Goal: Task Accomplishment & Management: Complete application form

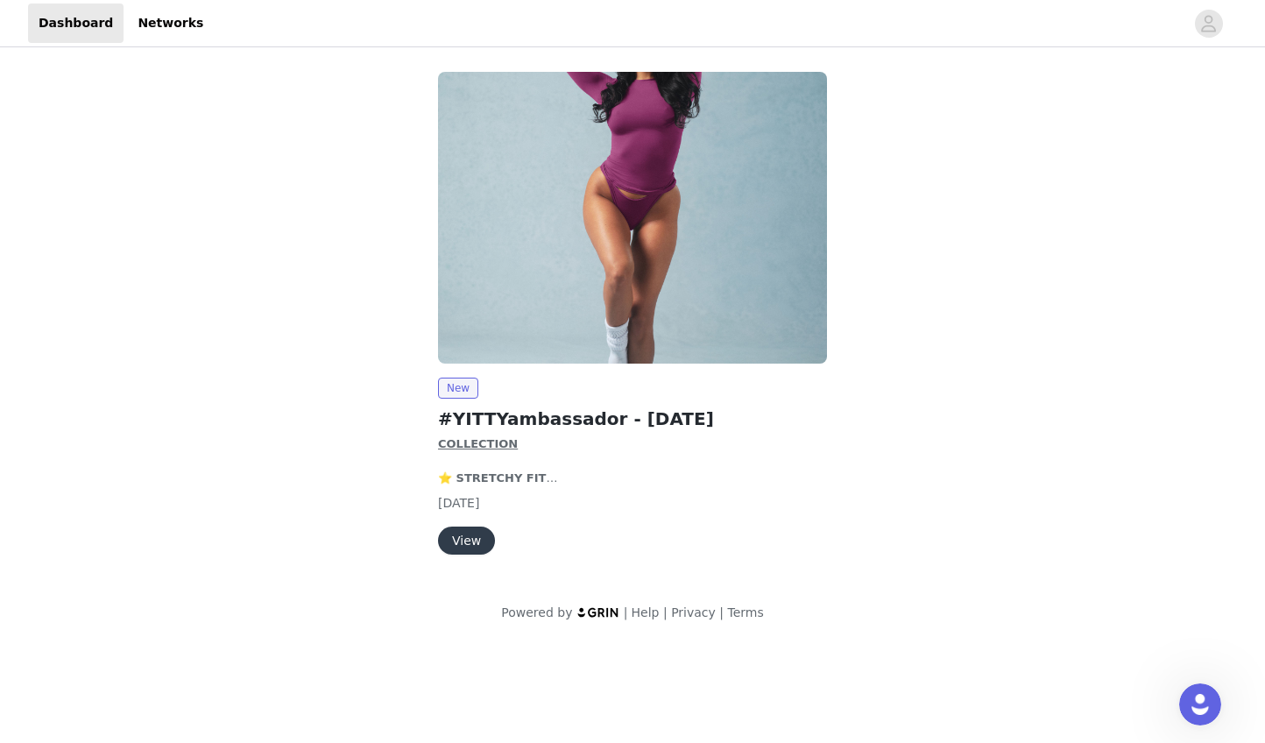
click at [470, 534] on button "View" at bounding box center [466, 541] width 57 height 28
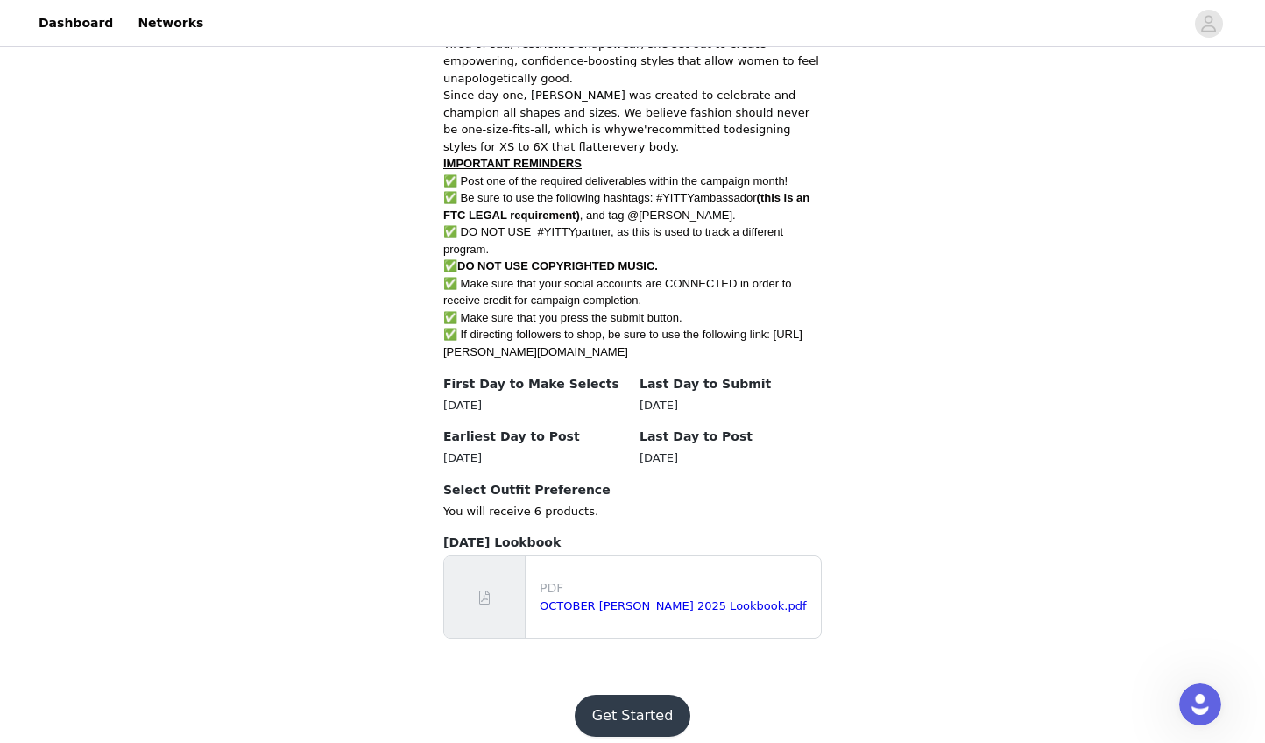
scroll to position [932, 0]
click at [628, 696] on button "Get Started" at bounding box center [633, 717] width 117 height 42
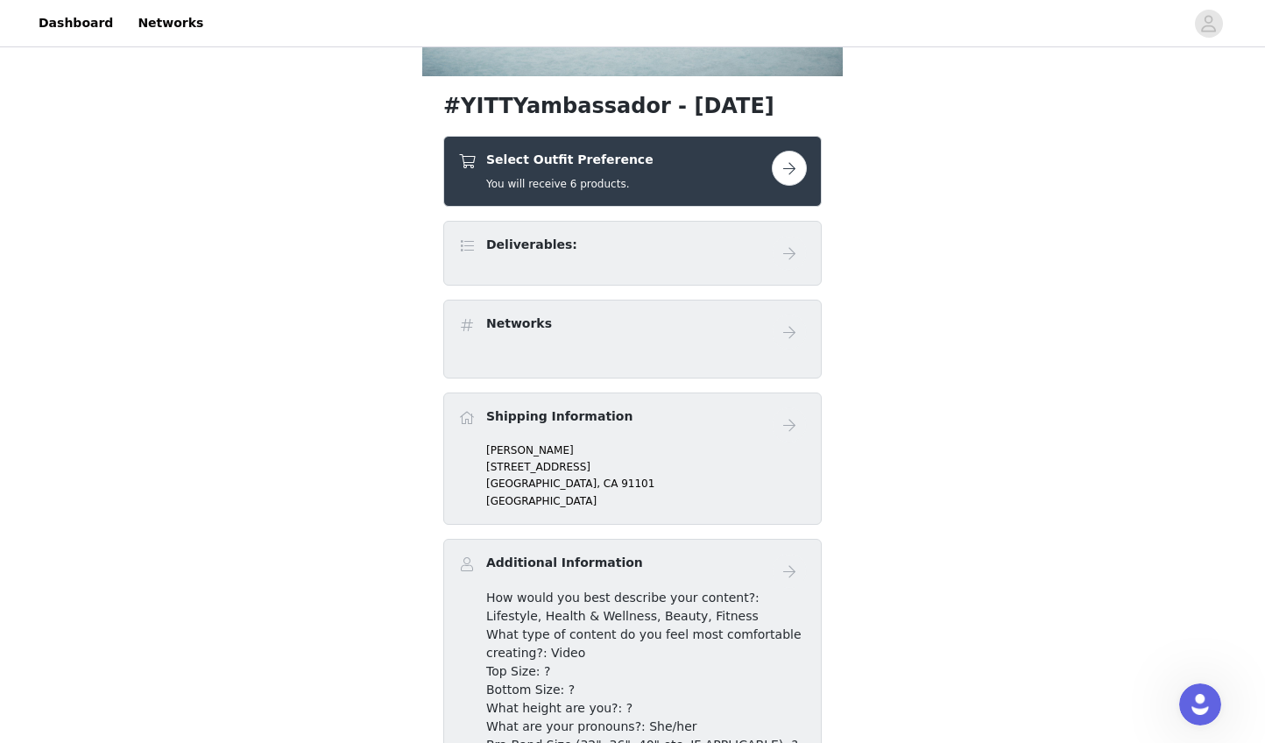
scroll to position [544, 0]
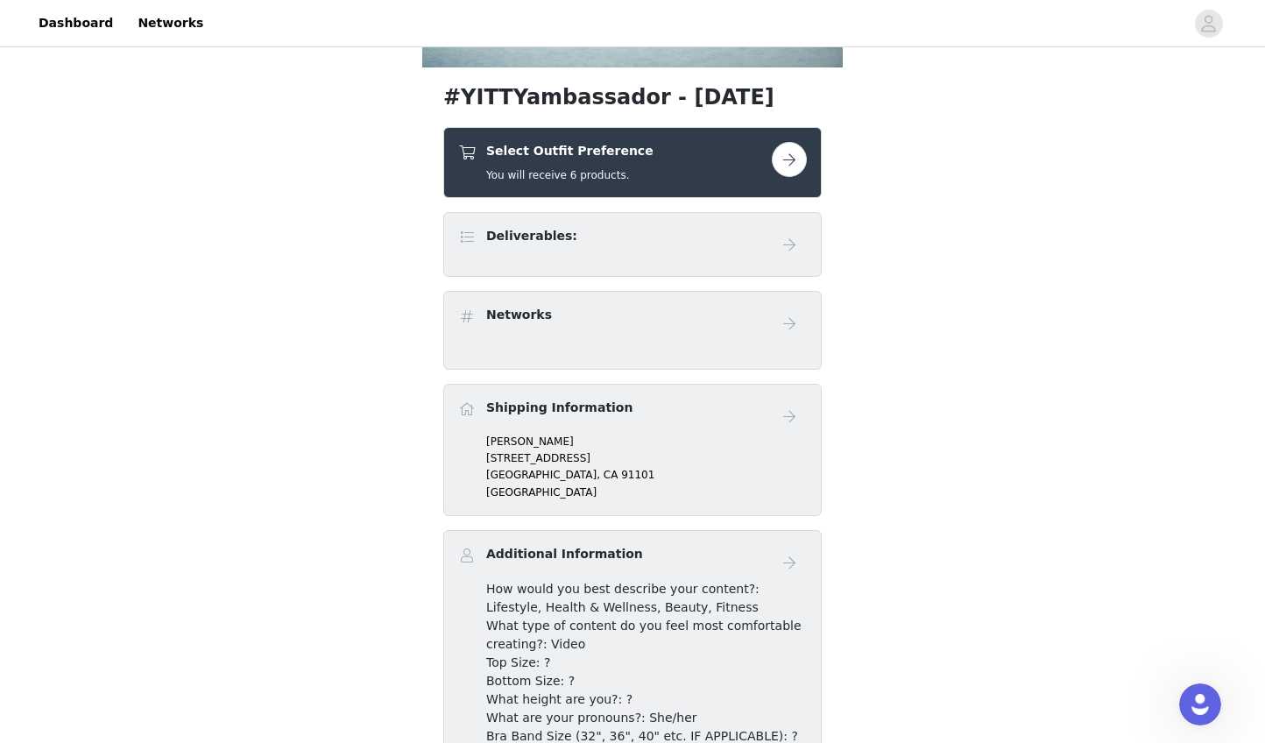
click at [794, 159] on button "button" at bounding box center [789, 159] width 35 height 35
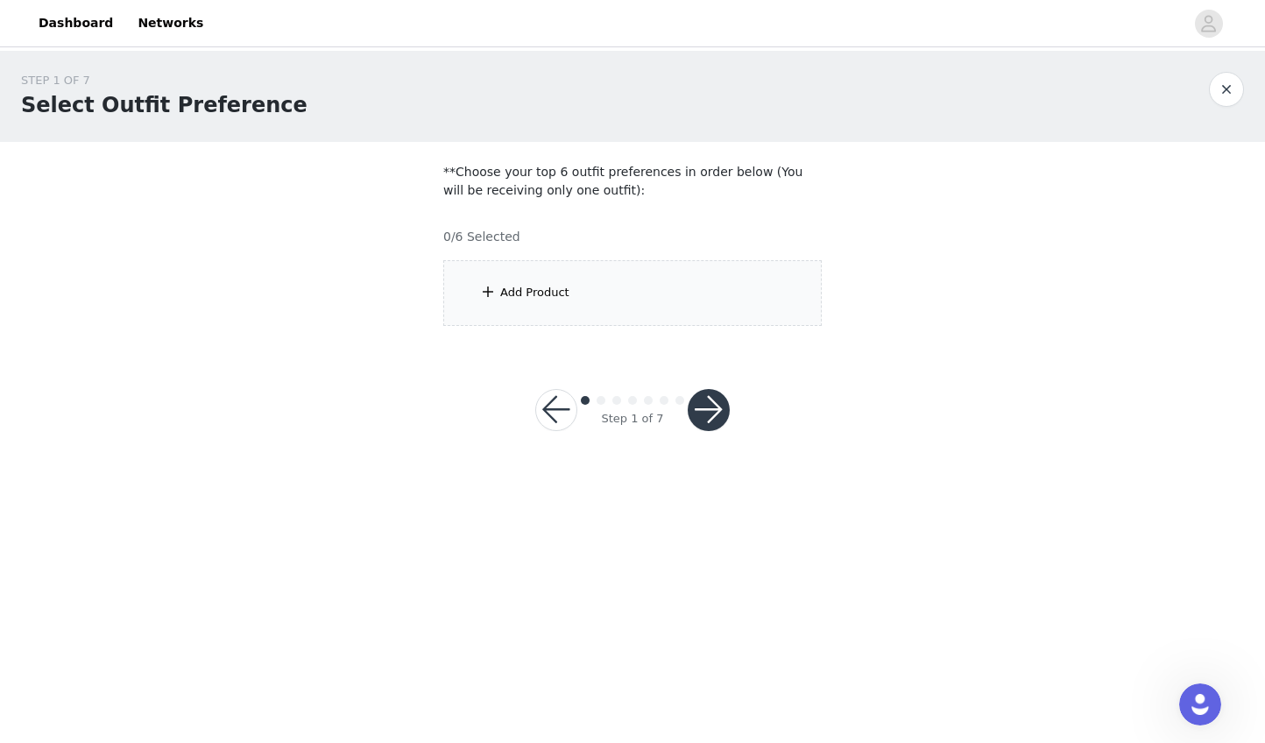
click at [518, 289] on div "Add Product" at bounding box center [534, 293] width 69 height 18
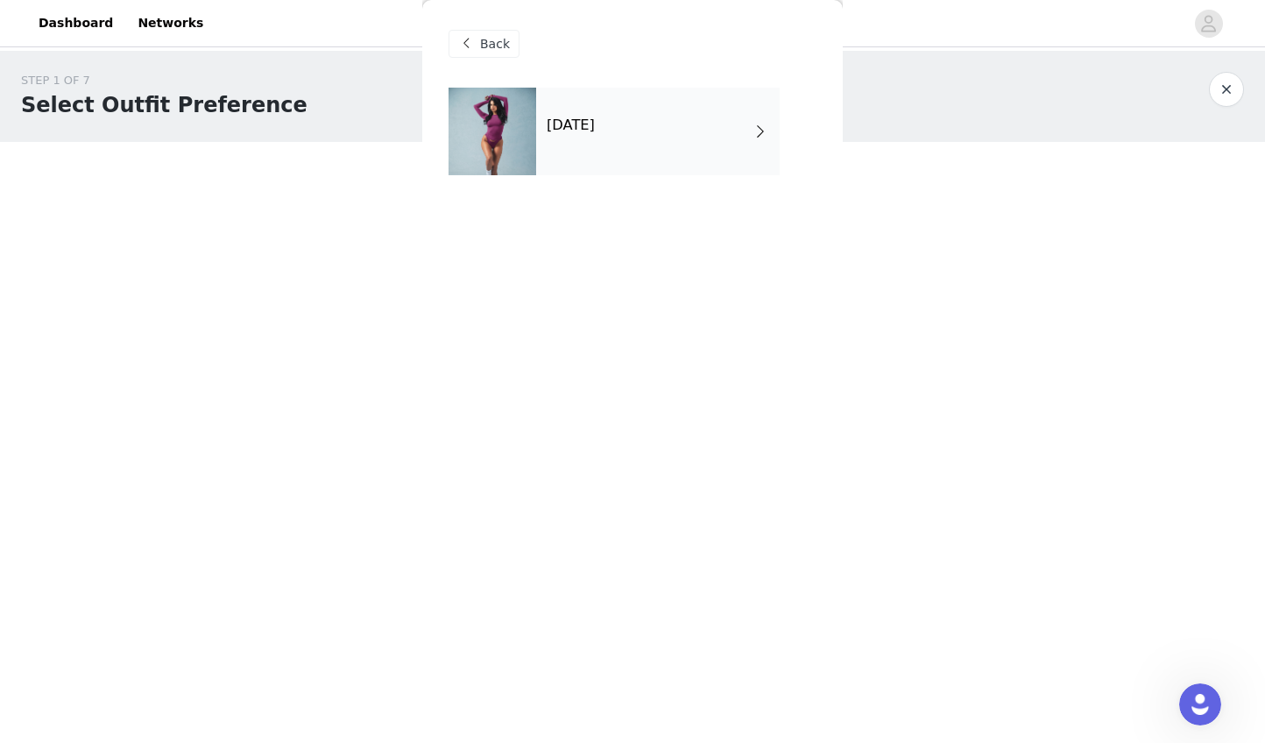
click at [690, 144] on div "[DATE]" at bounding box center [658, 132] width 244 height 88
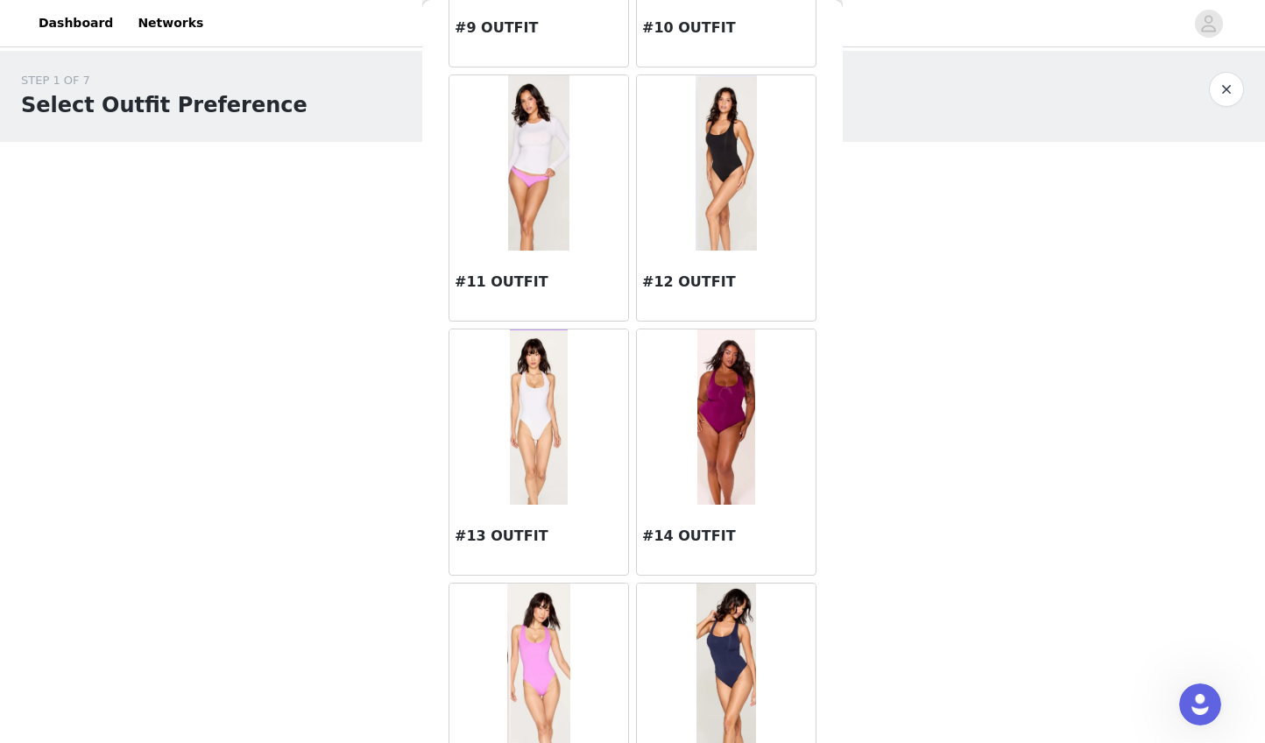
scroll to position [1268, 0]
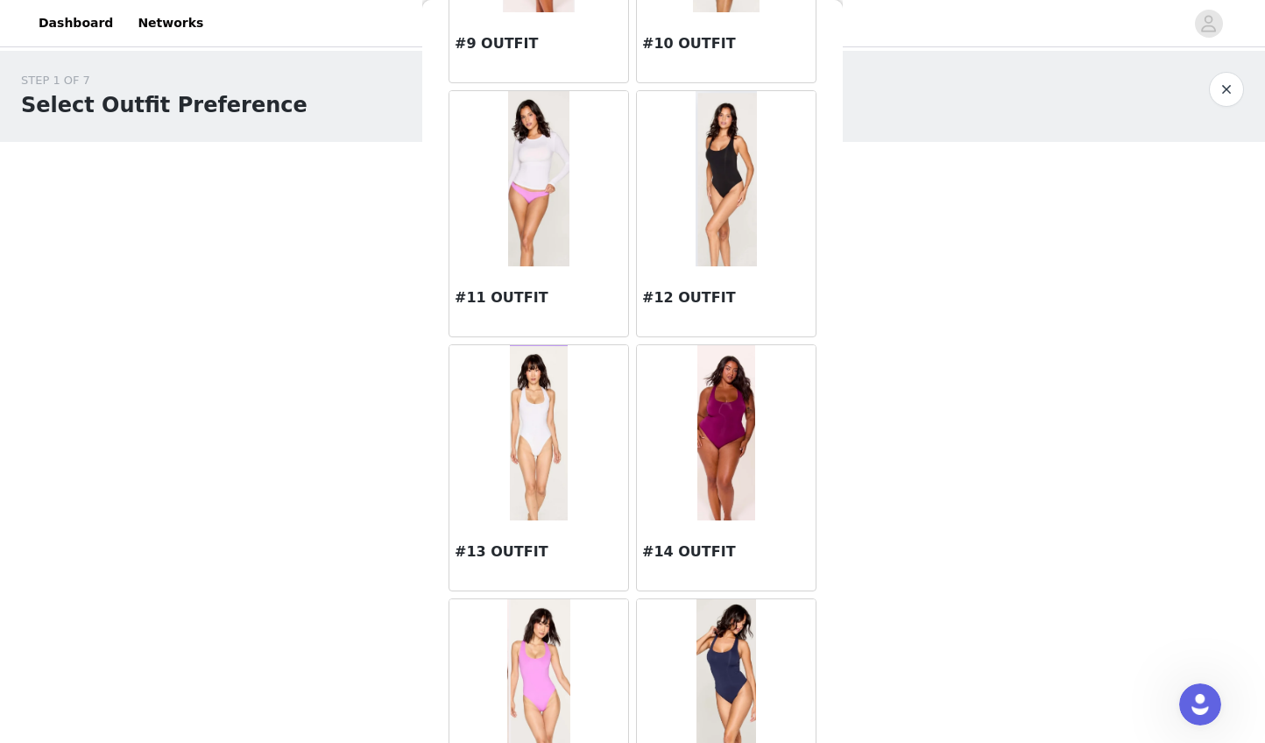
click at [774, 199] on div at bounding box center [726, 178] width 179 height 175
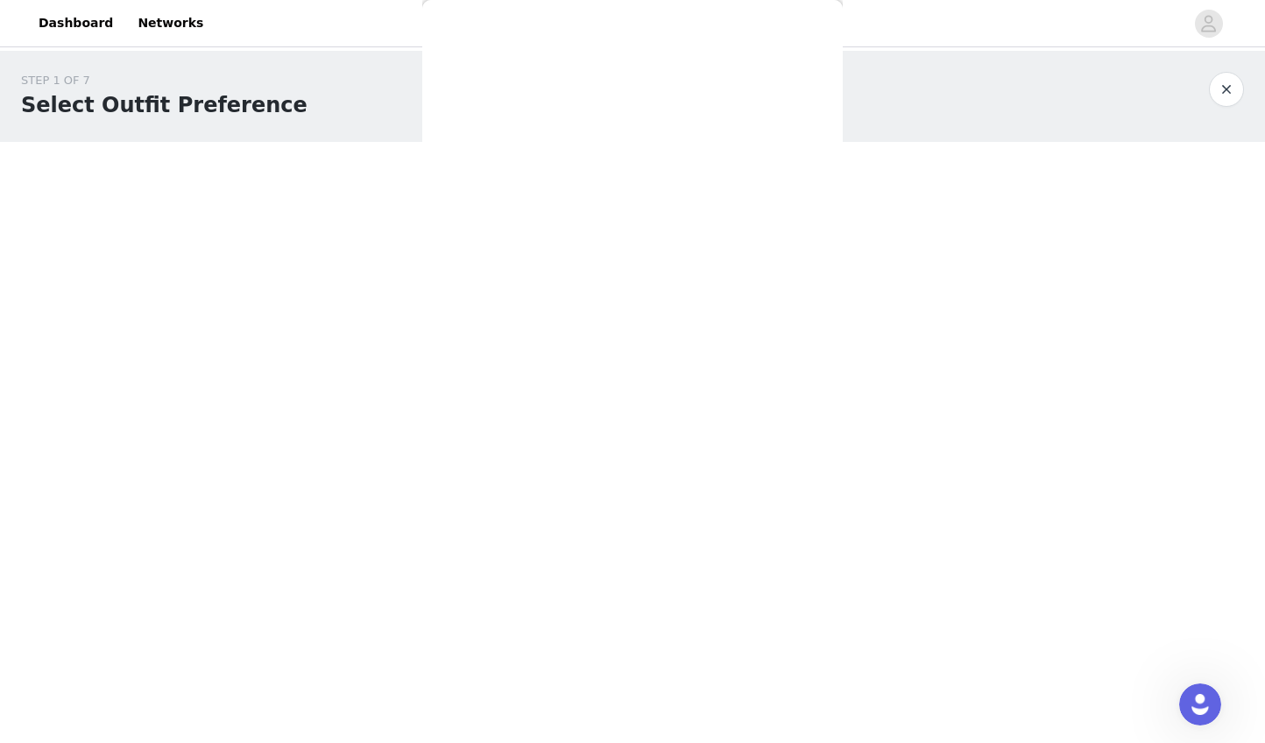
scroll to position [0, 0]
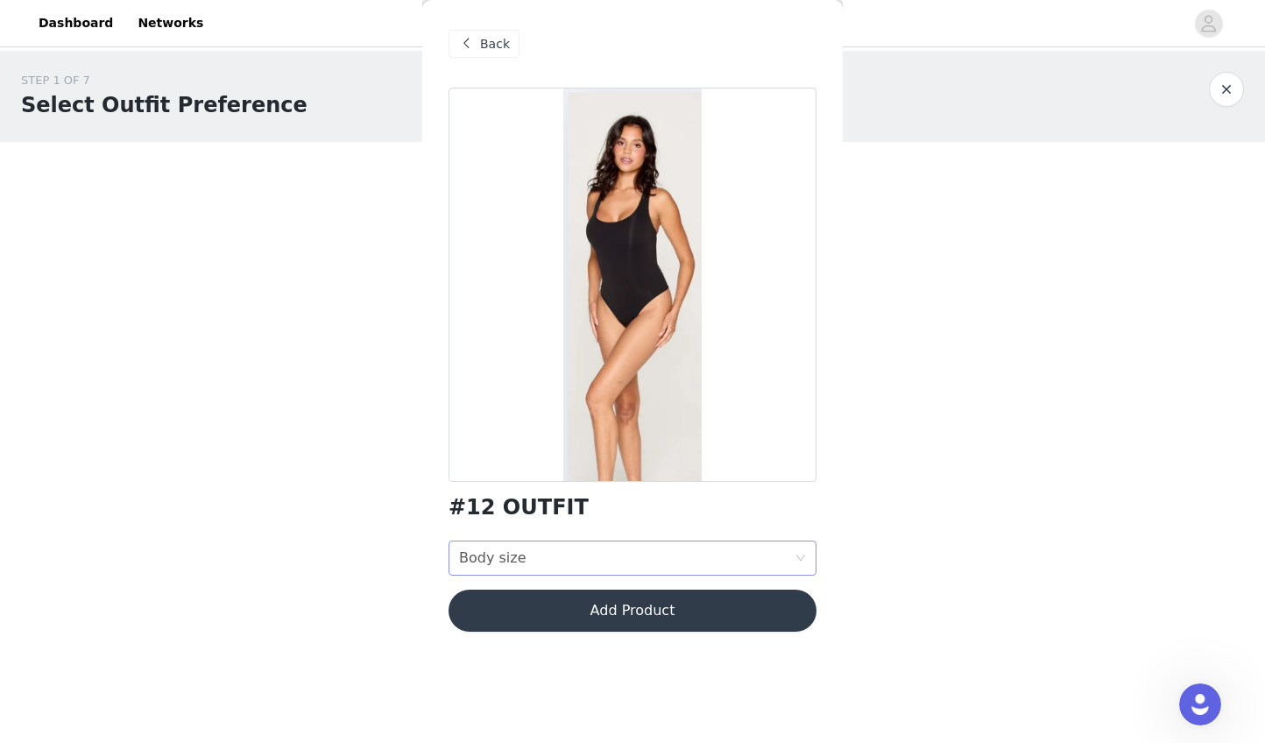
click at [633, 556] on div "Body size Body size" at bounding box center [627, 557] width 336 height 33
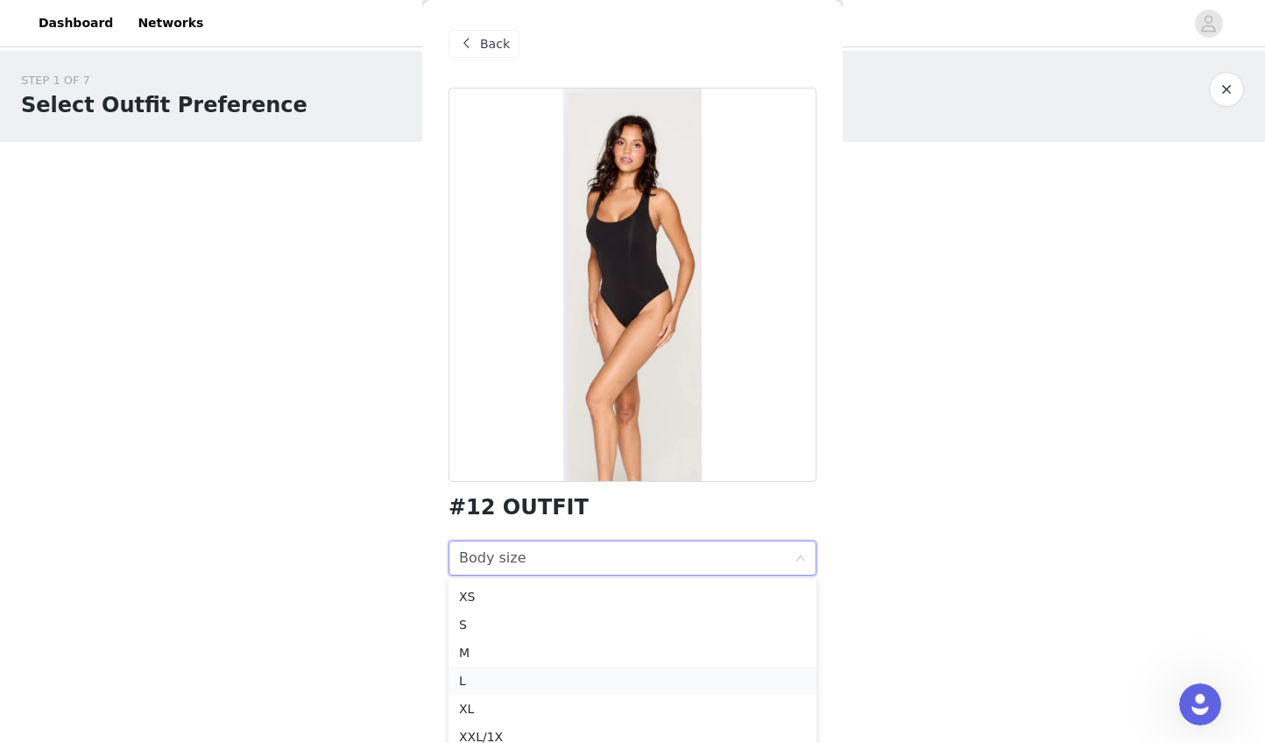
click at [618, 672] on div "L" at bounding box center [632, 680] width 347 height 19
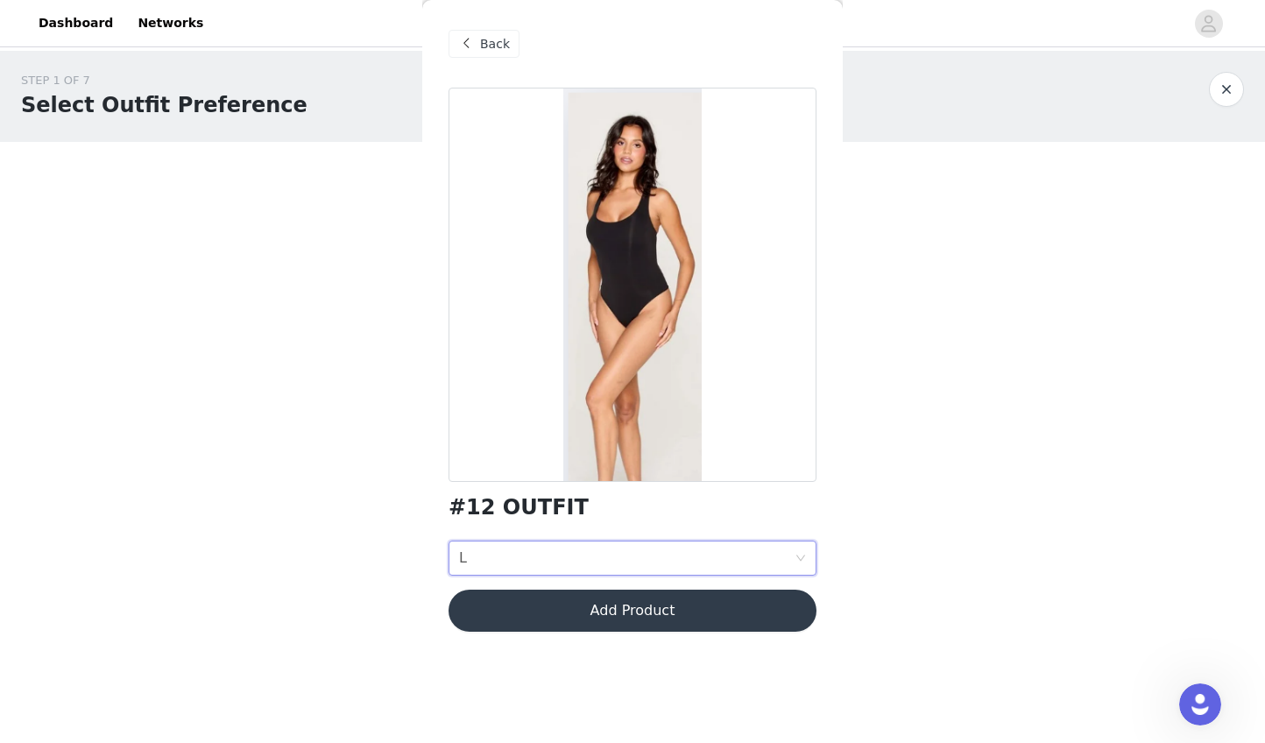
click at [615, 604] on button "Add Product" at bounding box center [633, 611] width 368 height 42
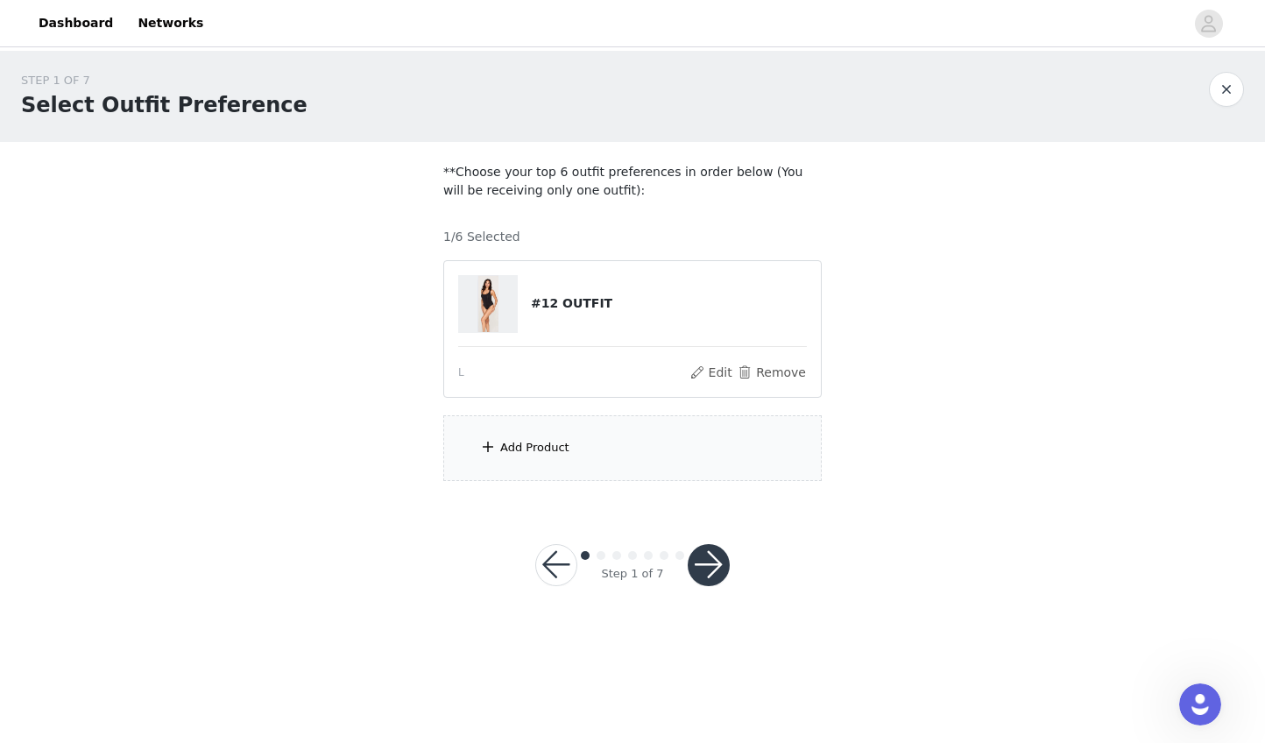
click at [575, 464] on div "Add Product" at bounding box center [632, 448] width 378 height 66
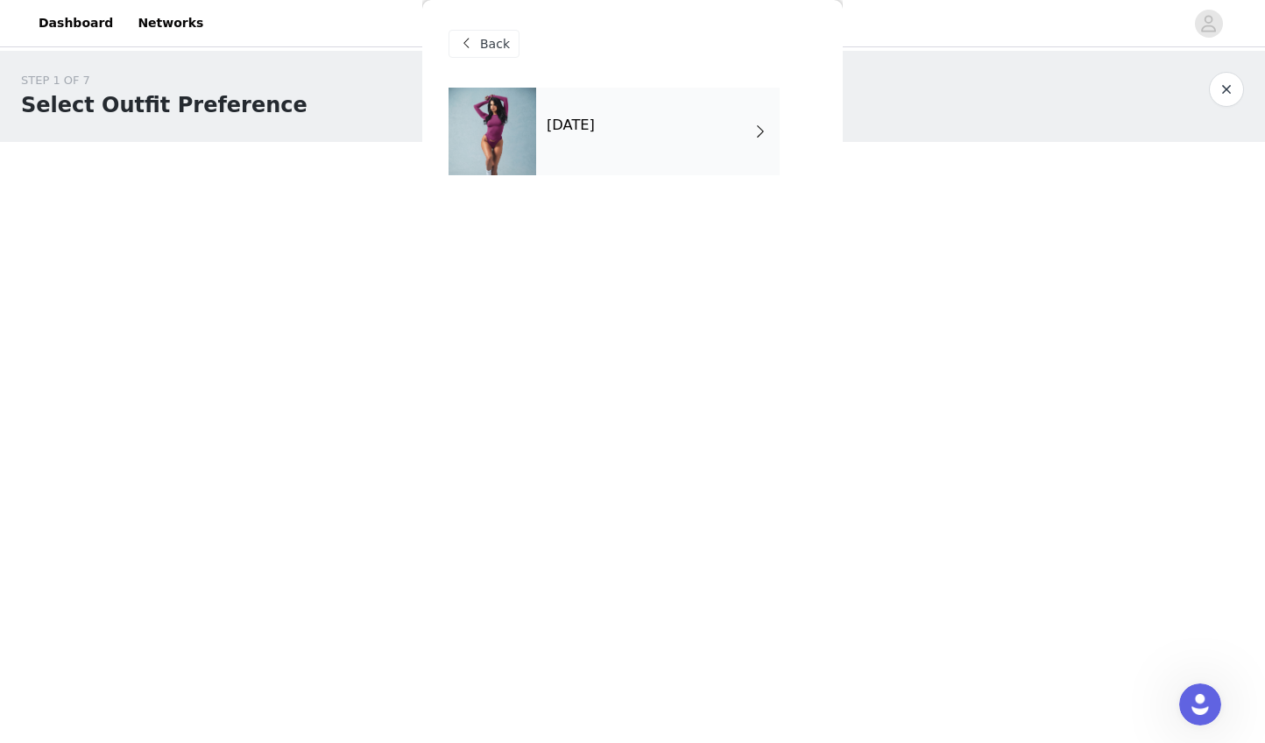
click at [620, 157] on div "[DATE]" at bounding box center [658, 132] width 244 height 88
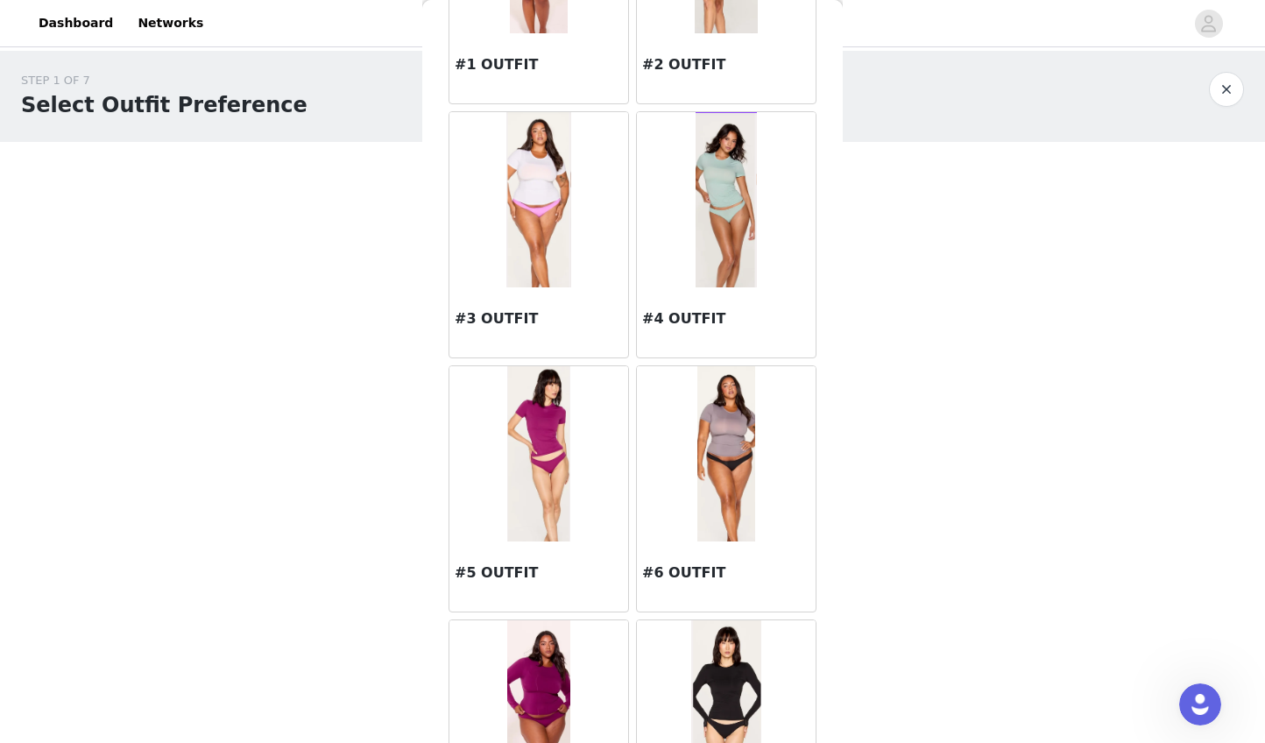
scroll to position [247, 0]
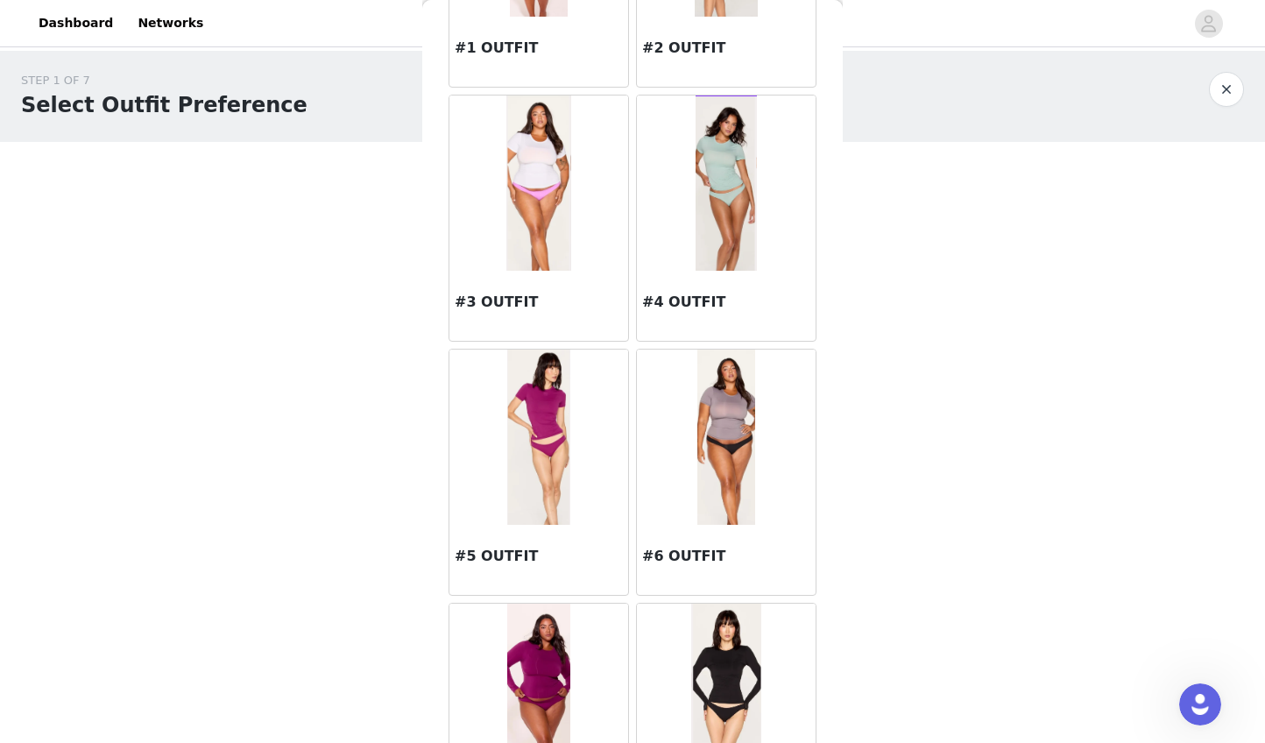
click at [536, 421] on img at bounding box center [538, 437] width 63 height 175
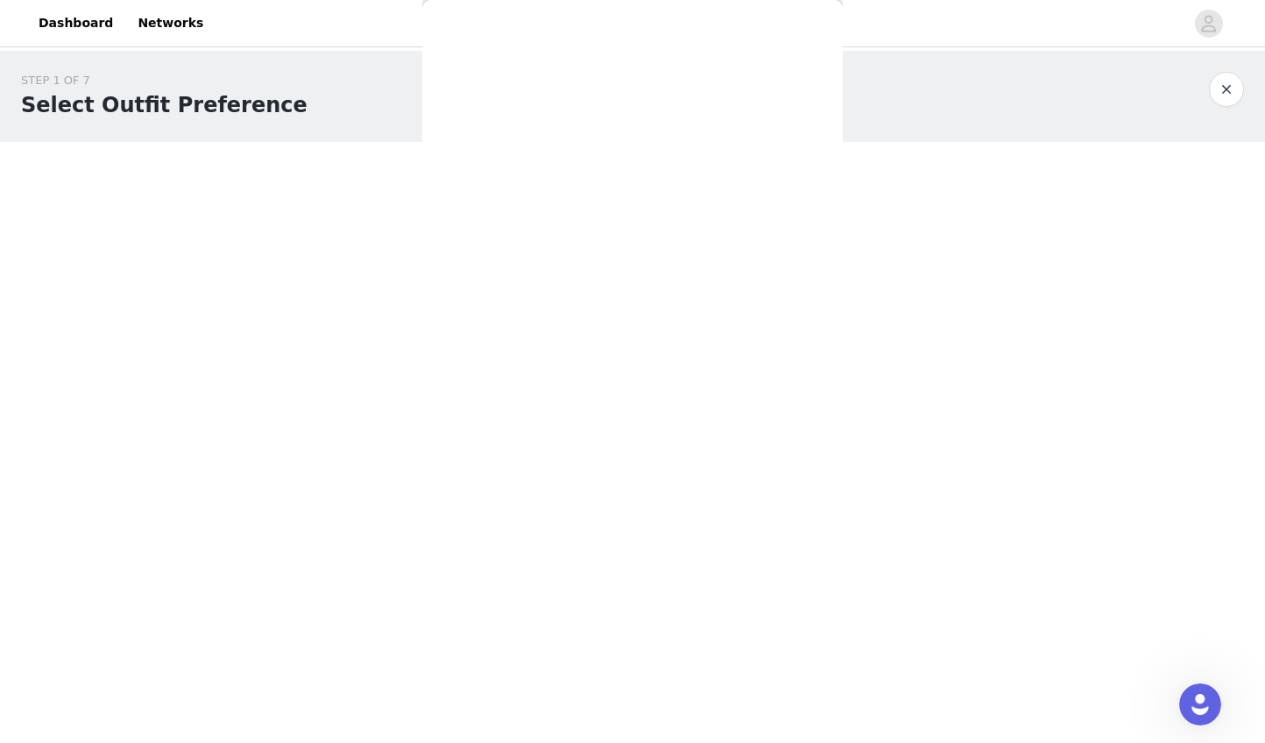
scroll to position [0, 0]
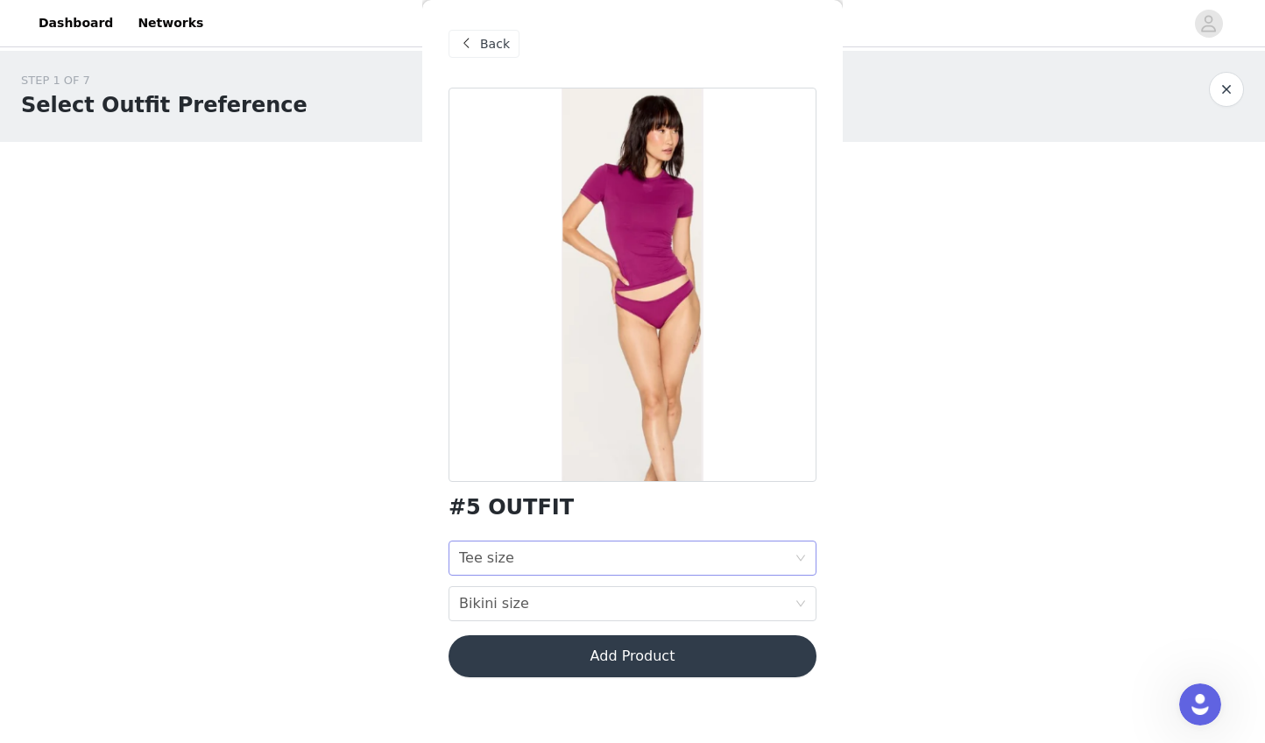
click at [557, 551] on div "Tee size Tee size" at bounding box center [627, 557] width 336 height 33
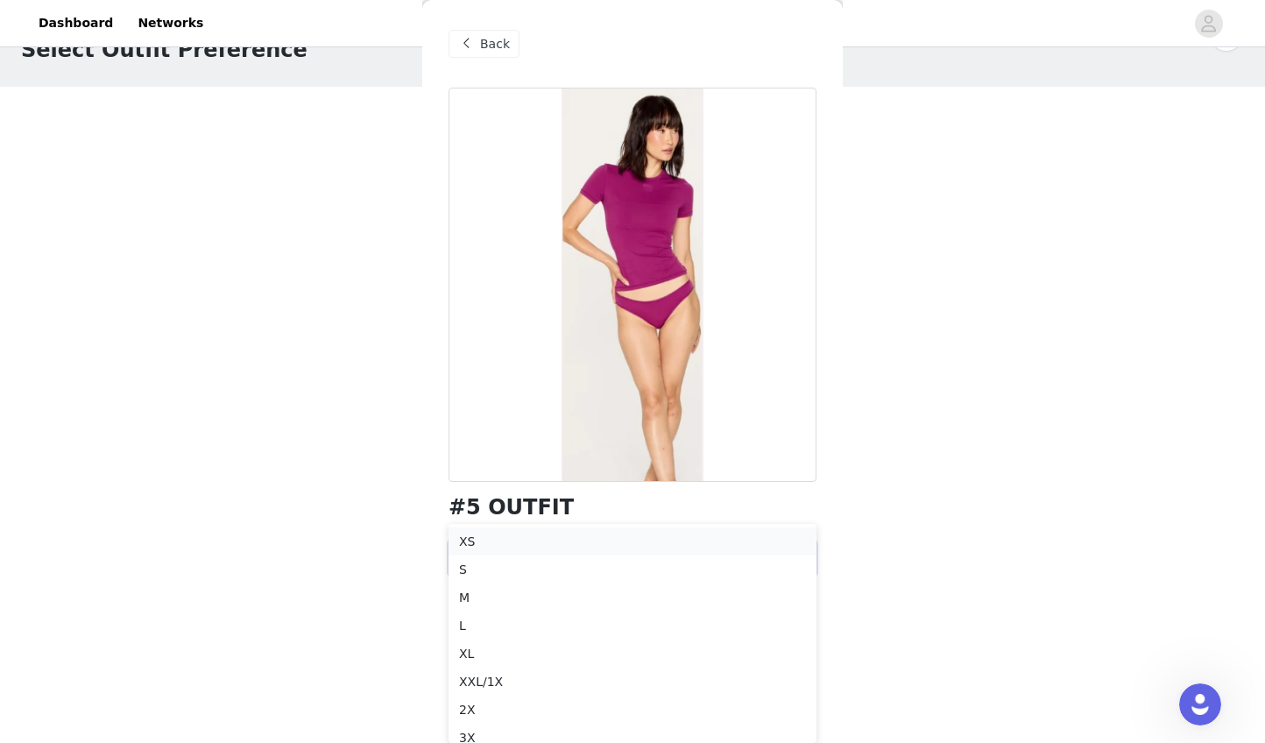
scroll to position [55, 0]
click at [551, 597] on div "M" at bounding box center [632, 597] width 347 height 19
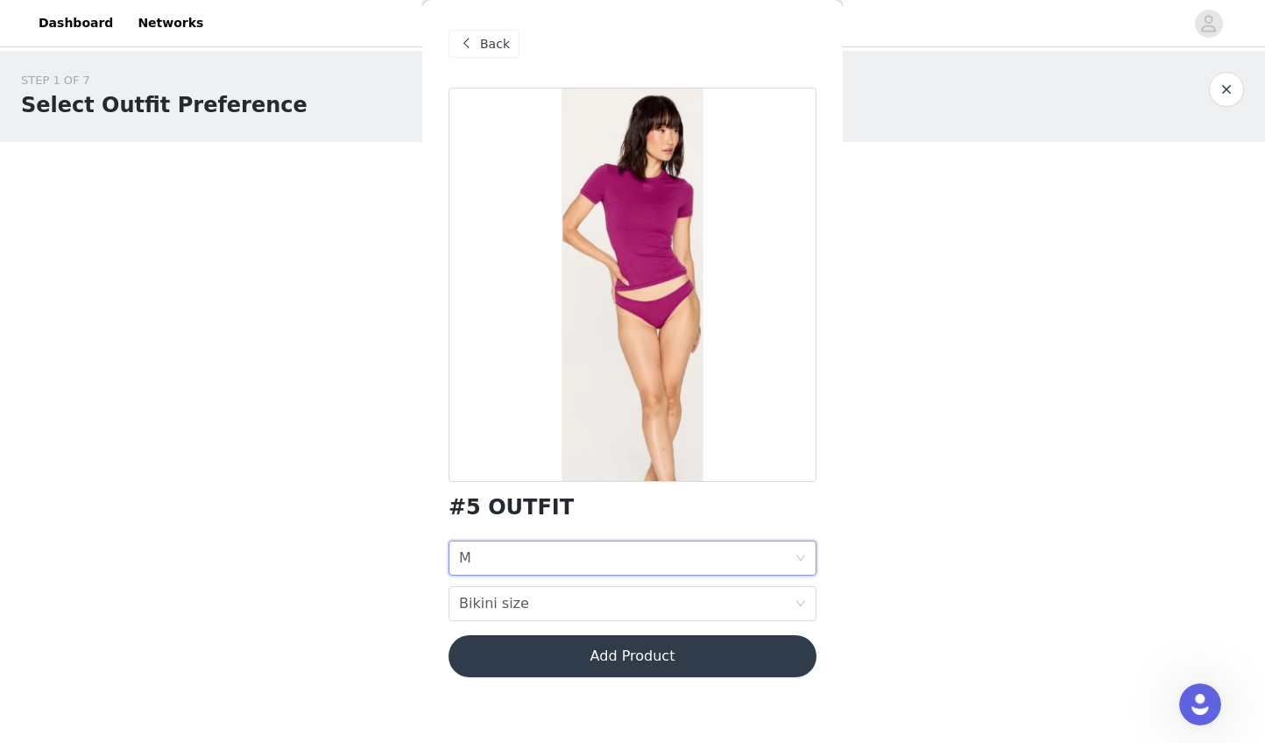
scroll to position [0, 0]
click at [551, 597] on div "Bikini size Bikini size" at bounding box center [627, 603] width 336 height 33
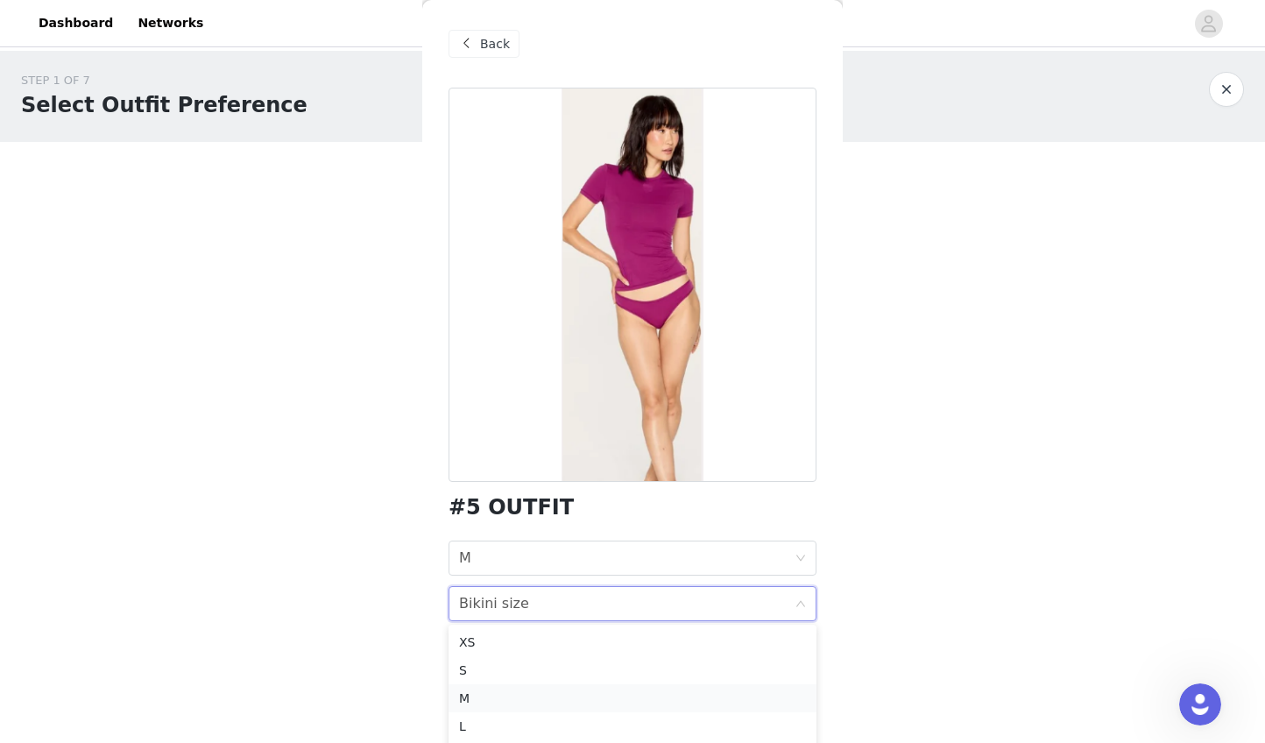
click at [549, 699] on div "M" at bounding box center [632, 698] width 347 height 19
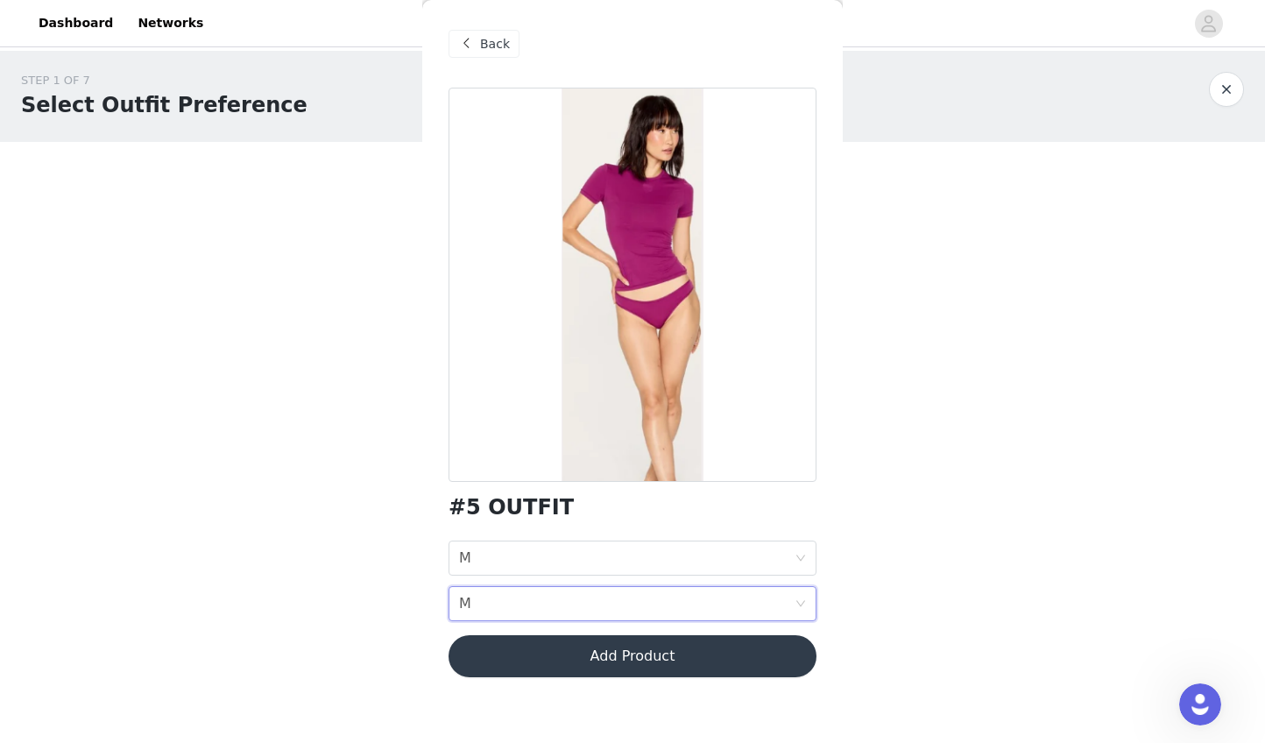
click at [550, 647] on button "Add Product" at bounding box center [633, 656] width 368 height 42
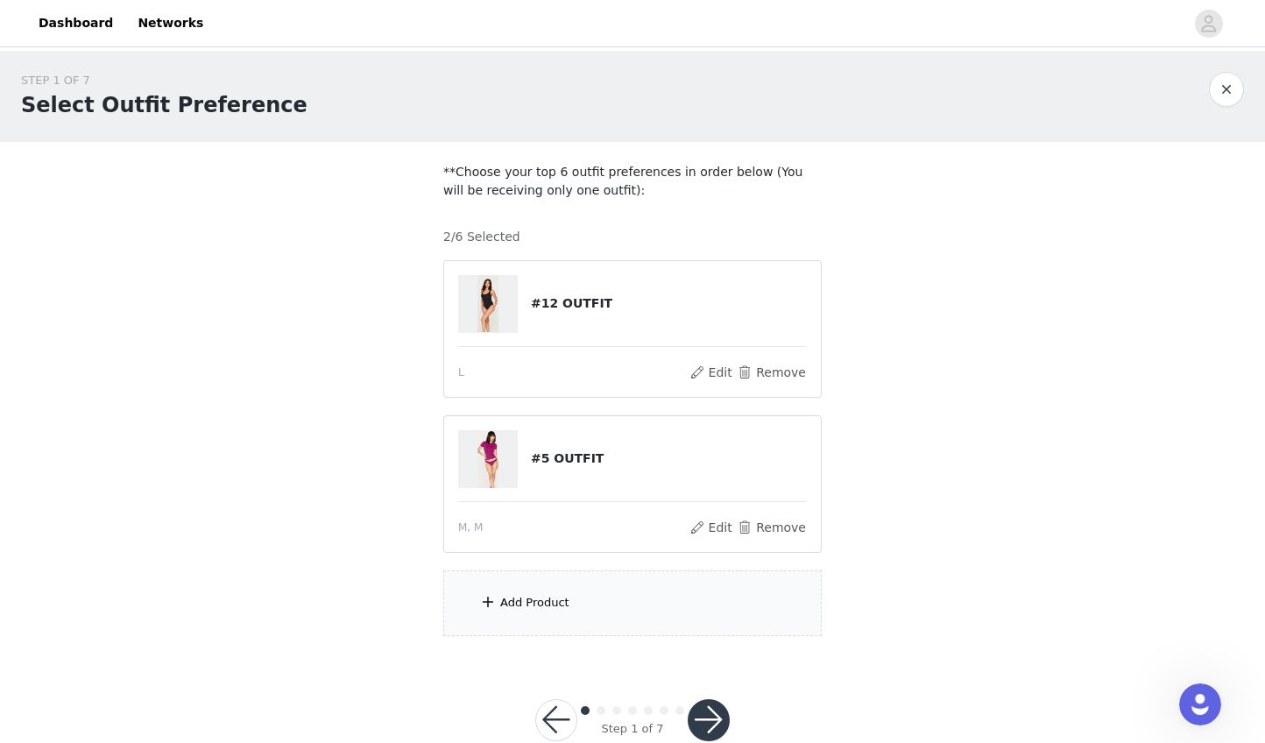
click at [544, 600] on div "Add Product" at bounding box center [534, 603] width 69 height 18
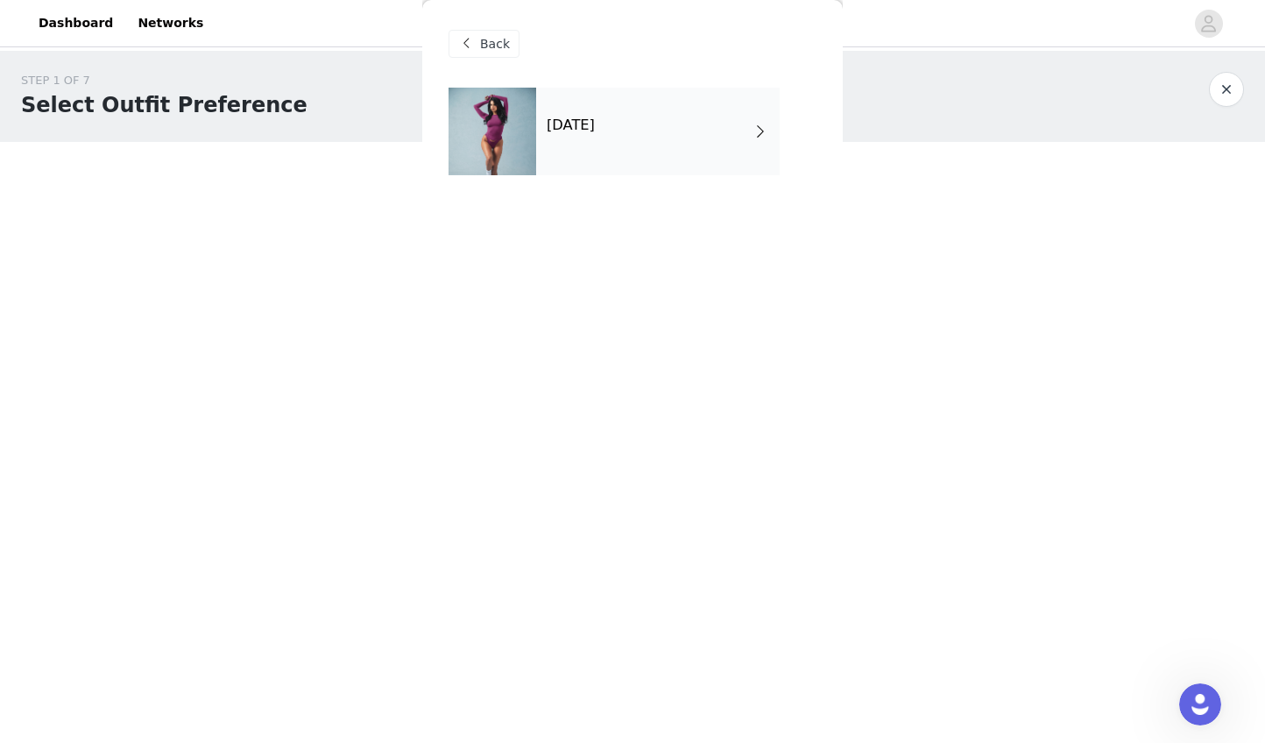
click at [665, 170] on div "[DATE]" at bounding box center [658, 132] width 244 height 88
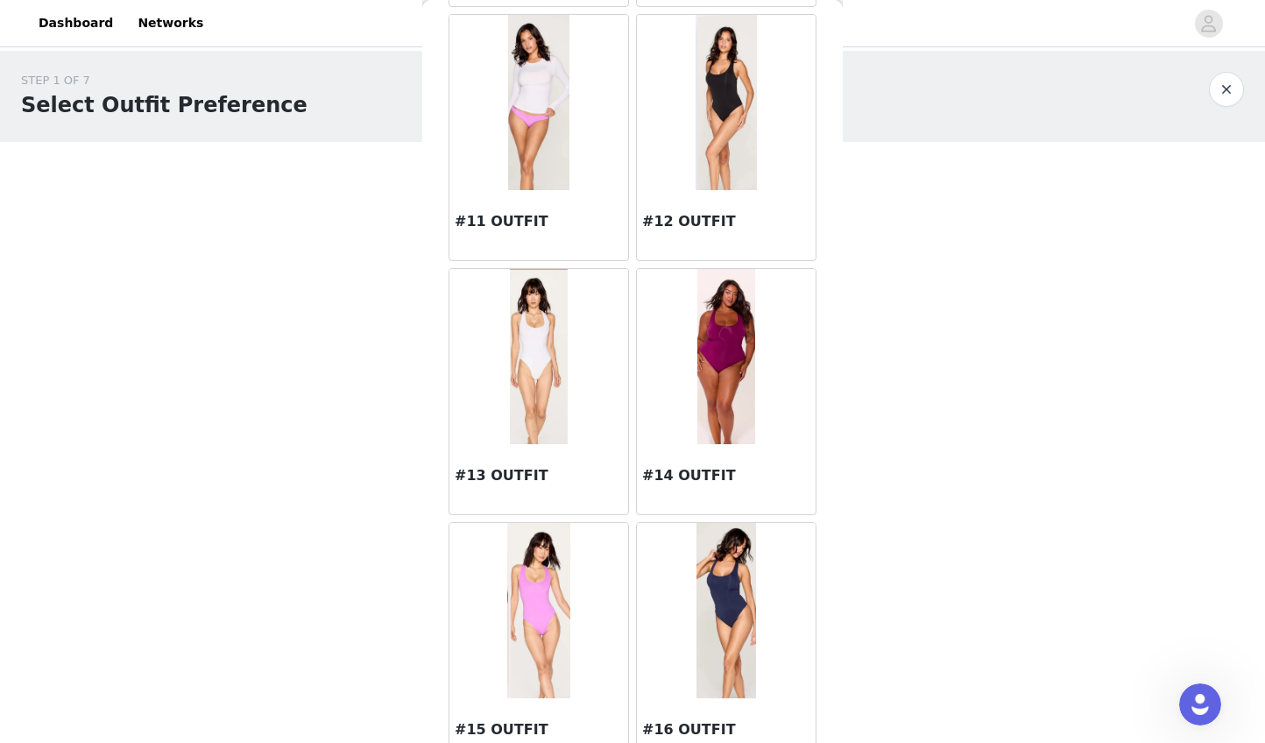
scroll to position [1345, 0]
click at [699, 364] on img at bounding box center [725, 355] width 57 height 175
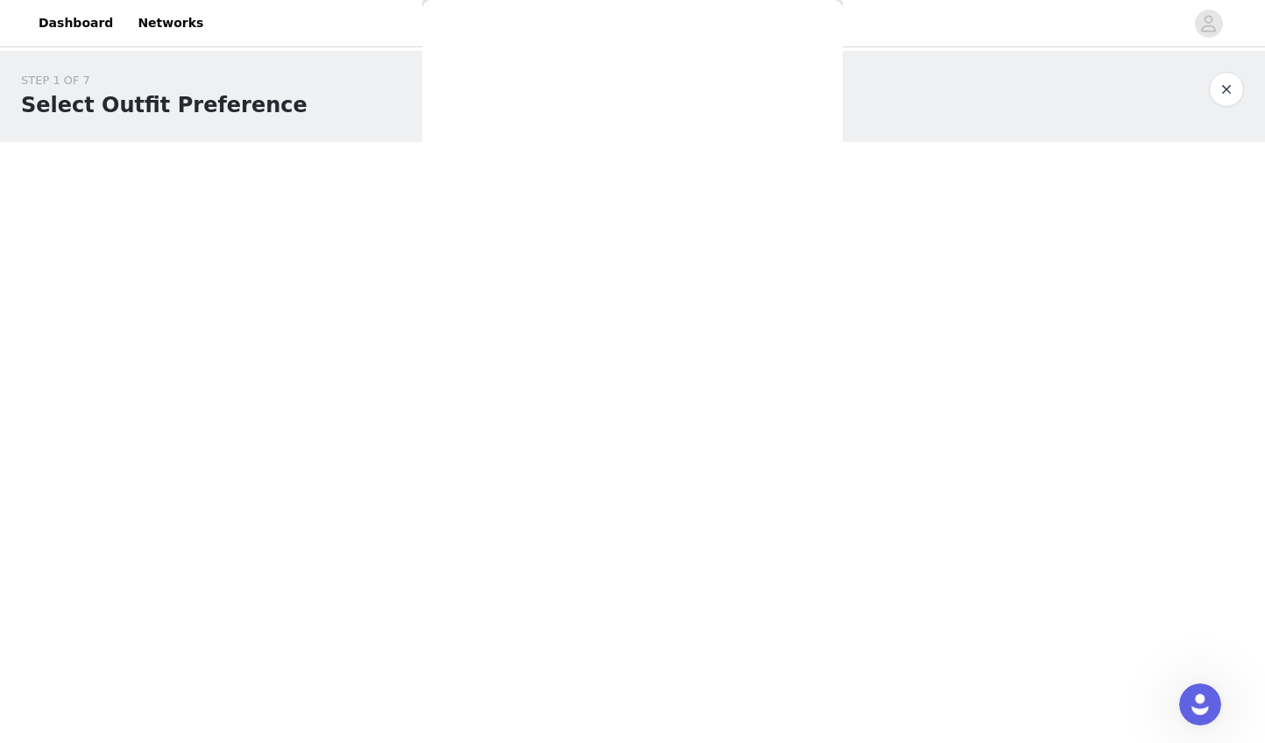
scroll to position [0, 0]
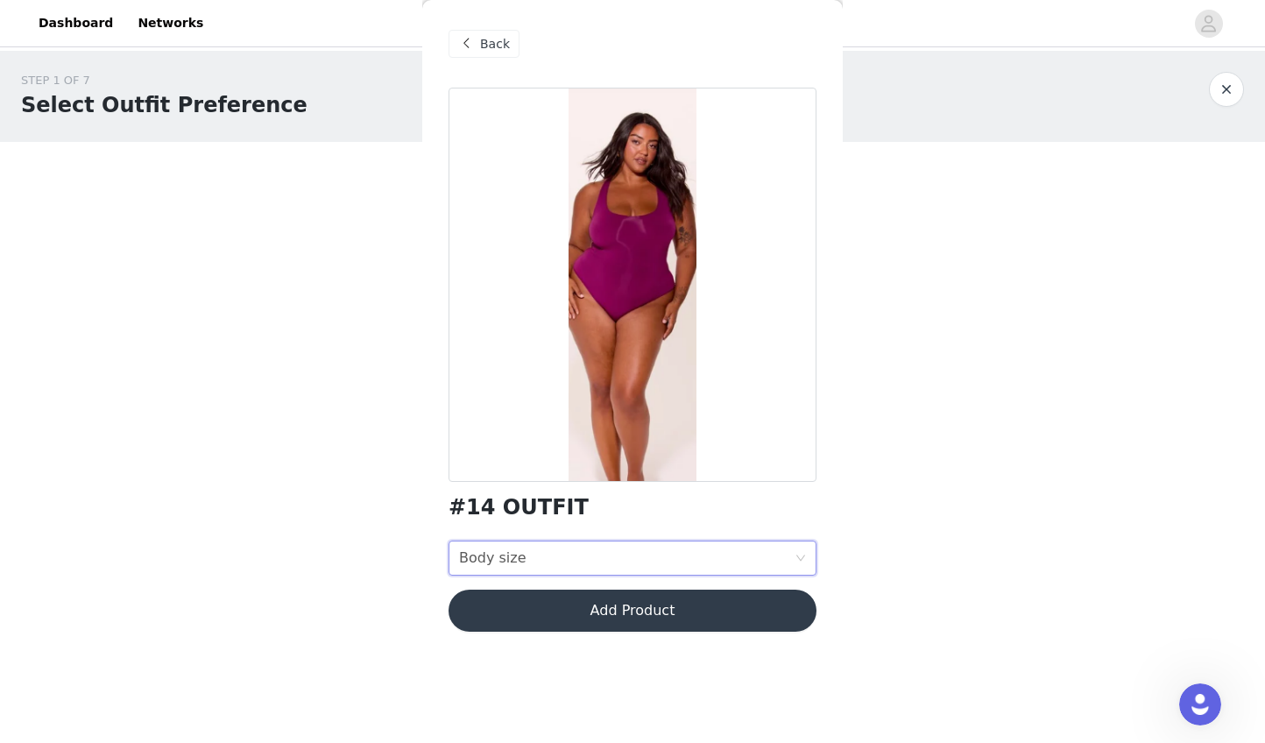
click at [626, 546] on div "Body size Body size" at bounding box center [627, 557] width 336 height 33
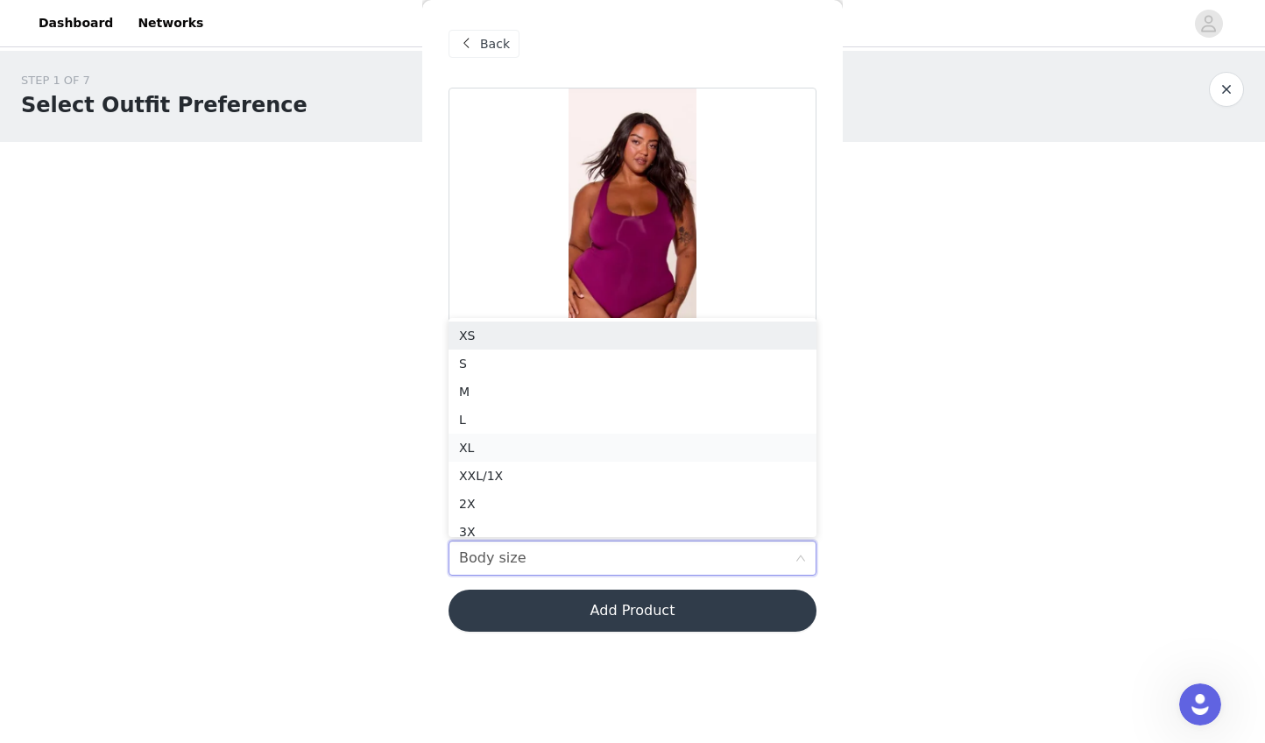
scroll to position [9, 0]
click at [598, 402] on div "L" at bounding box center [632, 410] width 347 height 19
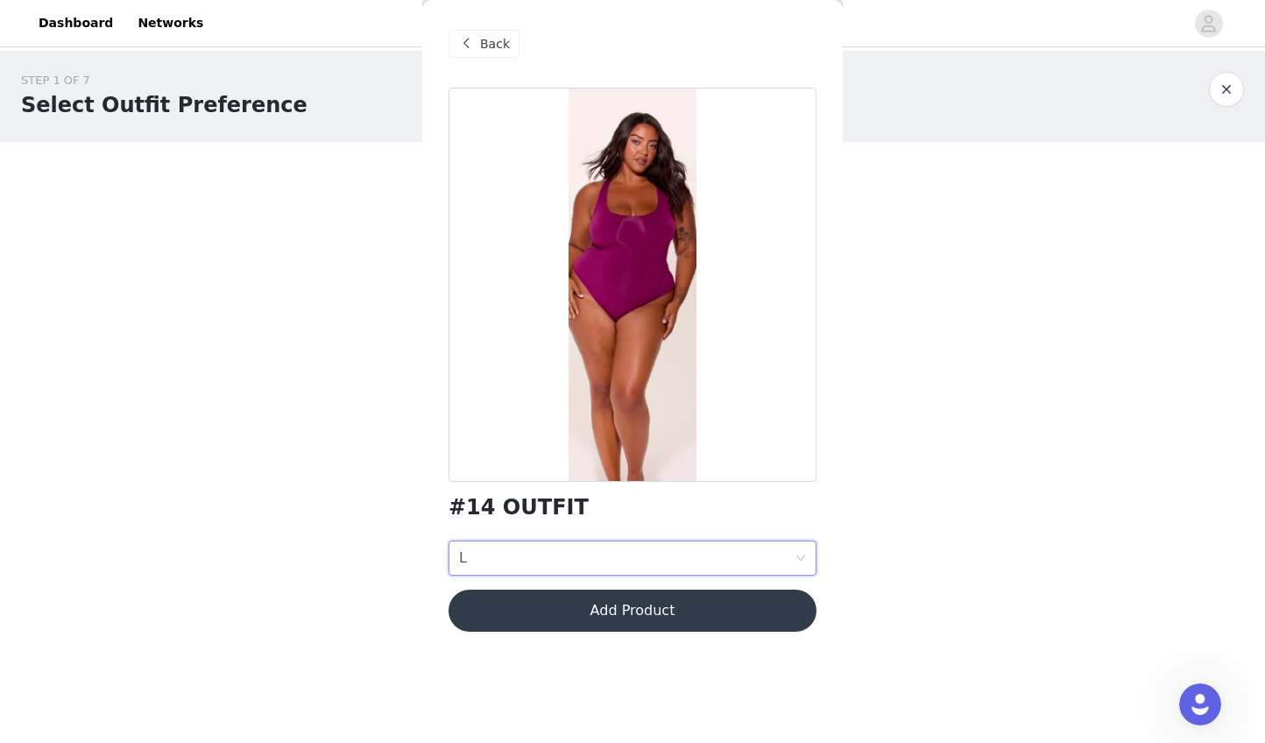
click at [599, 617] on button "Add Product" at bounding box center [633, 611] width 368 height 42
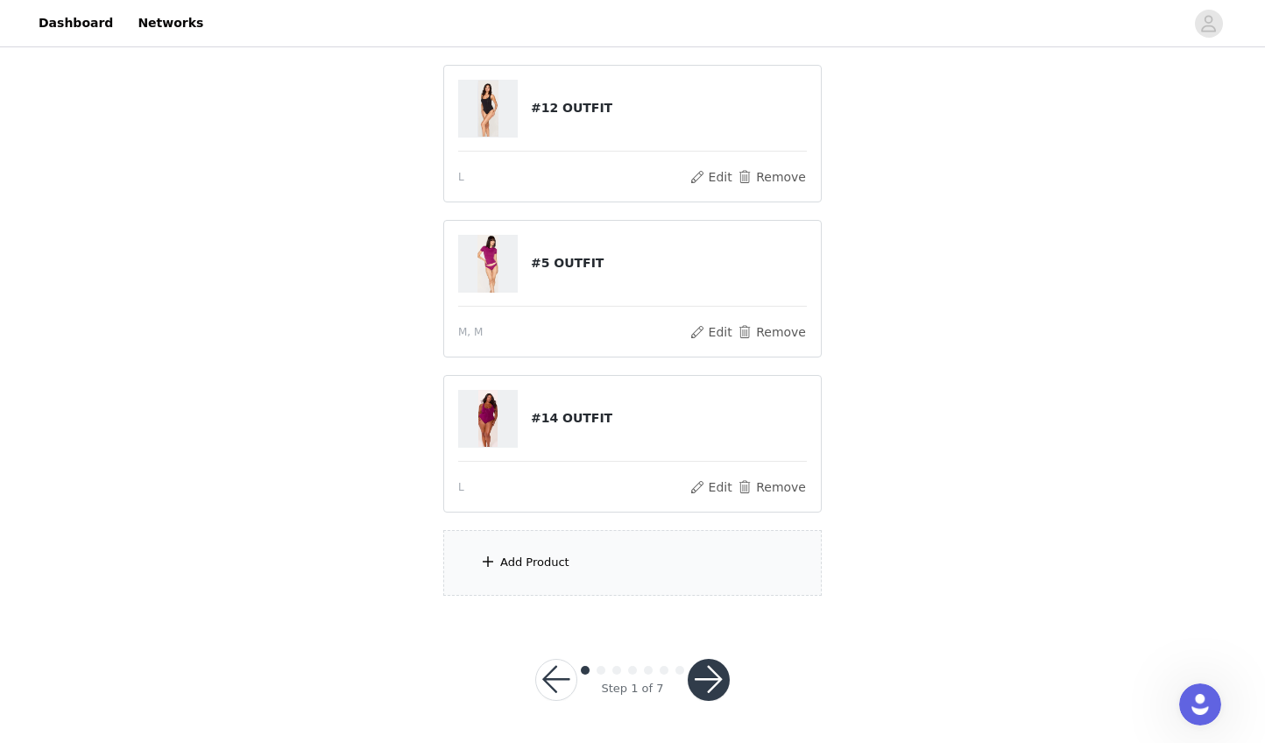
scroll to position [194, 0]
click at [572, 538] on div "Add Product" at bounding box center [632, 564] width 378 height 66
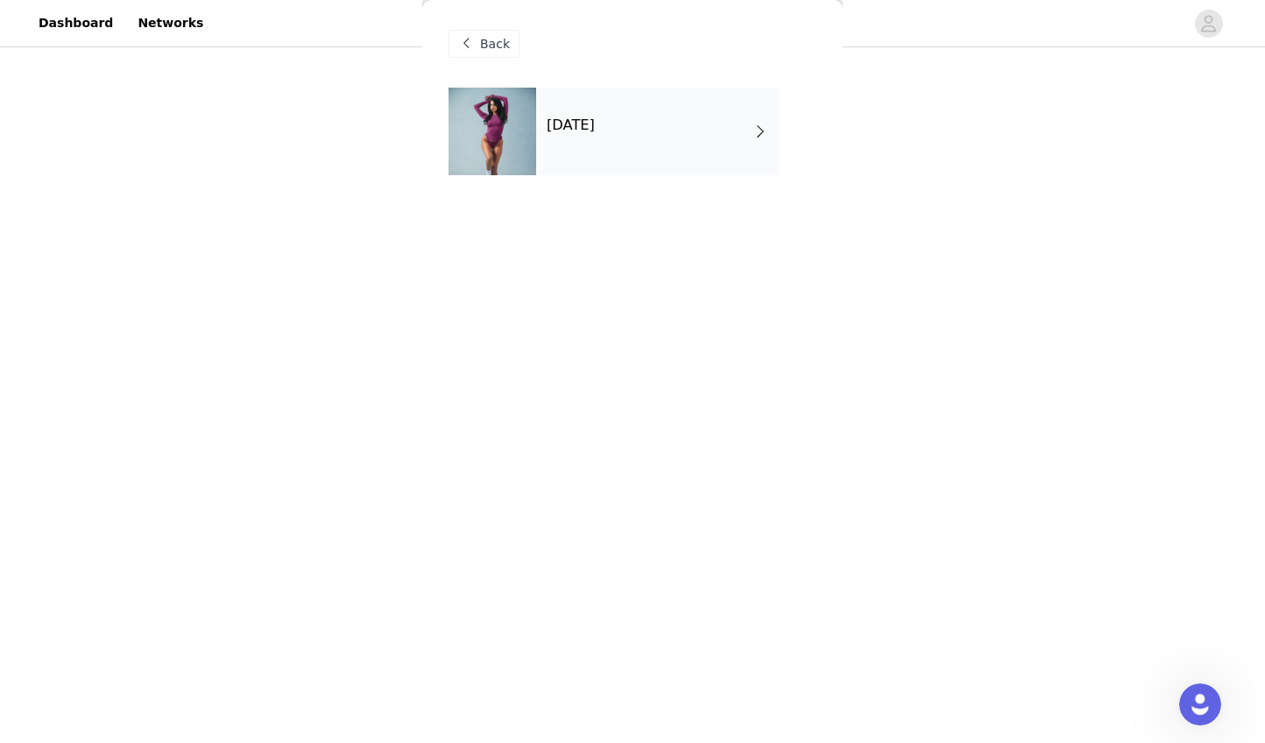
click at [595, 126] on h4 "[DATE]" at bounding box center [571, 125] width 48 height 16
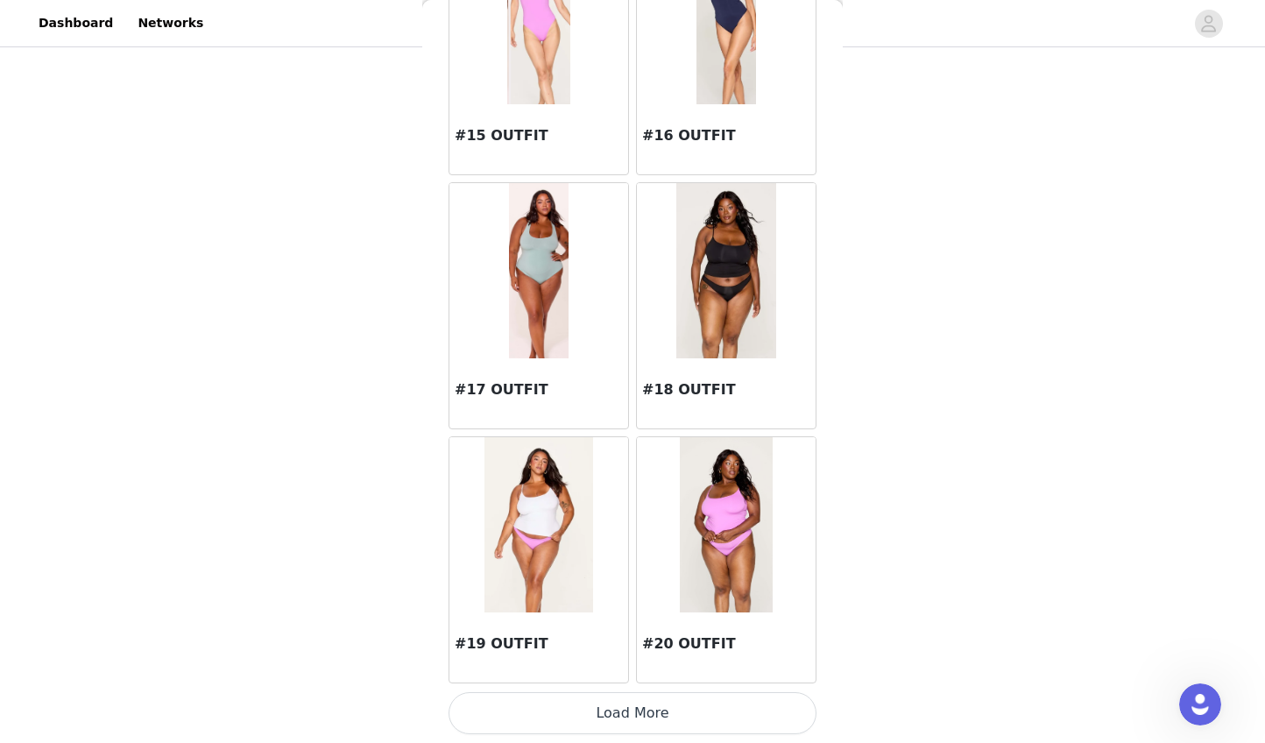
click at [753, 271] on img at bounding box center [726, 270] width 101 height 175
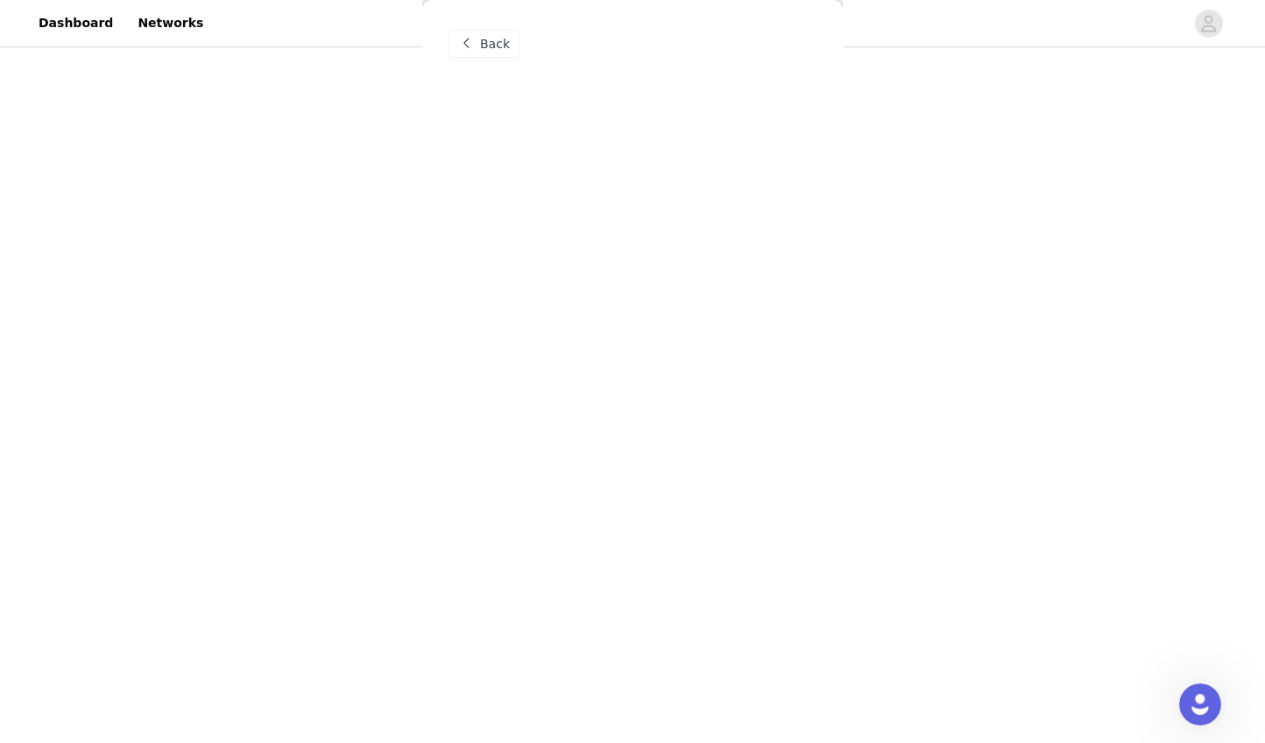
scroll to position [0, 0]
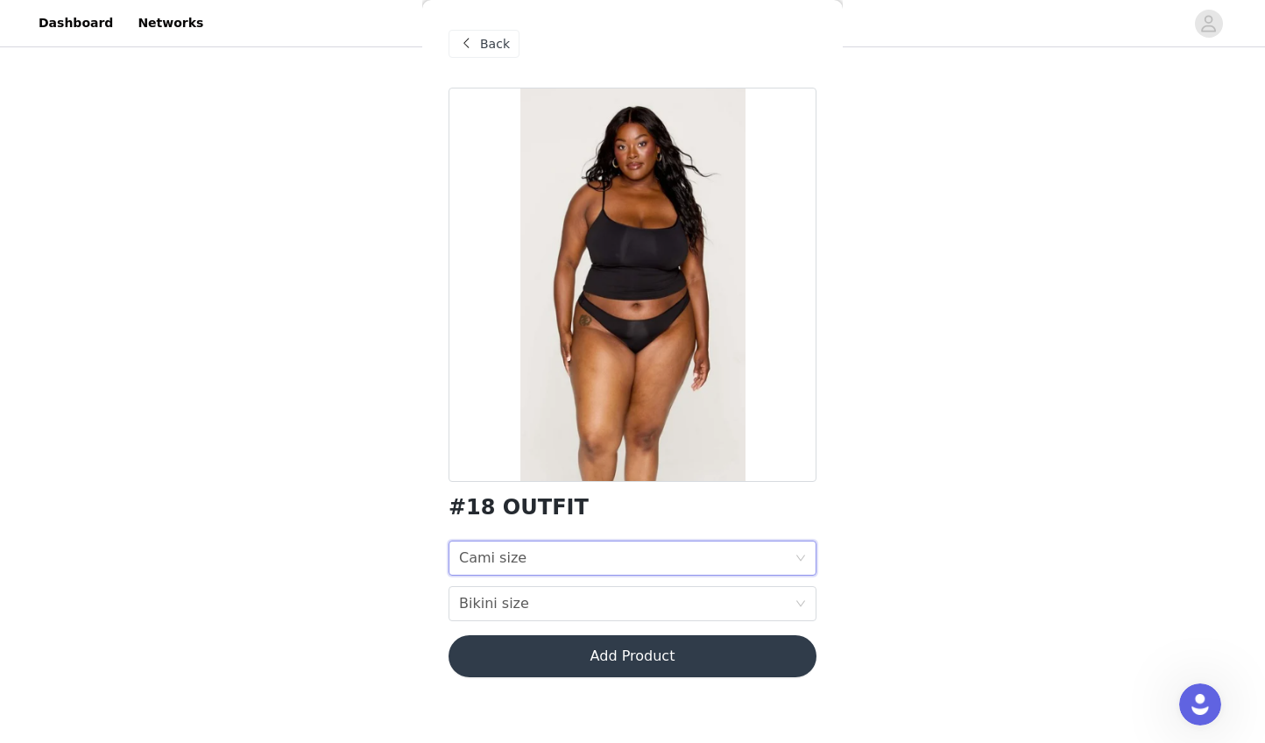
click at [602, 558] on div "Cami size Cami size" at bounding box center [627, 557] width 336 height 33
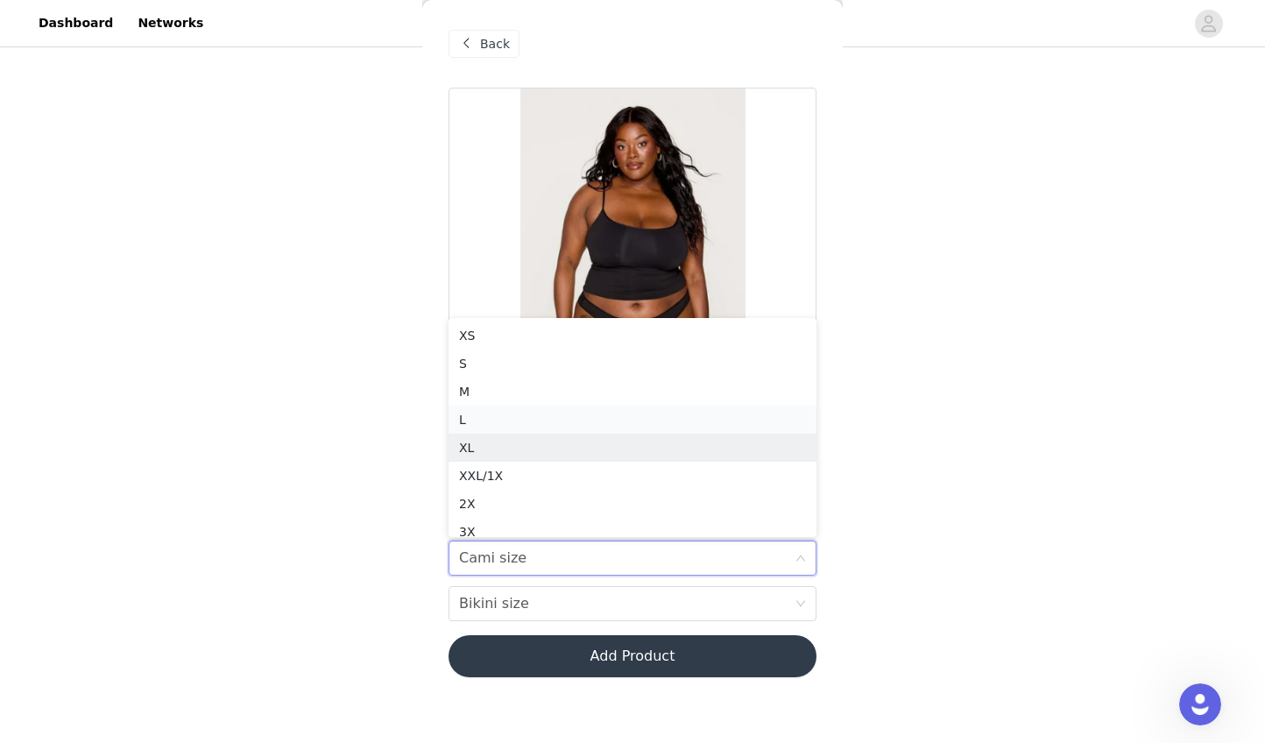
scroll to position [9, 0]
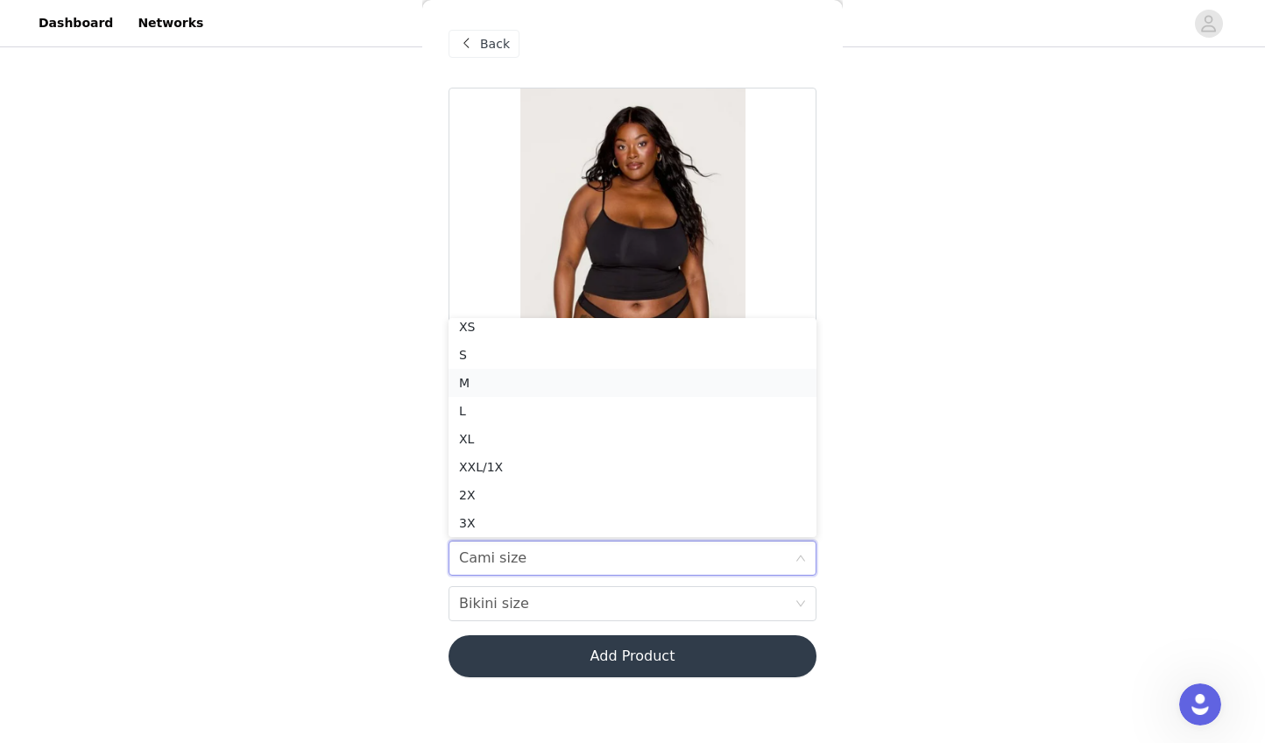
click at [582, 381] on div "M" at bounding box center [632, 382] width 347 height 19
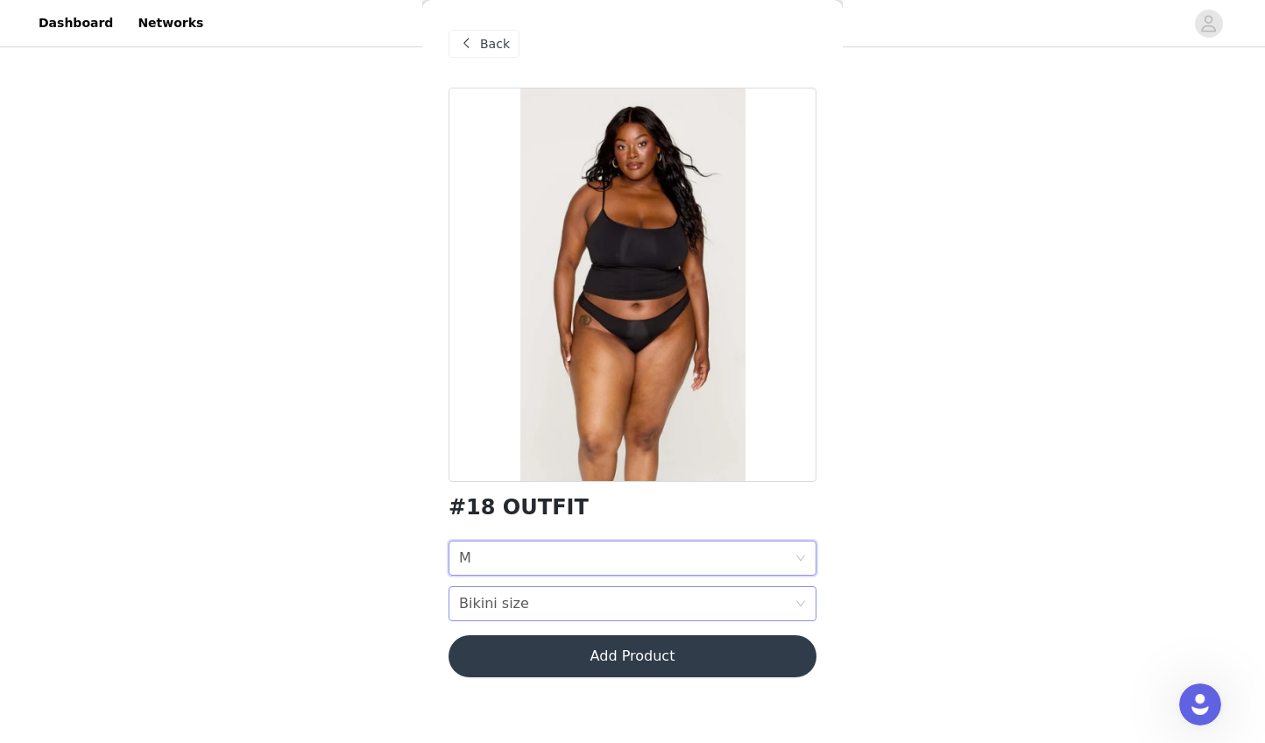
click at [572, 605] on div "Bikini size Bikini size" at bounding box center [627, 603] width 336 height 33
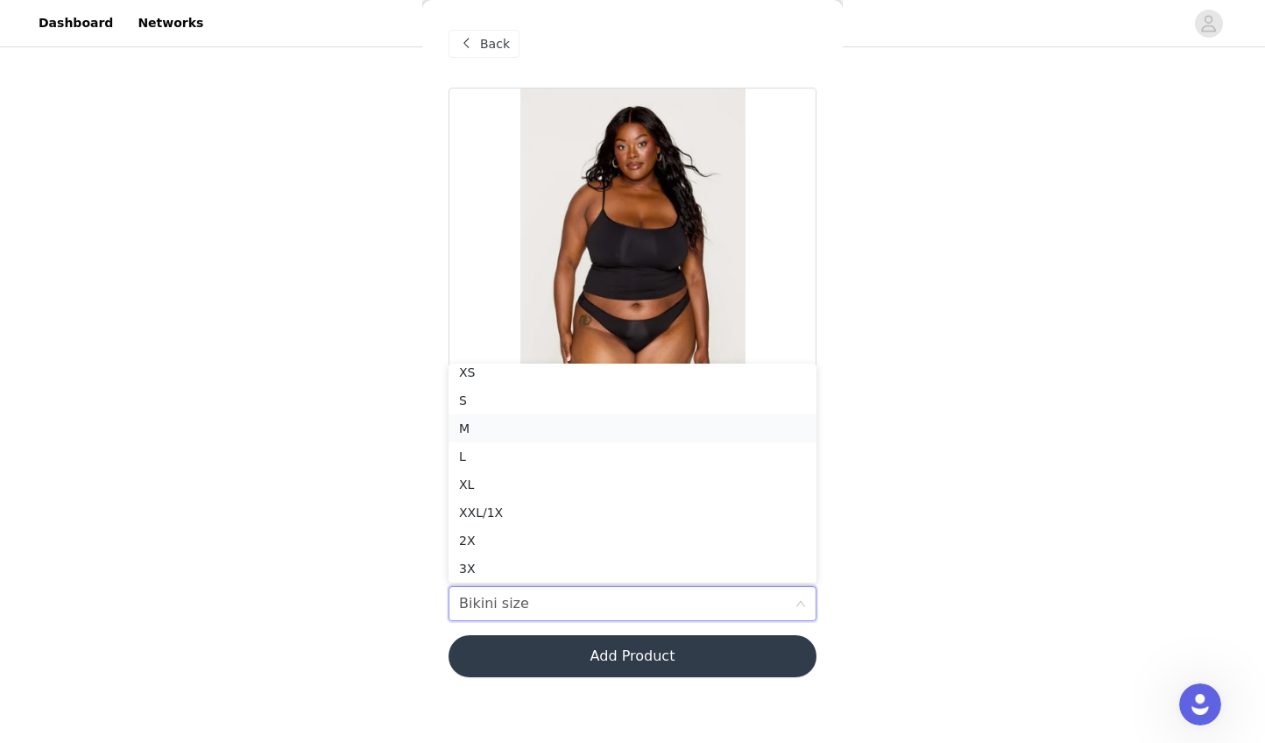
click at [582, 423] on div "M" at bounding box center [632, 428] width 347 height 19
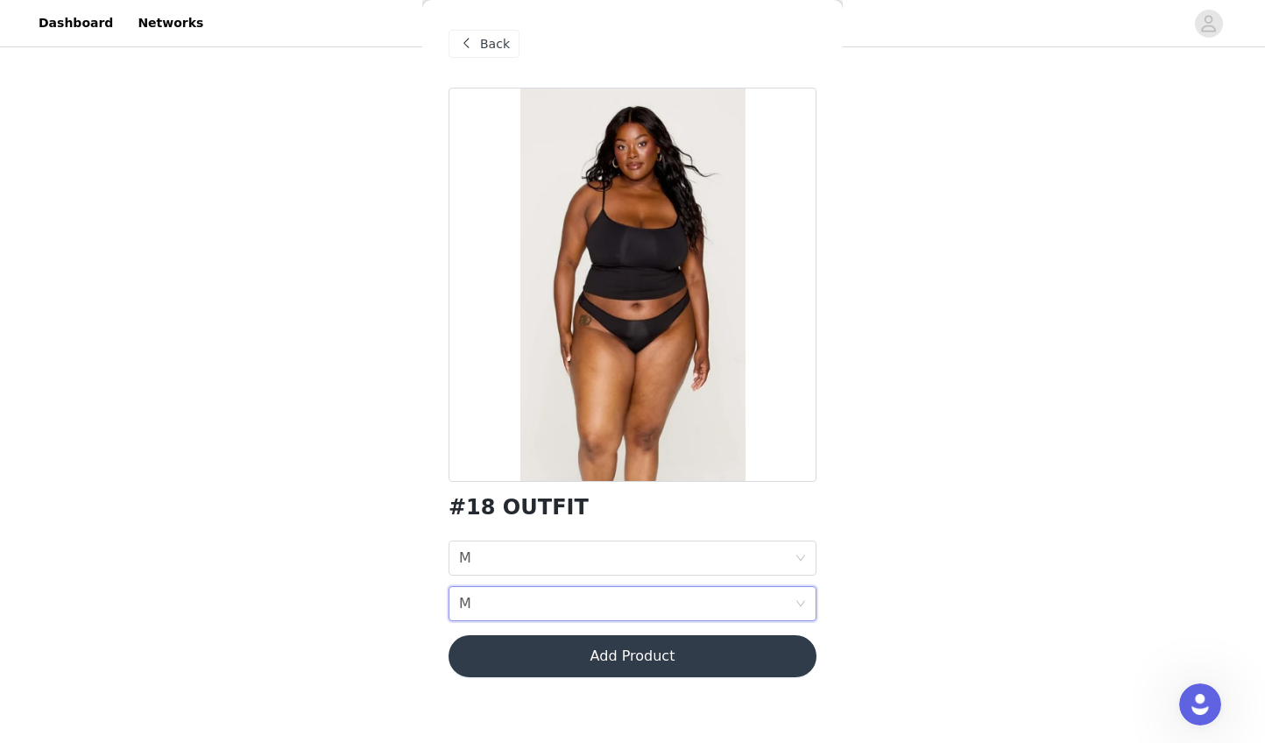
click at [590, 659] on button "Add Product" at bounding box center [633, 656] width 368 height 42
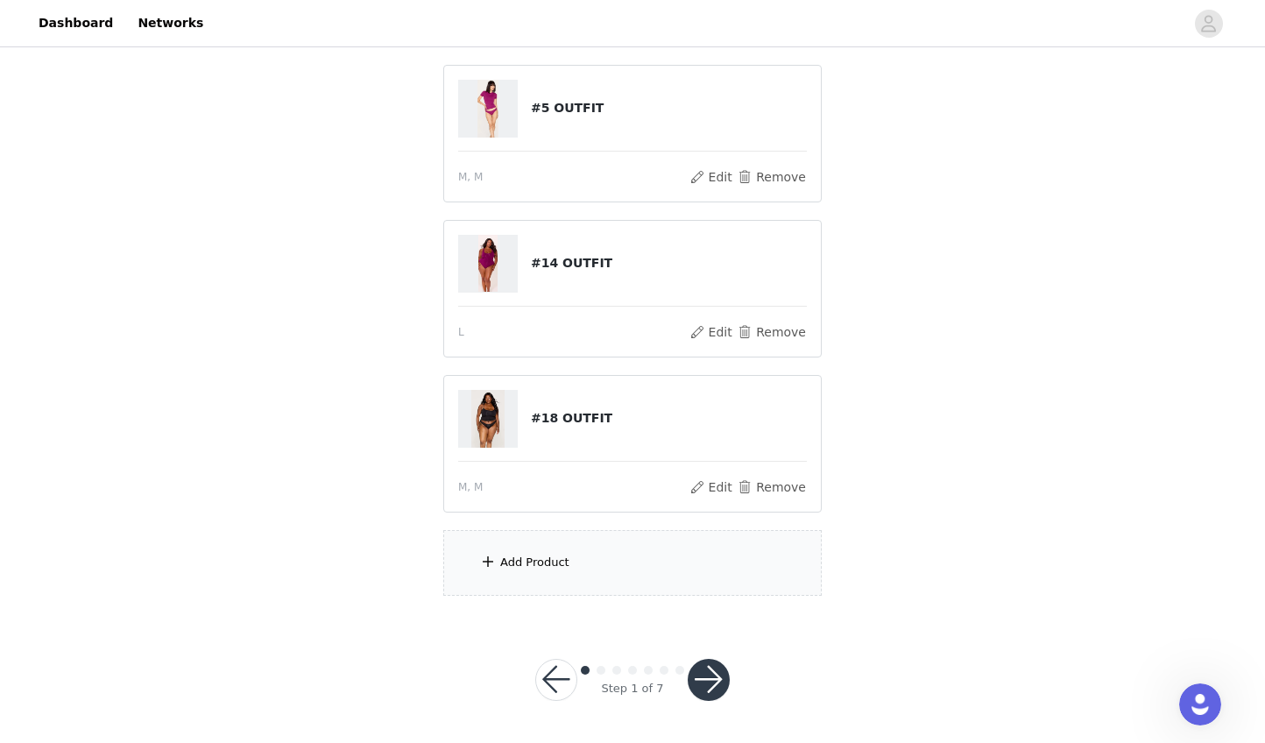
scroll to position [350, 0]
click at [576, 563] on div "Add Product" at bounding box center [632, 564] width 378 height 66
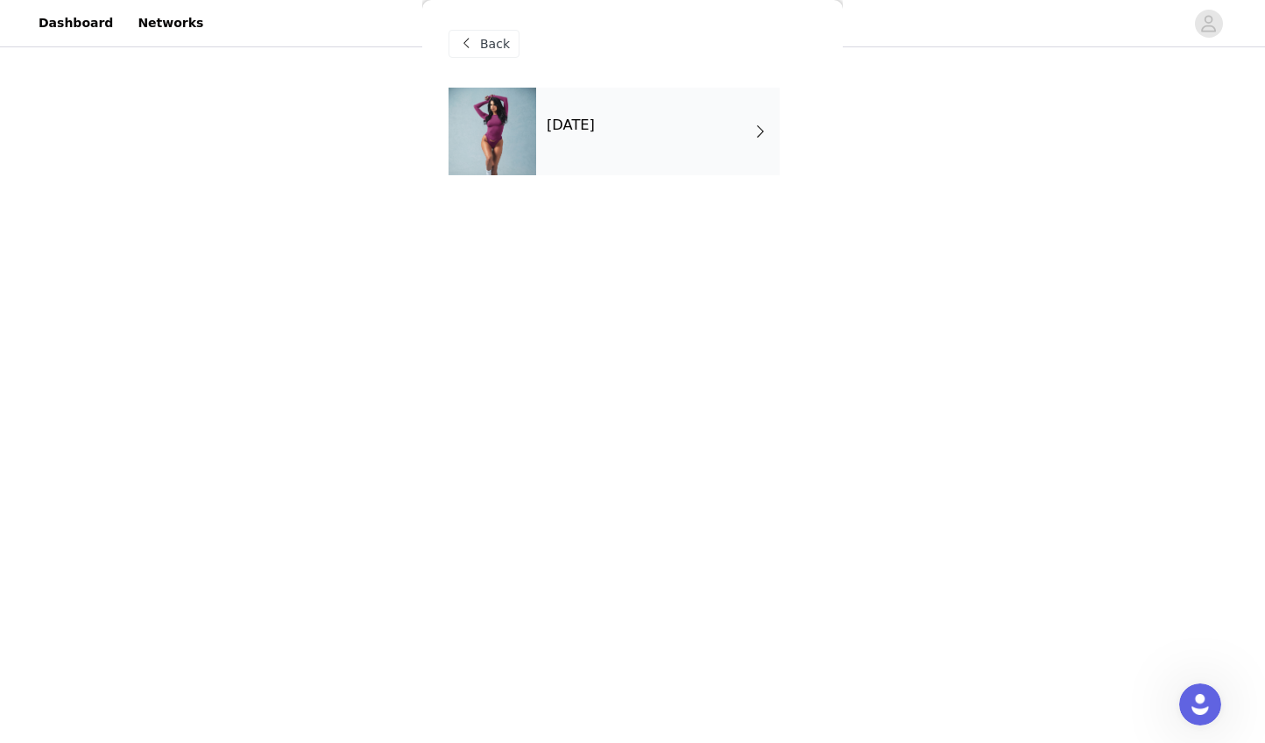
click at [595, 118] on h4 "[DATE]" at bounding box center [571, 125] width 48 height 16
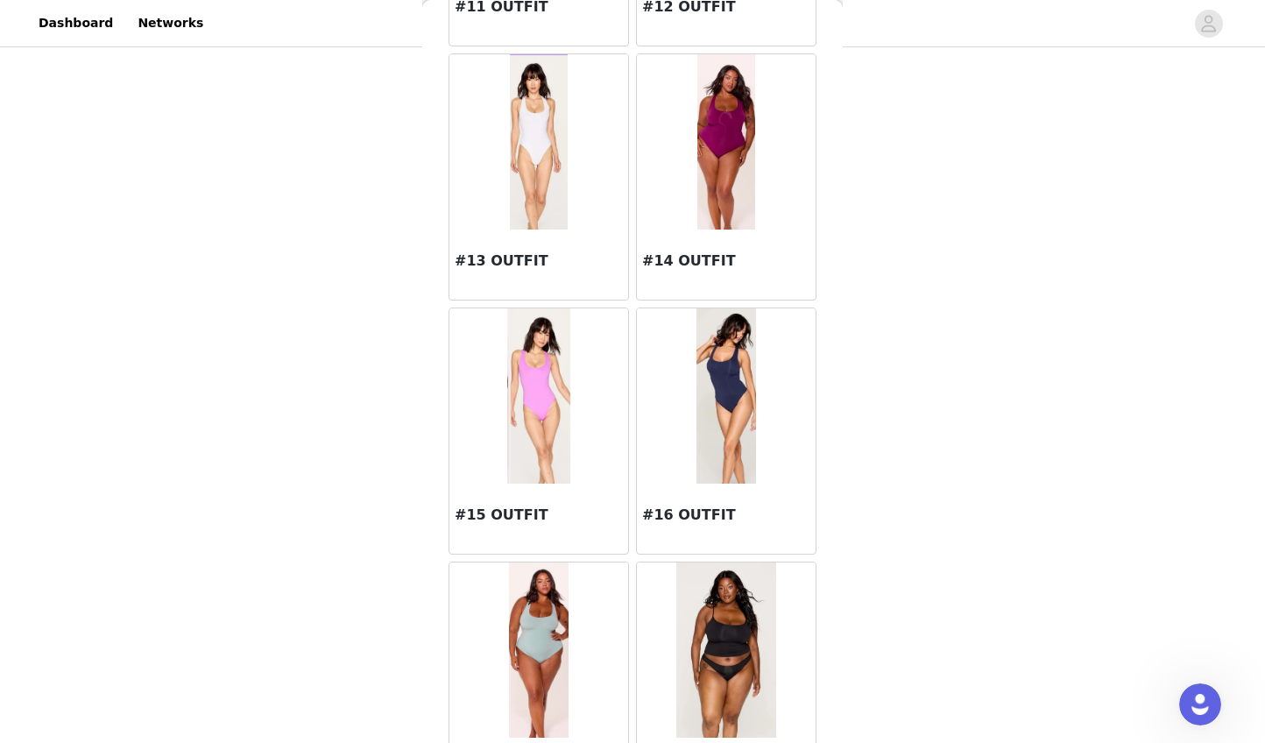
scroll to position [1557, 0]
click at [533, 196] on img at bounding box center [539, 143] width 59 height 175
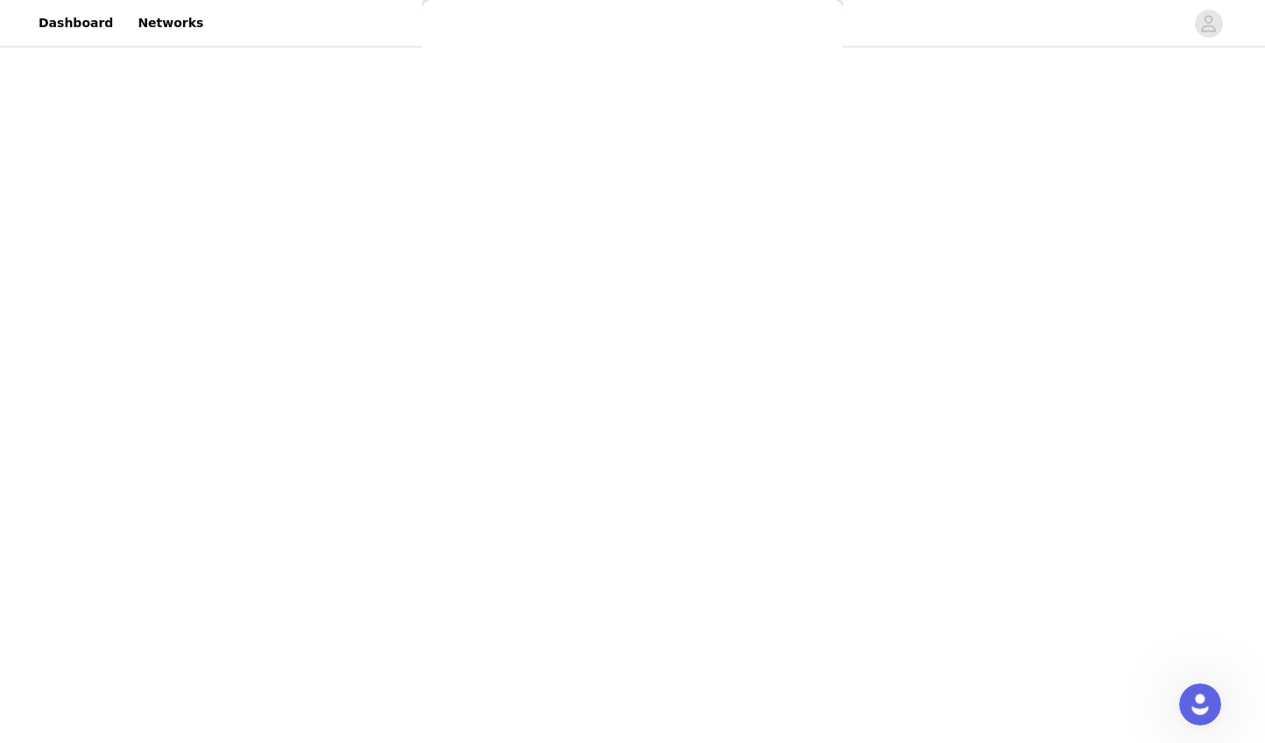
scroll to position [0, 0]
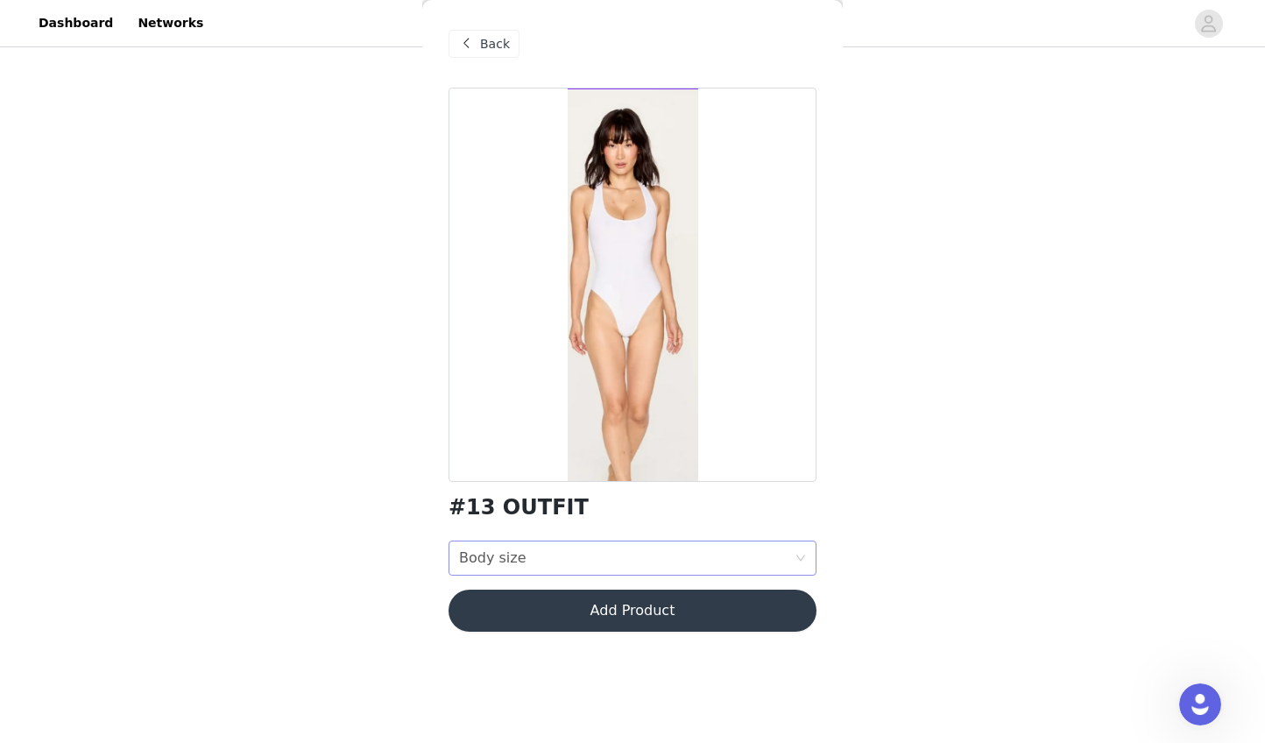
click at [658, 563] on div "Body size Body size" at bounding box center [627, 557] width 336 height 33
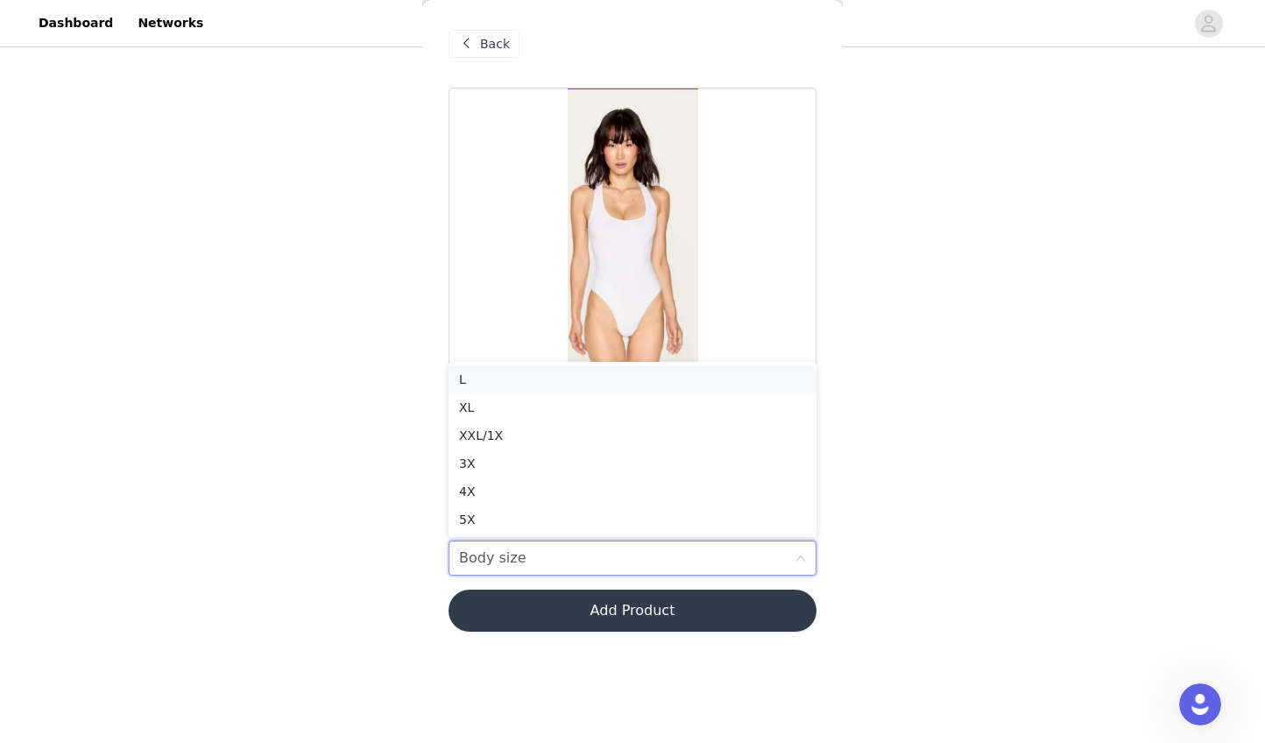
click at [606, 366] on li "L" at bounding box center [633, 379] width 368 height 28
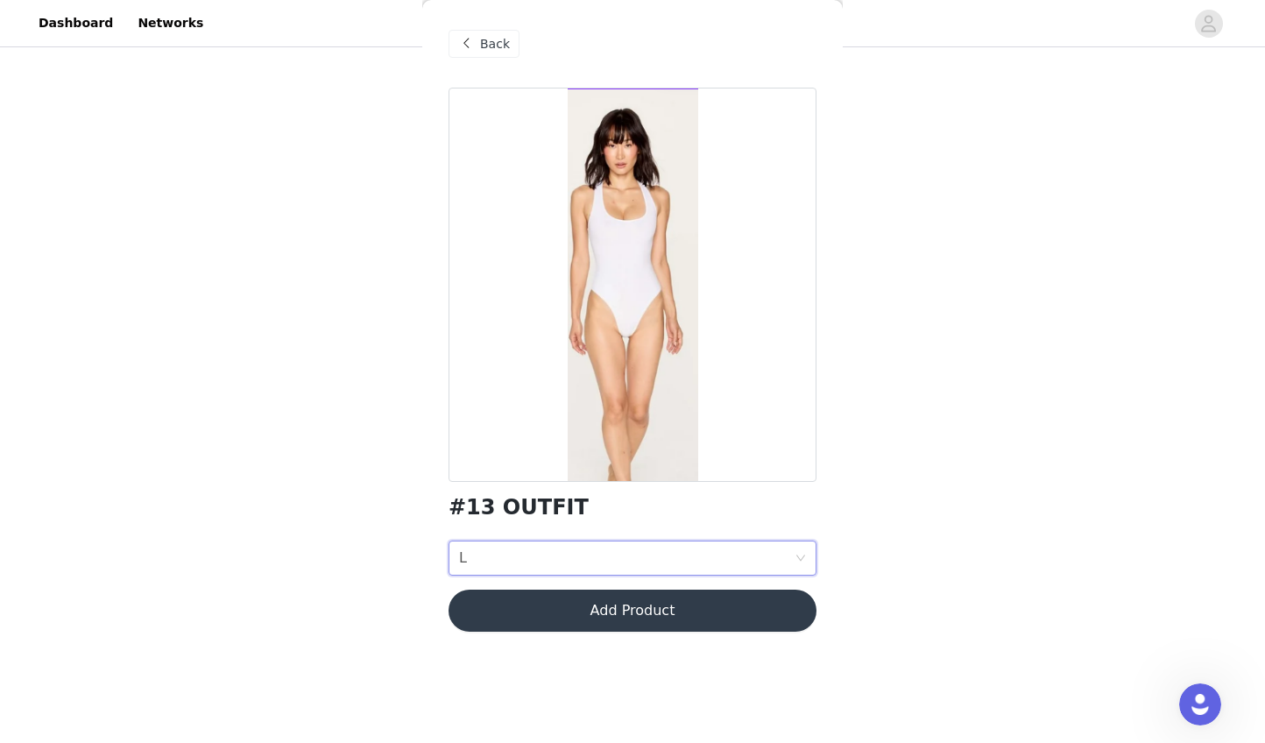
click at [605, 608] on button "Add Product" at bounding box center [633, 611] width 368 height 42
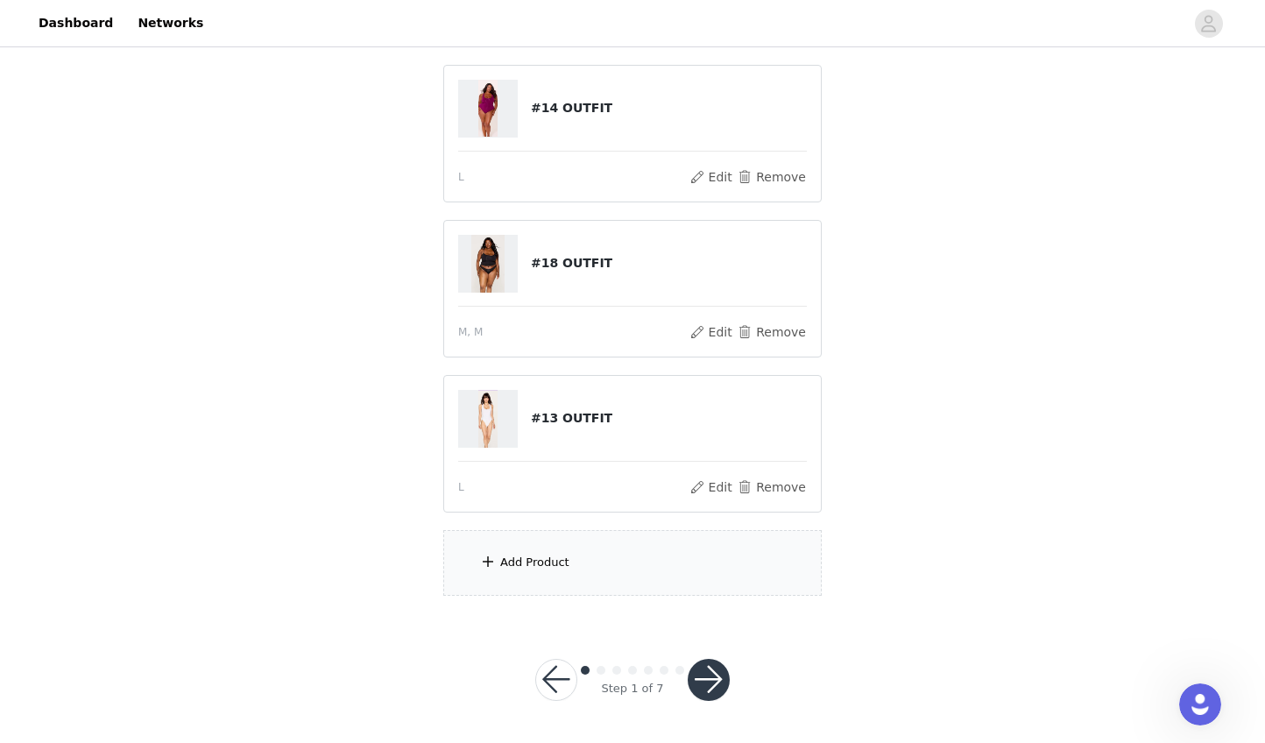
click at [541, 555] on div "Add Product" at bounding box center [534, 563] width 69 height 18
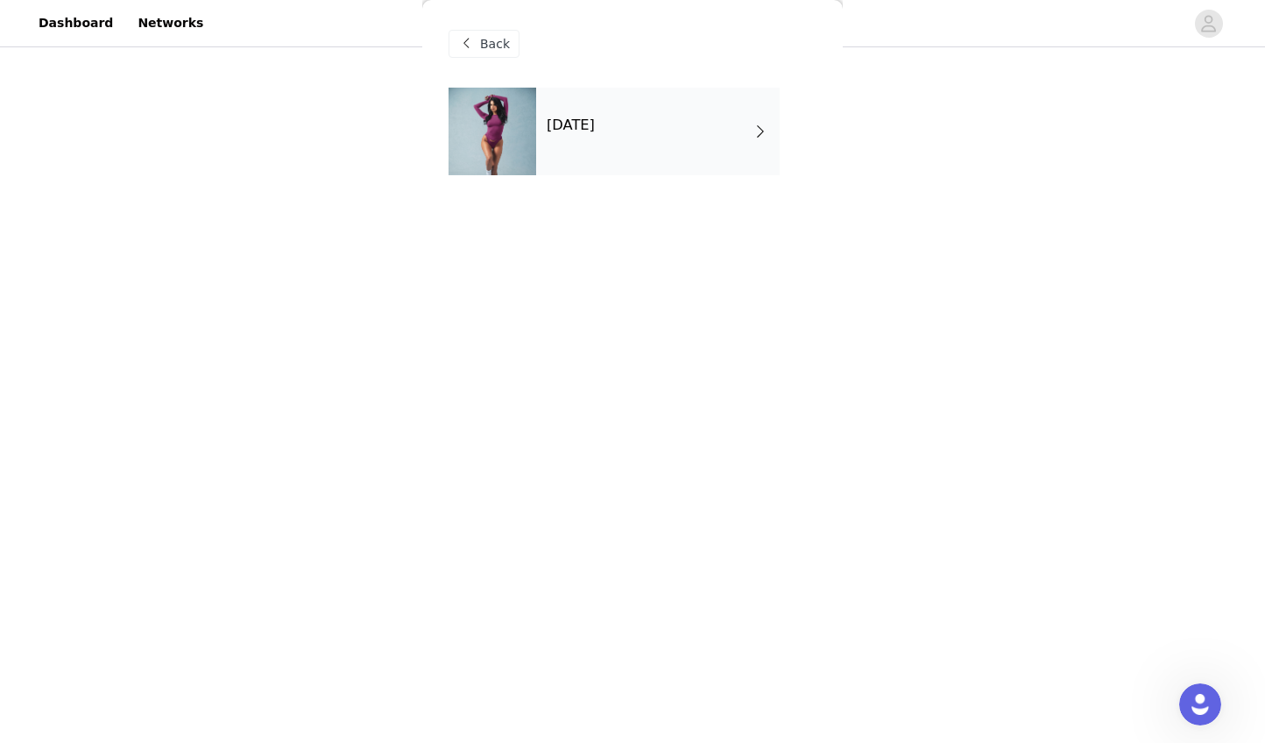
click at [576, 143] on div "[DATE]" at bounding box center [658, 132] width 244 height 88
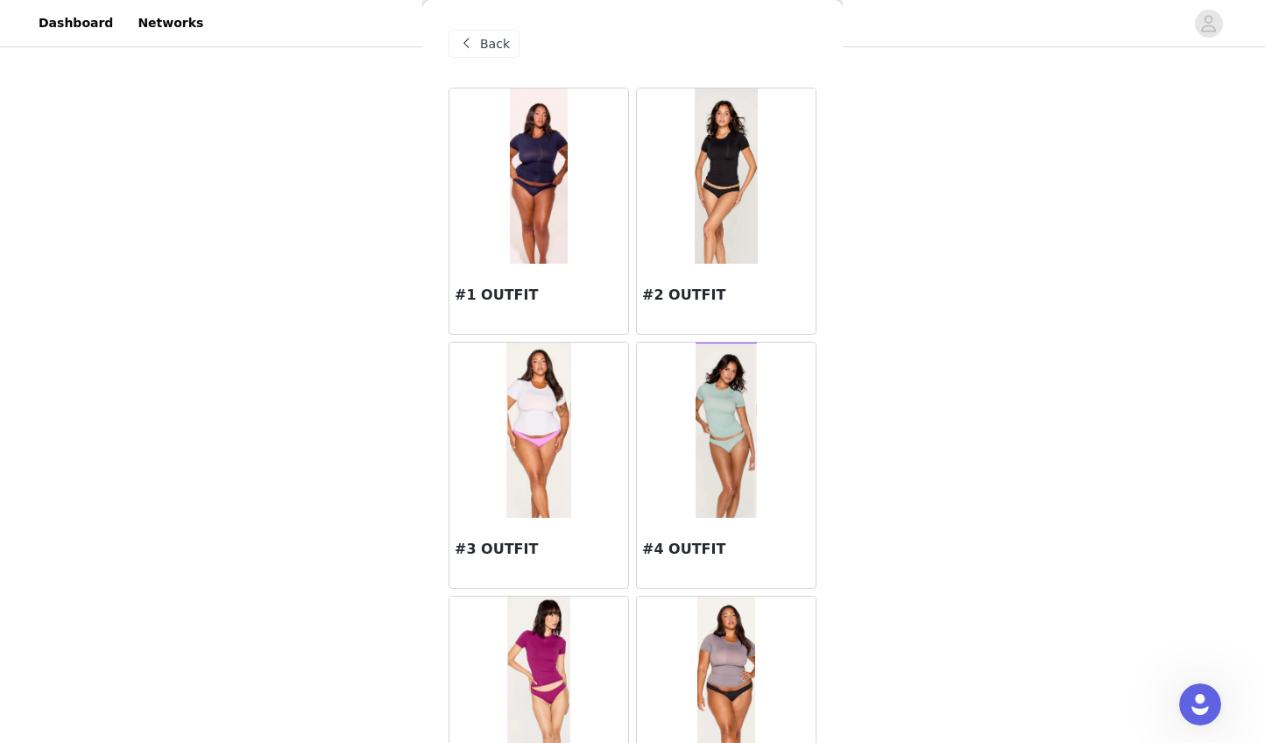
click at [682, 222] on div at bounding box center [726, 175] width 179 height 175
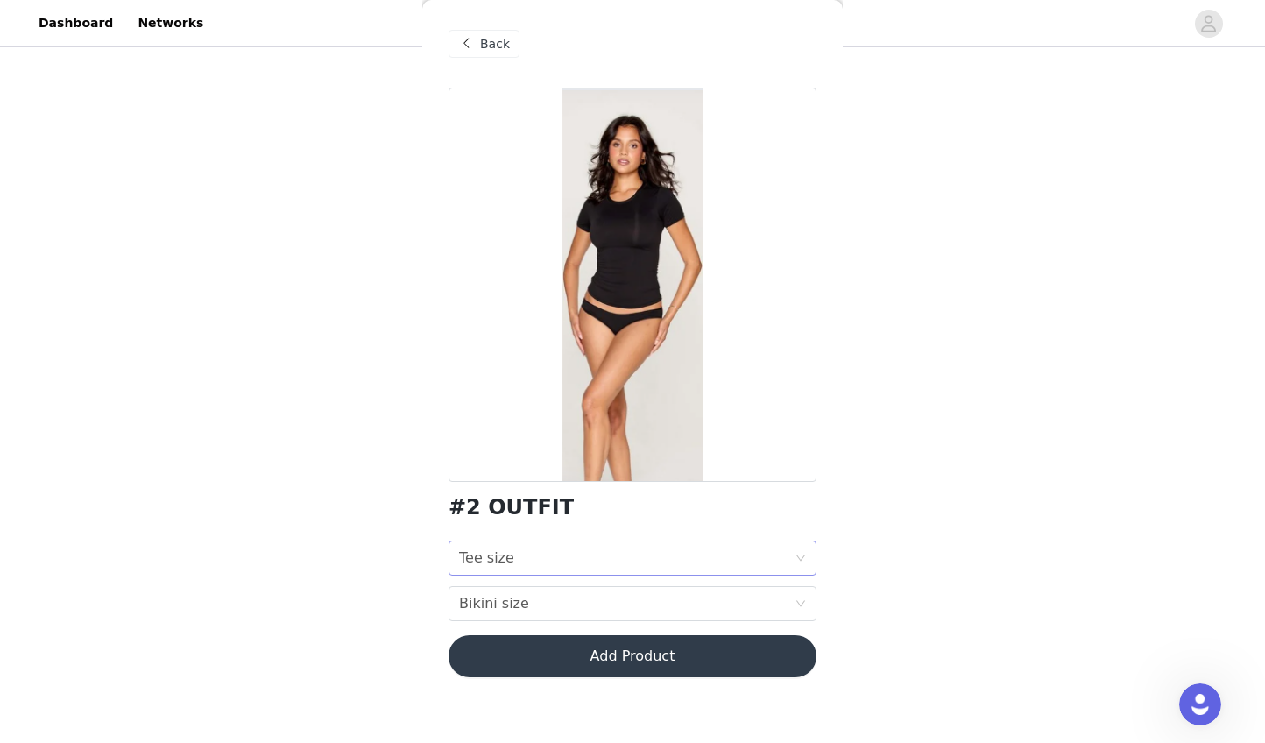
click at [654, 564] on div "Tee size Tee size" at bounding box center [627, 557] width 336 height 33
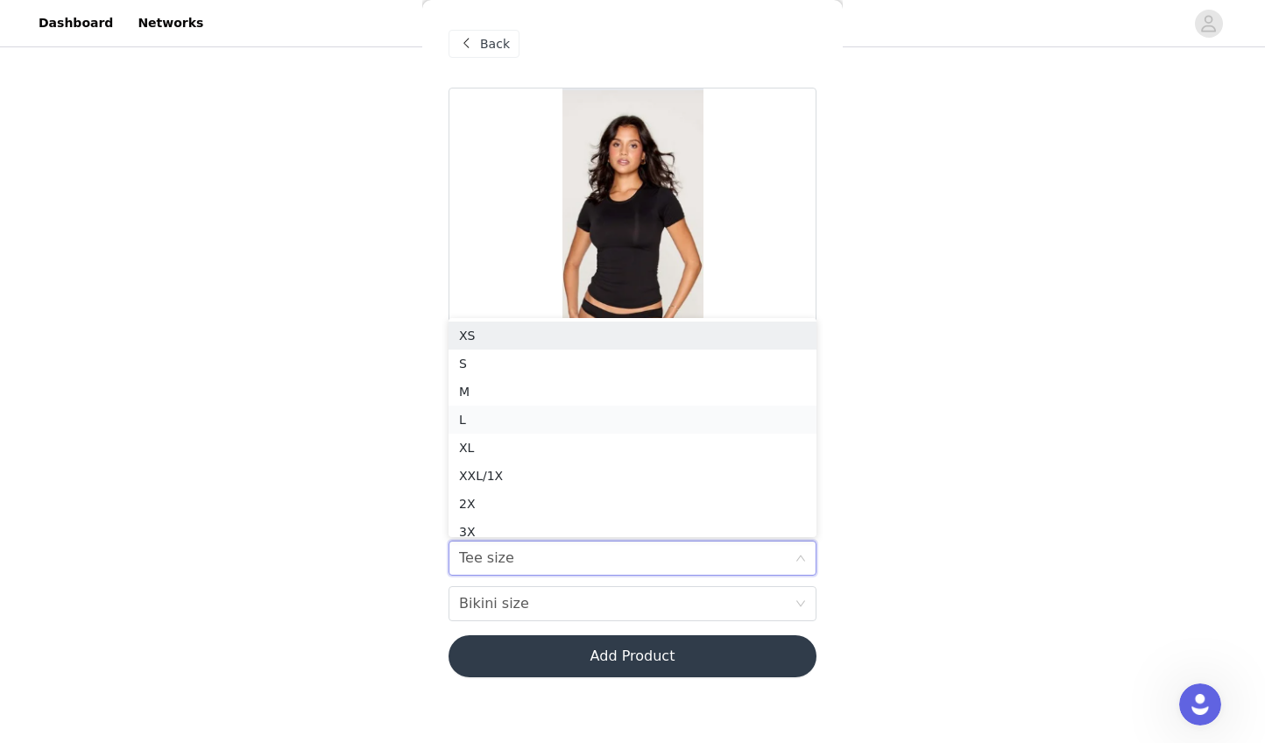
scroll to position [9, 0]
click at [611, 385] on div "M" at bounding box center [632, 382] width 347 height 19
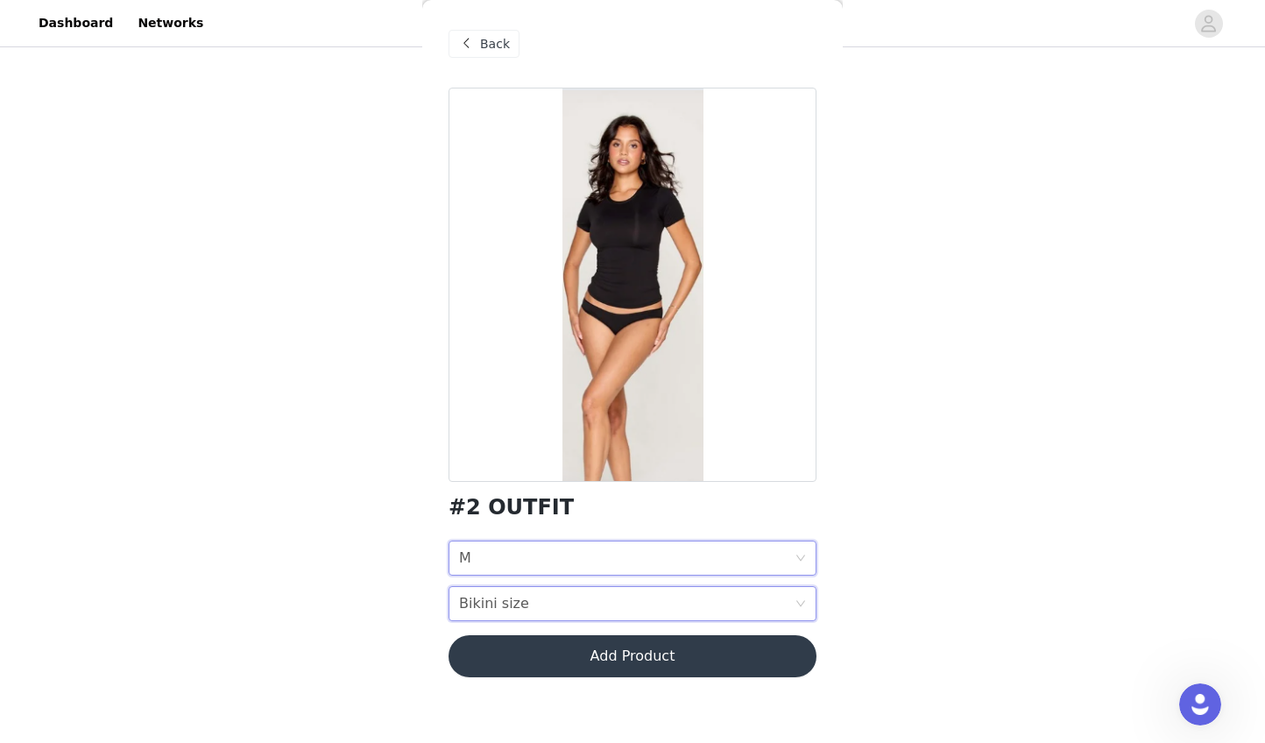
click at [607, 608] on div "Bikini size Bikini size" at bounding box center [627, 603] width 336 height 33
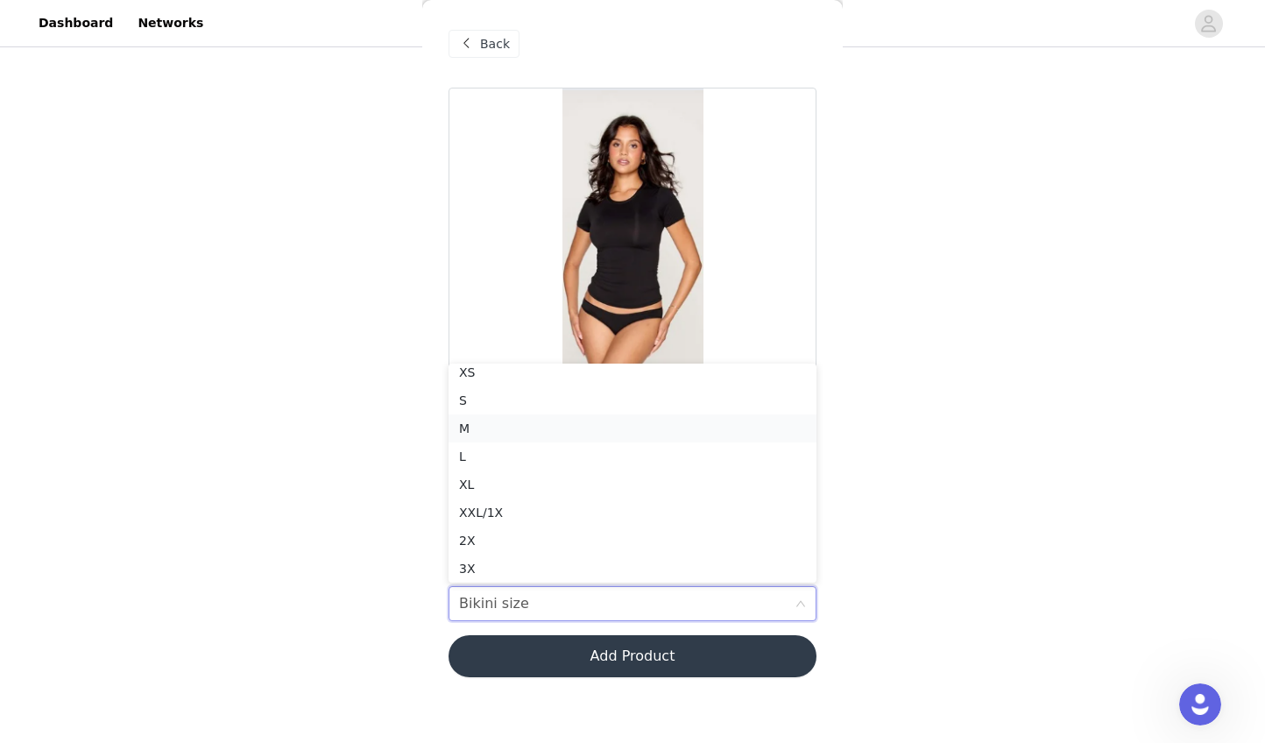
click at [592, 415] on li "M" at bounding box center [633, 428] width 368 height 28
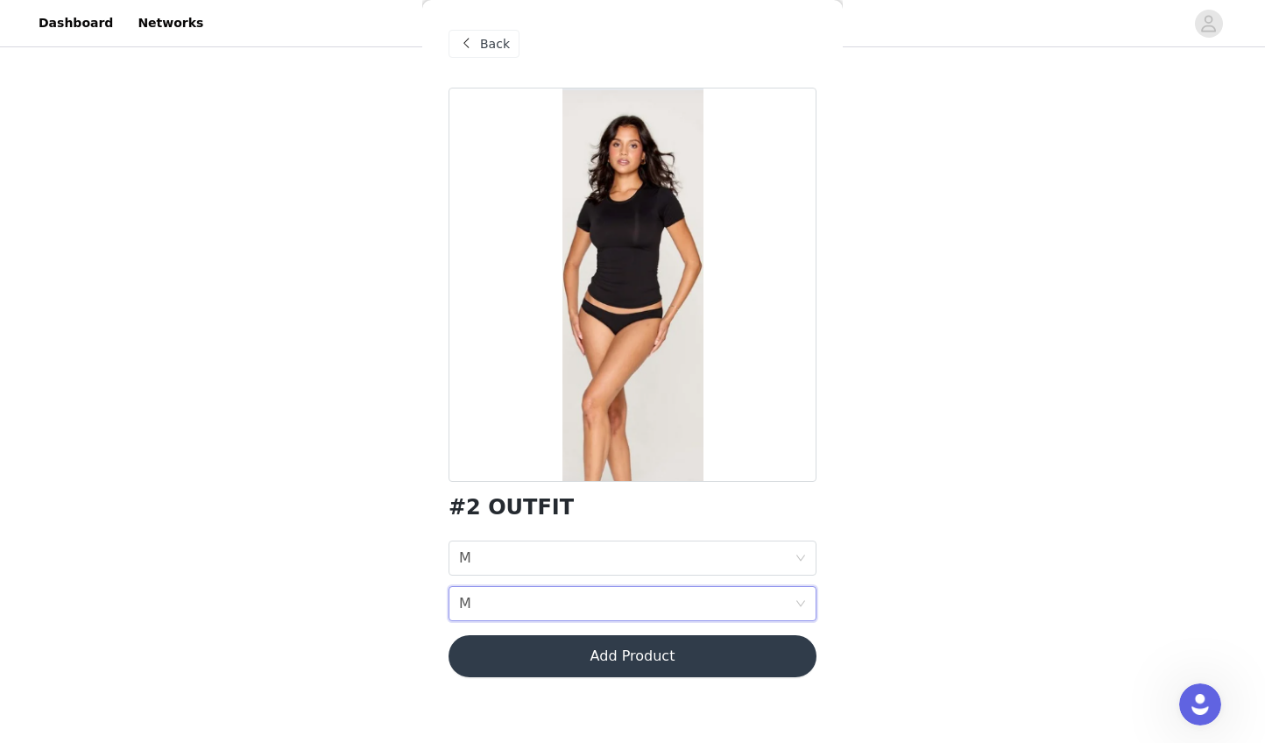
click at [600, 651] on button "Add Product" at bounding box center [633, 656] width 368 height 42
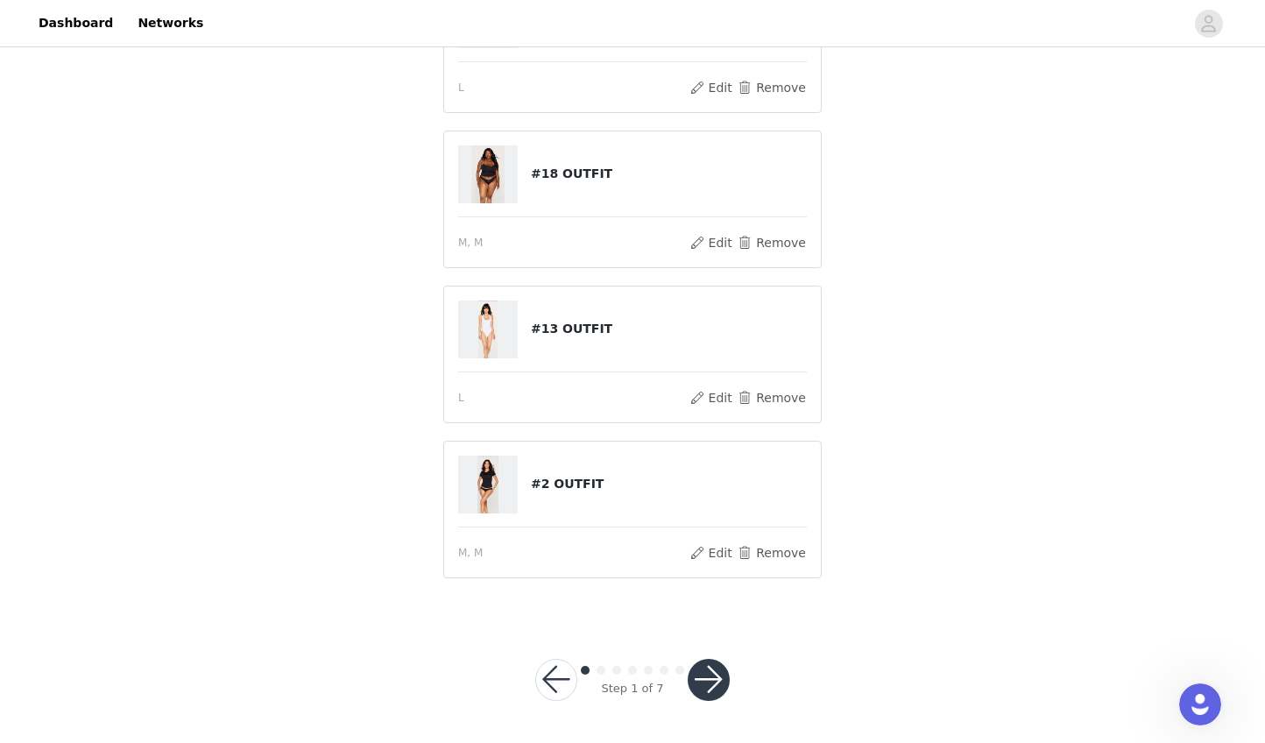
scroll to position [547, 0]
click at [714, 681] on button "button" at bounding box center [709, 681] width 42 height 42
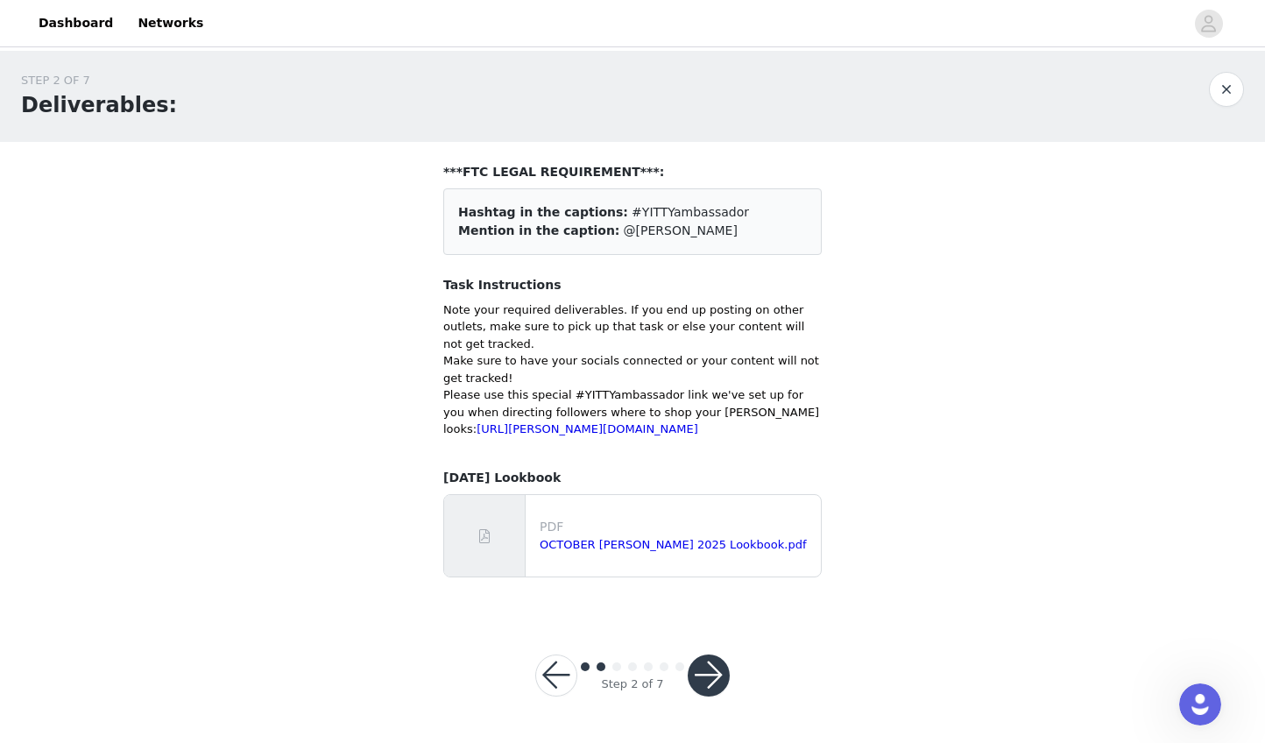
click at [712, 688] on button "button" at bounding box center [709, 675] width 42 height 42
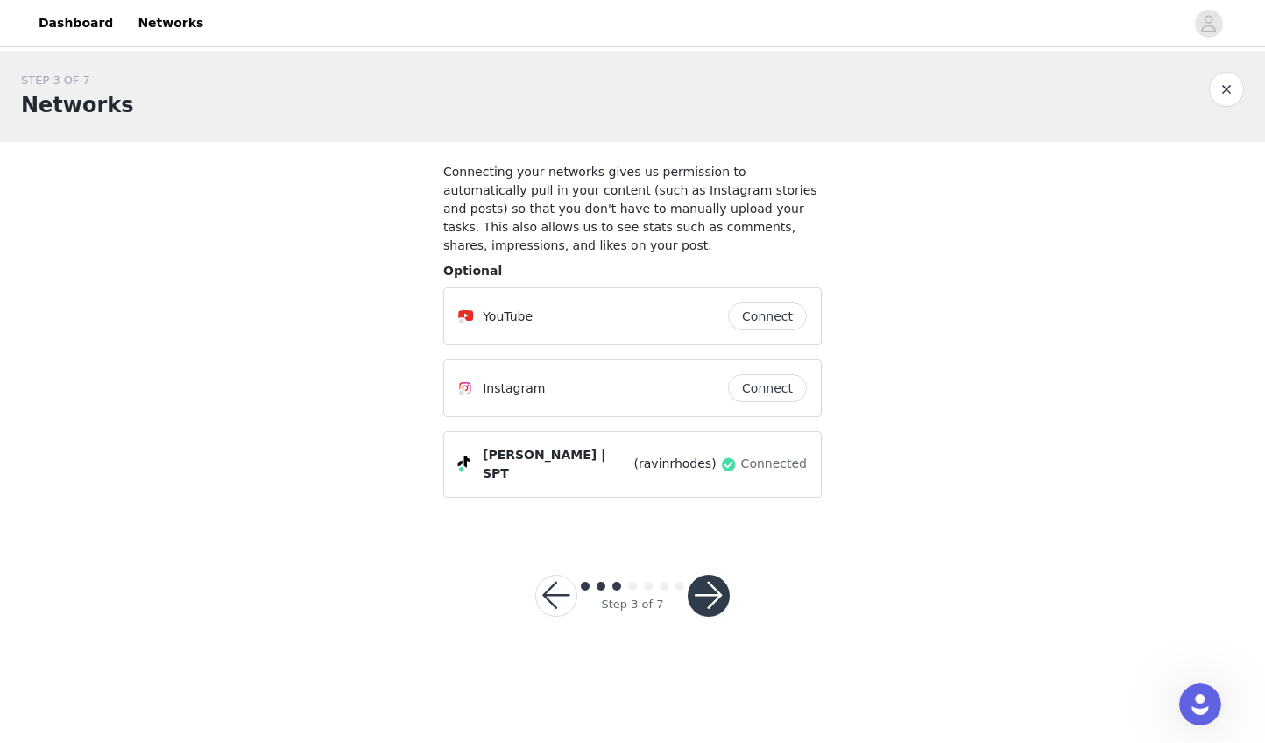
click at [764, 391] on button "Connect" at bounding box center [767, 388] width 79 height 28
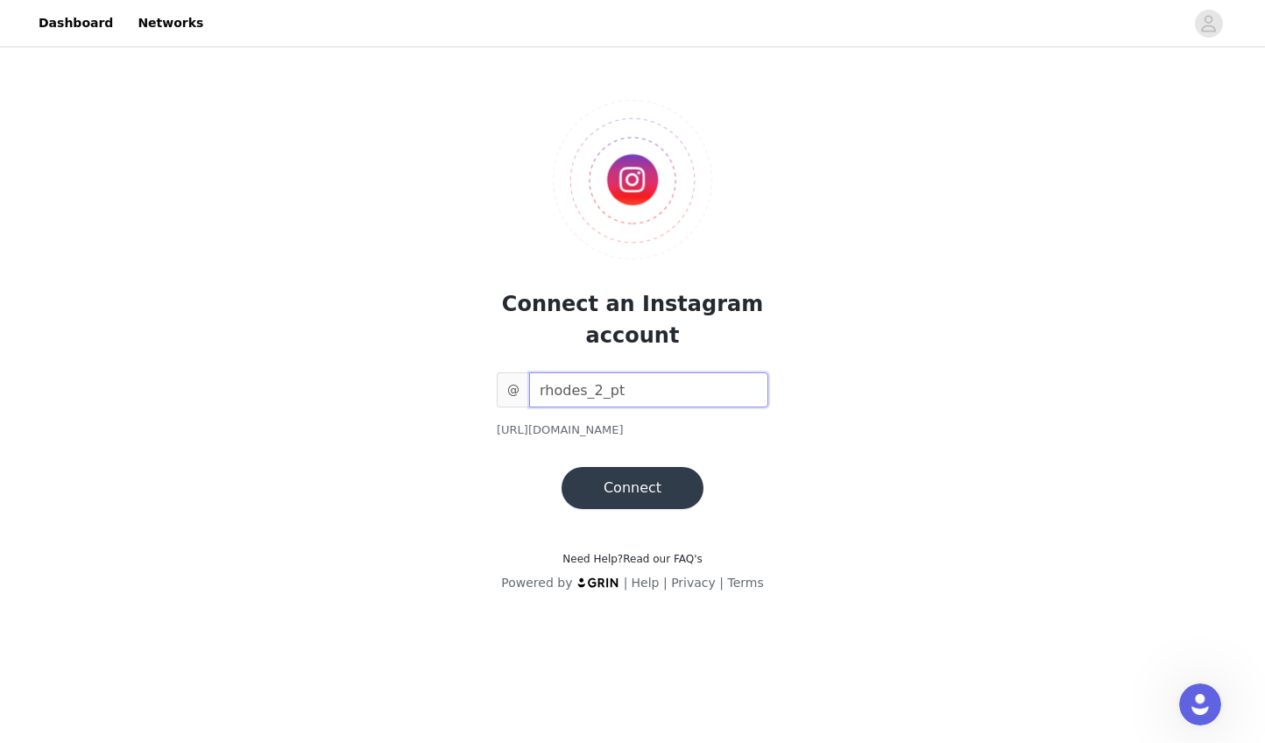
type input "rhodes_2_pt"
click at [664, 482] on button "Connect" at bounding box center [633, 488] width 142 height 42
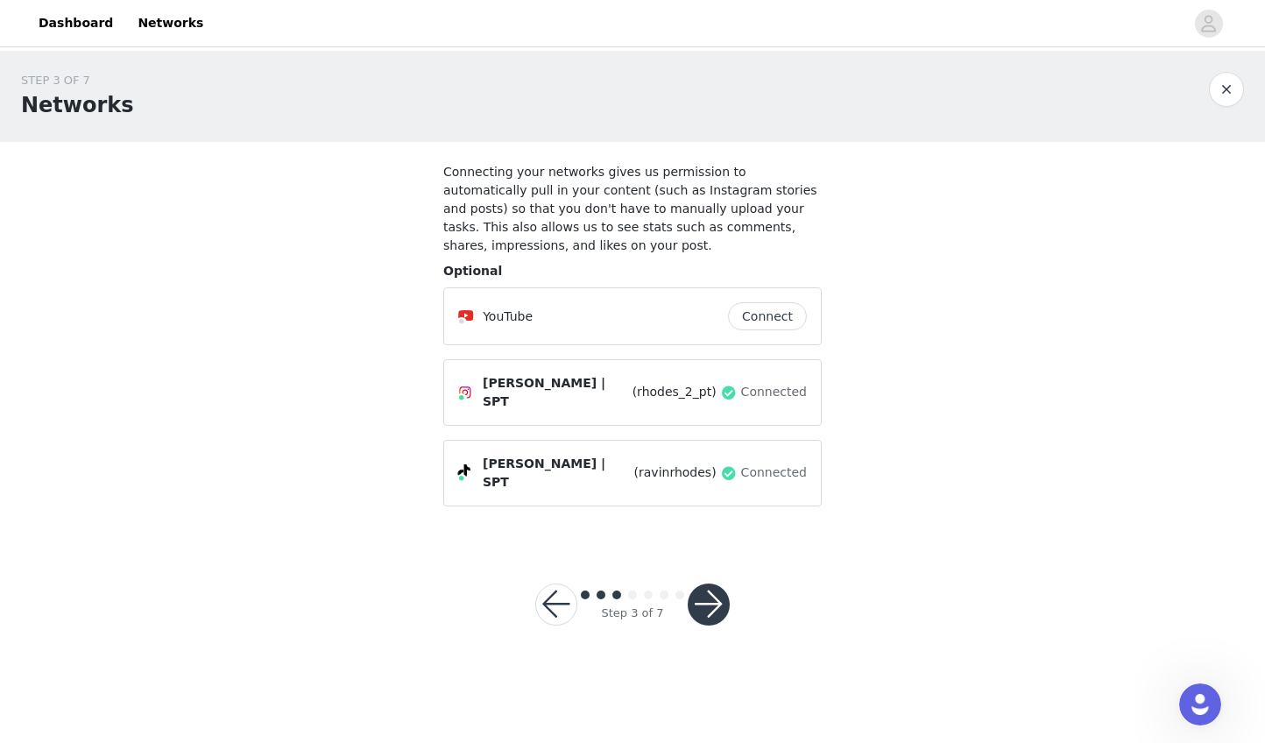
click at [715, 583] on button "button" at bounding box center [709, 604] width 42 height 42
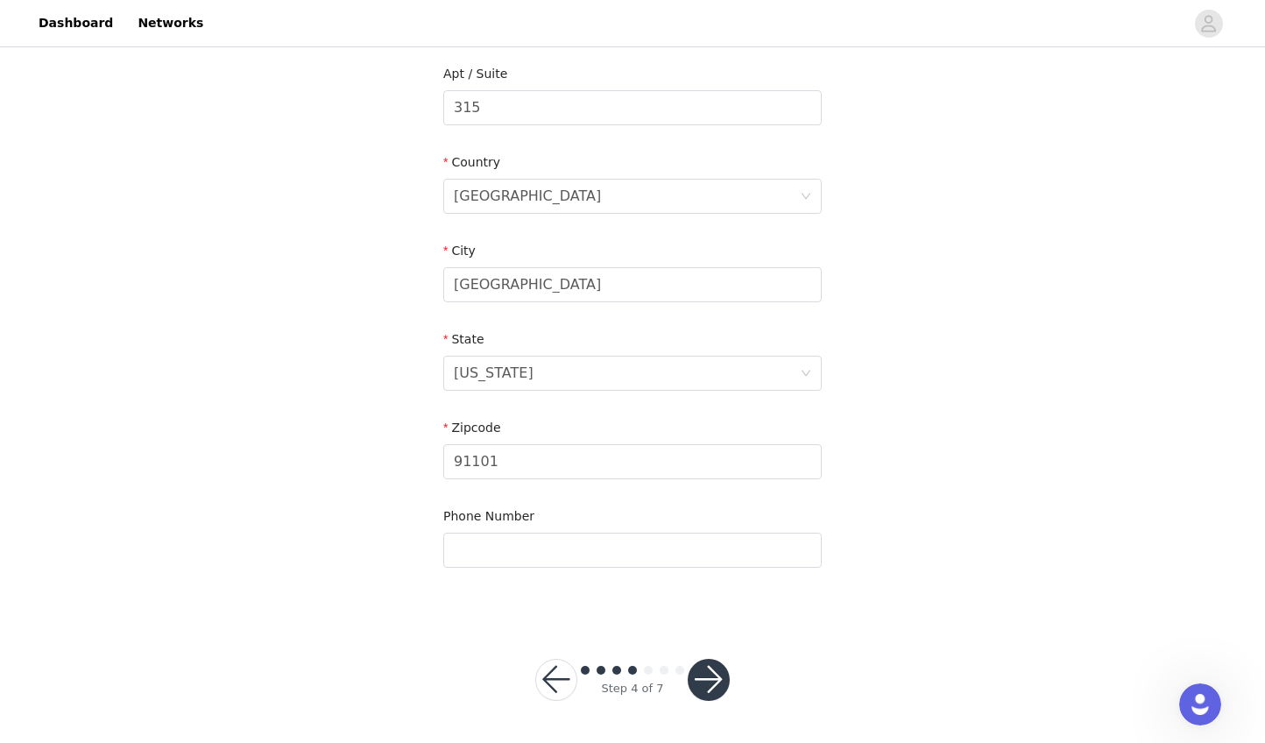
scroll to position [470, 0]
click at [717, 686] on button "button" at bounding box center [709, 681] width 42 height 42
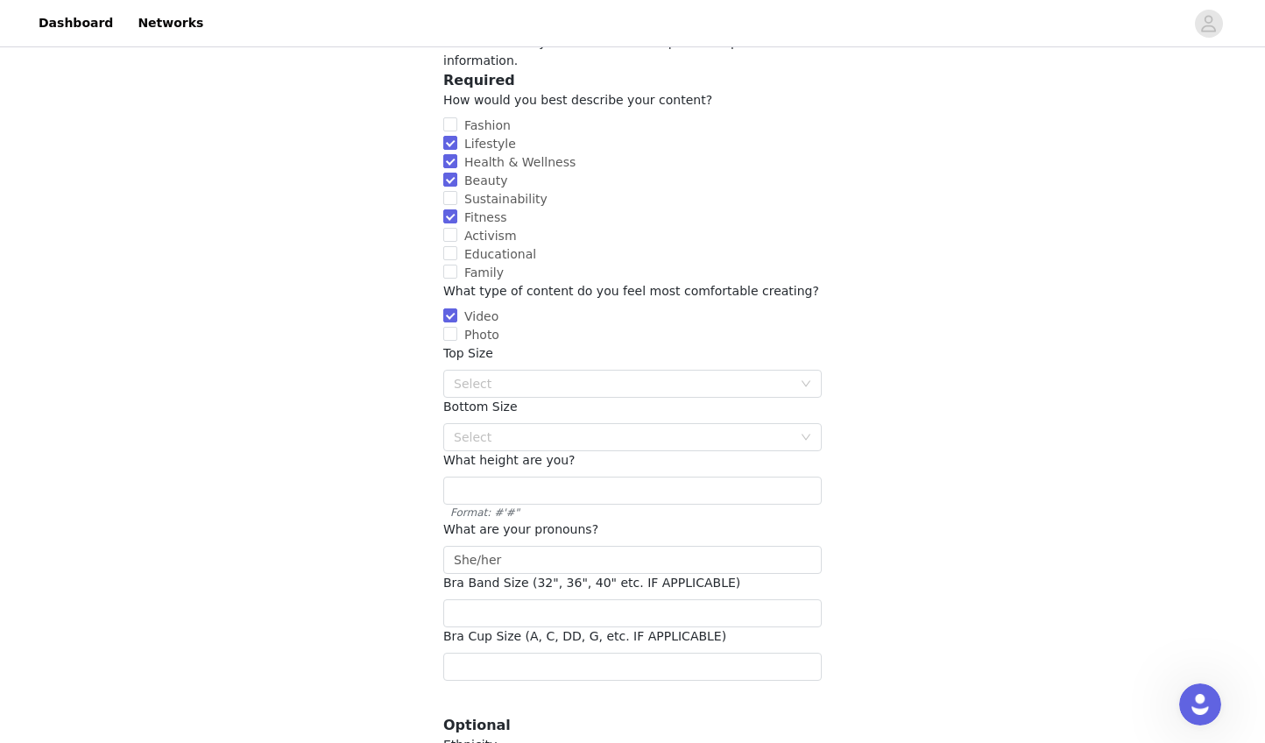
scroll to position [189, 0]
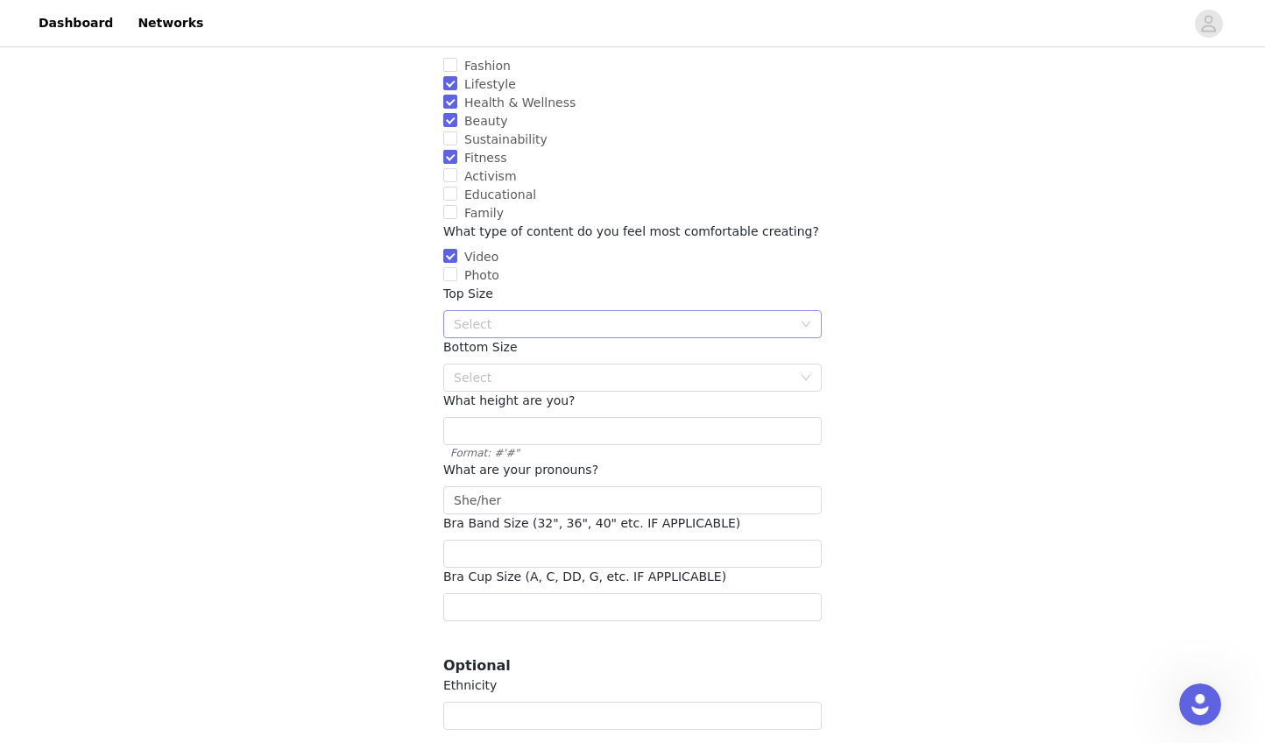
click at [622, 311] on div "Select" at bounding box center [627, 324] width 346 height 26
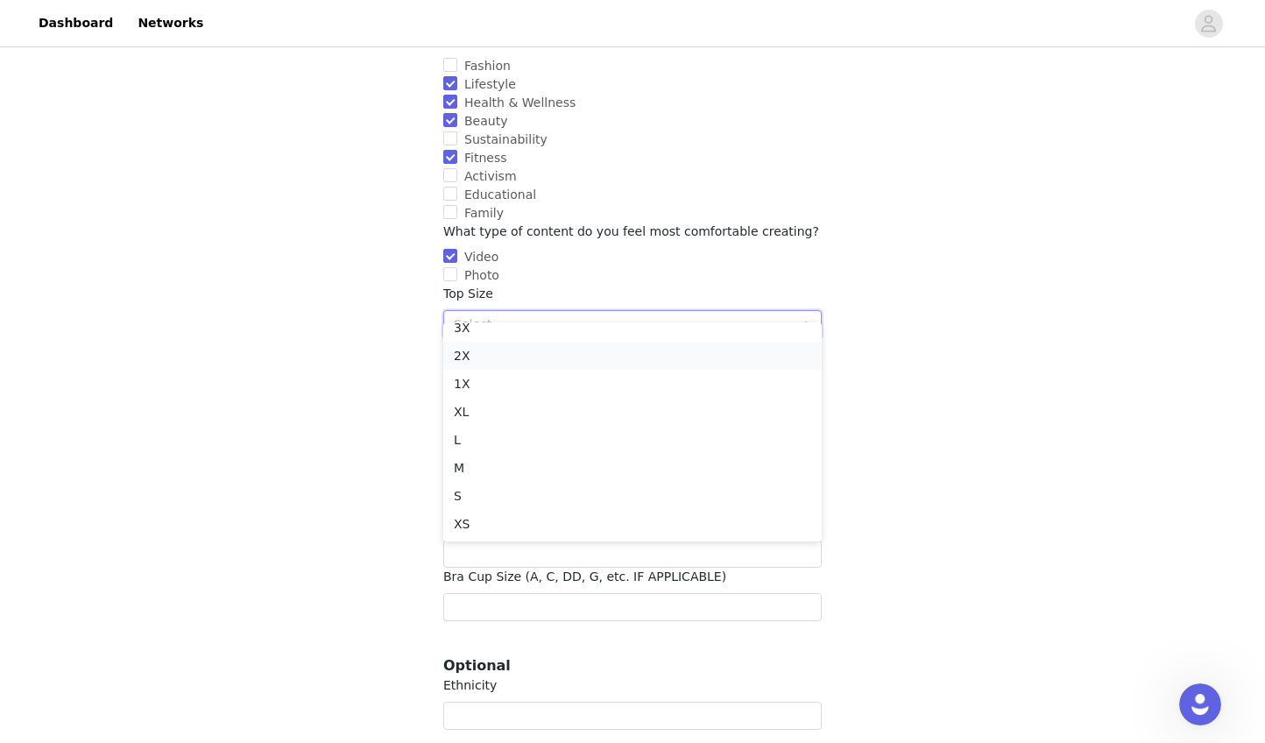
scroll to position [95, 0]
click at [538, 458] on li "M" at bounding box center [632, 469] width 378 height 28
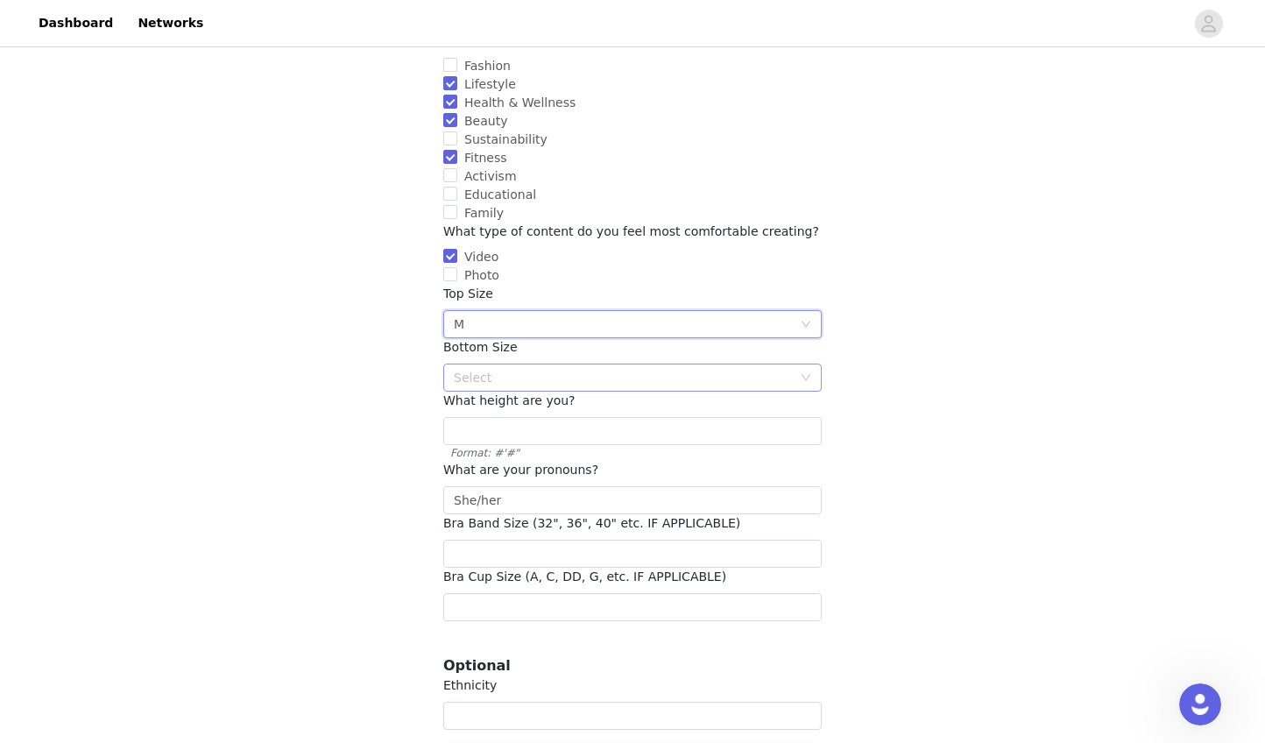
click at [539, 369] on div "Select" at bounding box center [623, 378] width 338 height 18
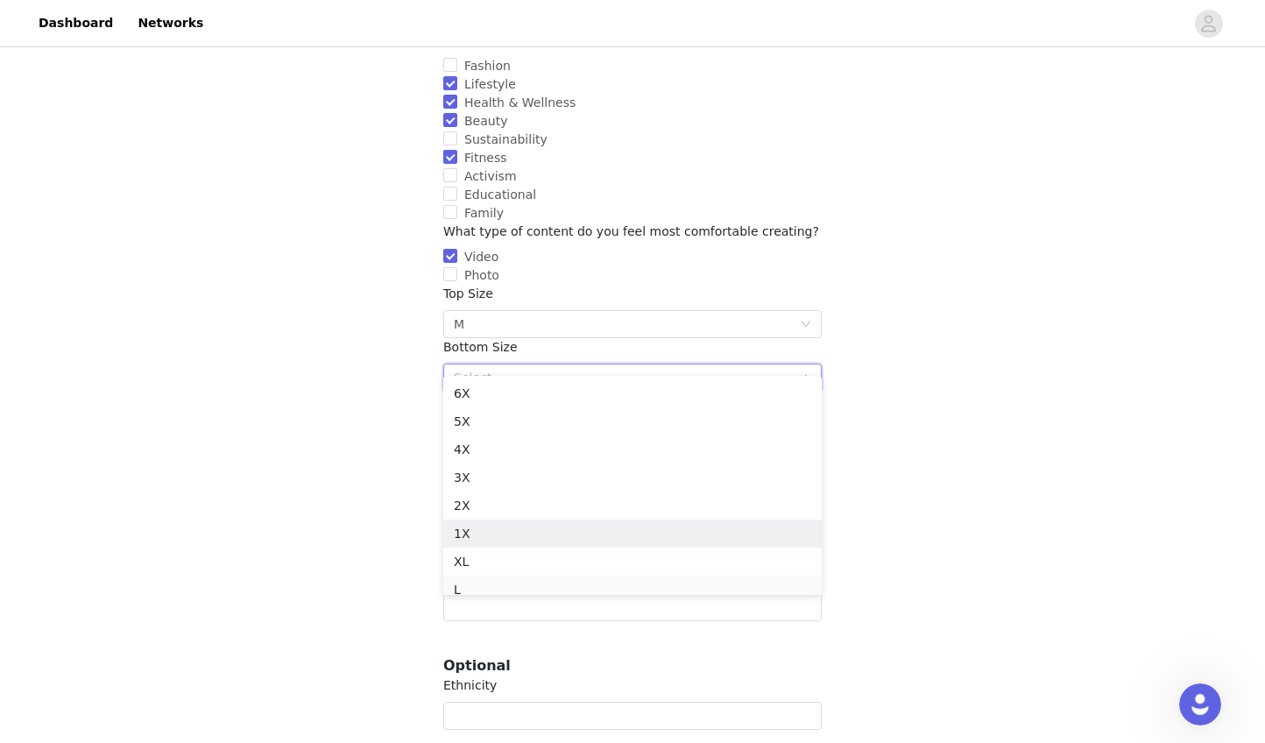
scroll to position [9, 0]
click at [510, 578] on li "L" at bounding box center [632, 581] width 378 height 28
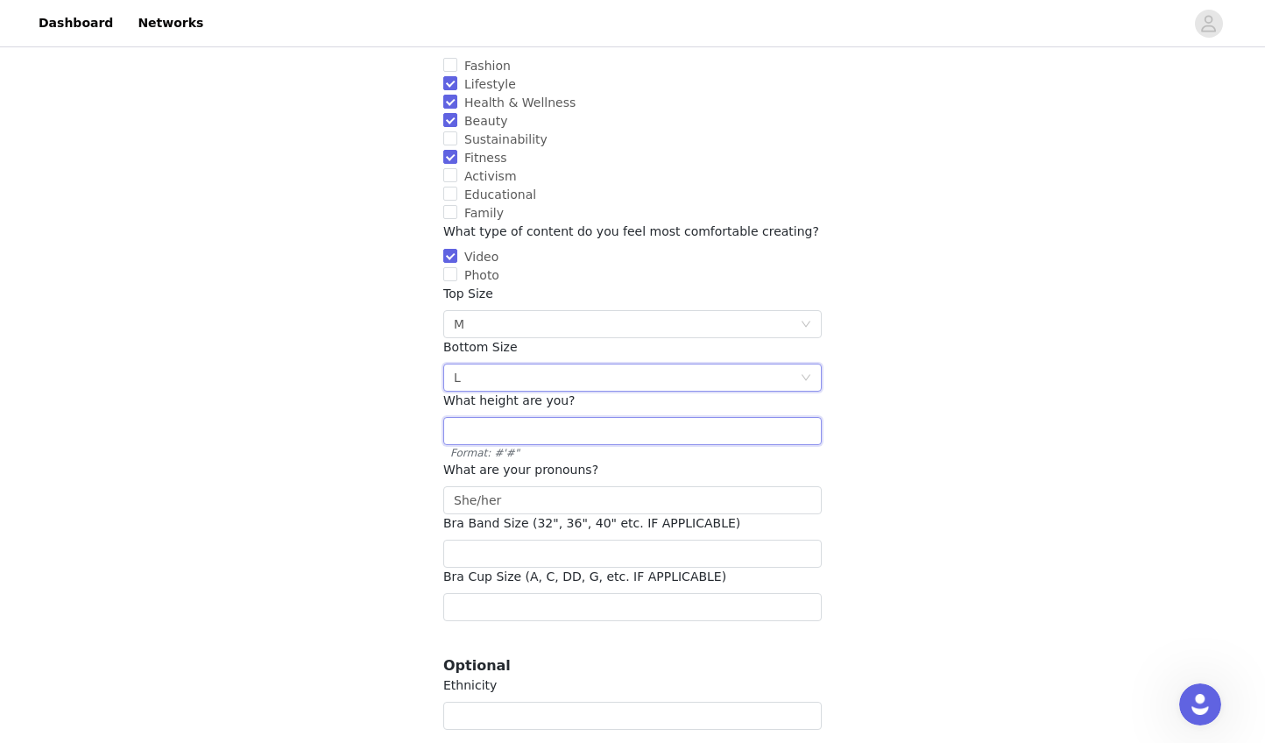
click at [507, 417] on input "text" at bounding box center [632, 431] width 378 height 28
type input "5'11"
click at [521, 487] on input "She/her" at bounding box center [632, 500] width 378 height 28
click at [531, 540] on input "number" at bounding box center [632, 554] width 378 height 28
type input "36"
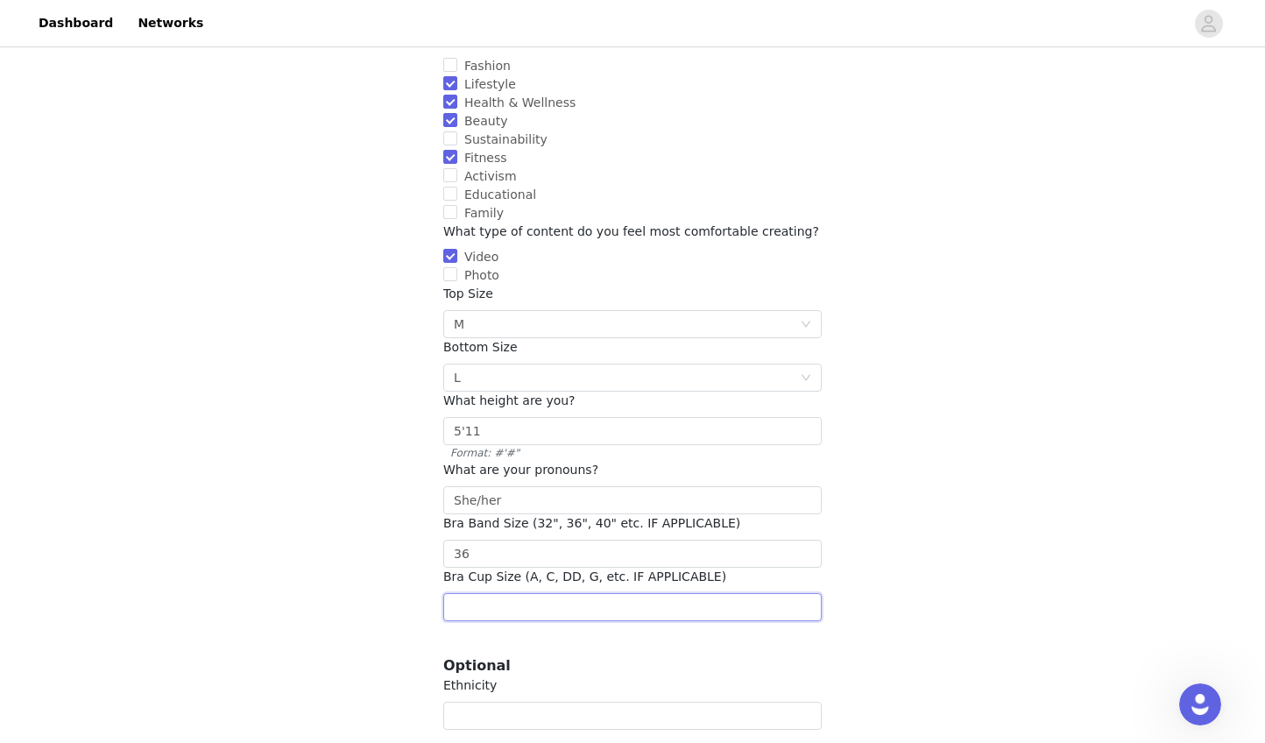
click at [528, 593] on input "text" at bounding box center [632, 607] width 378 height 28
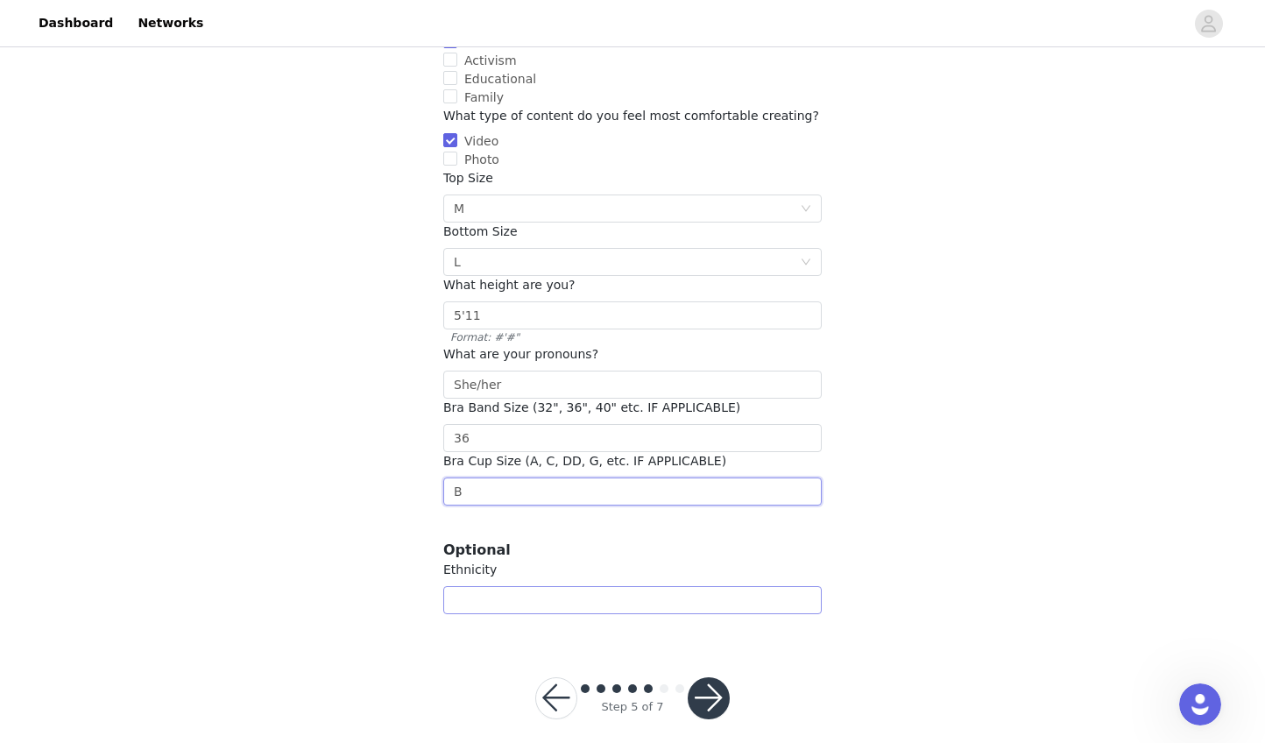
scroll to position [303, 0]
type input "B"
click at [626, 588] on input "text" at bounding box center [632, 602] width 378 height 28
type input "Black/Asain"
click at [696, 682] on button "button" at bounding box center [709, 700] width 42 height 42
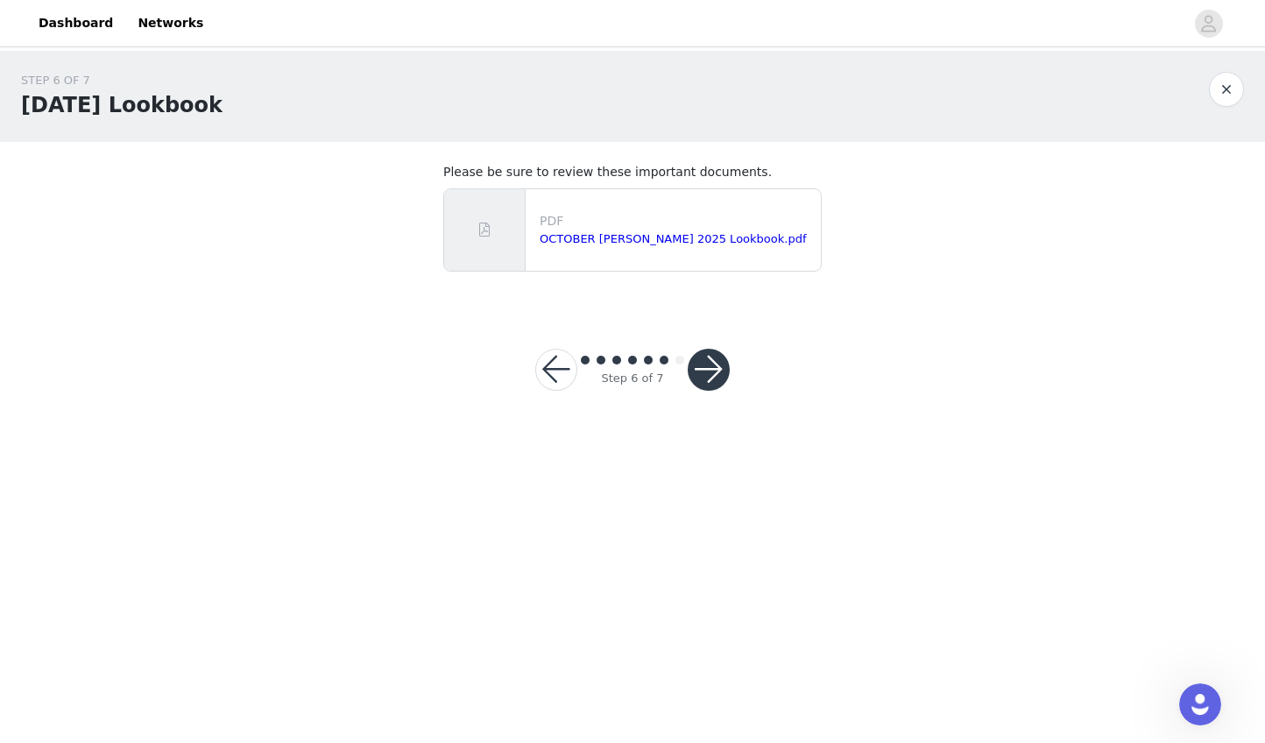
click at [718, 364] on button "button" at bounding box center [709, 370] width 42 height 42
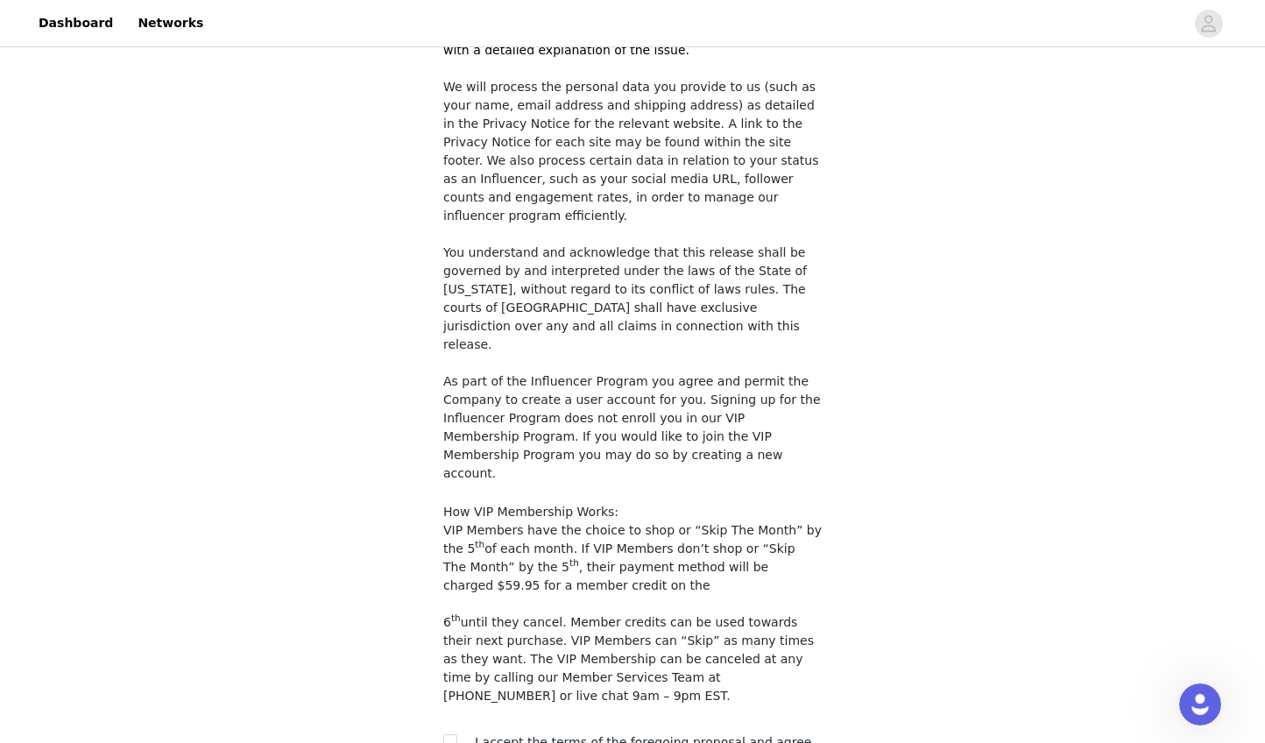
scroll to position [1447, 0]
click at [461, 735] on div at bounding box center [455, 744] width 25 height 18
click at [455, 736] on input "checkbox" at bounding box center [449, 742] width 12 height 12
checkbox input "true"
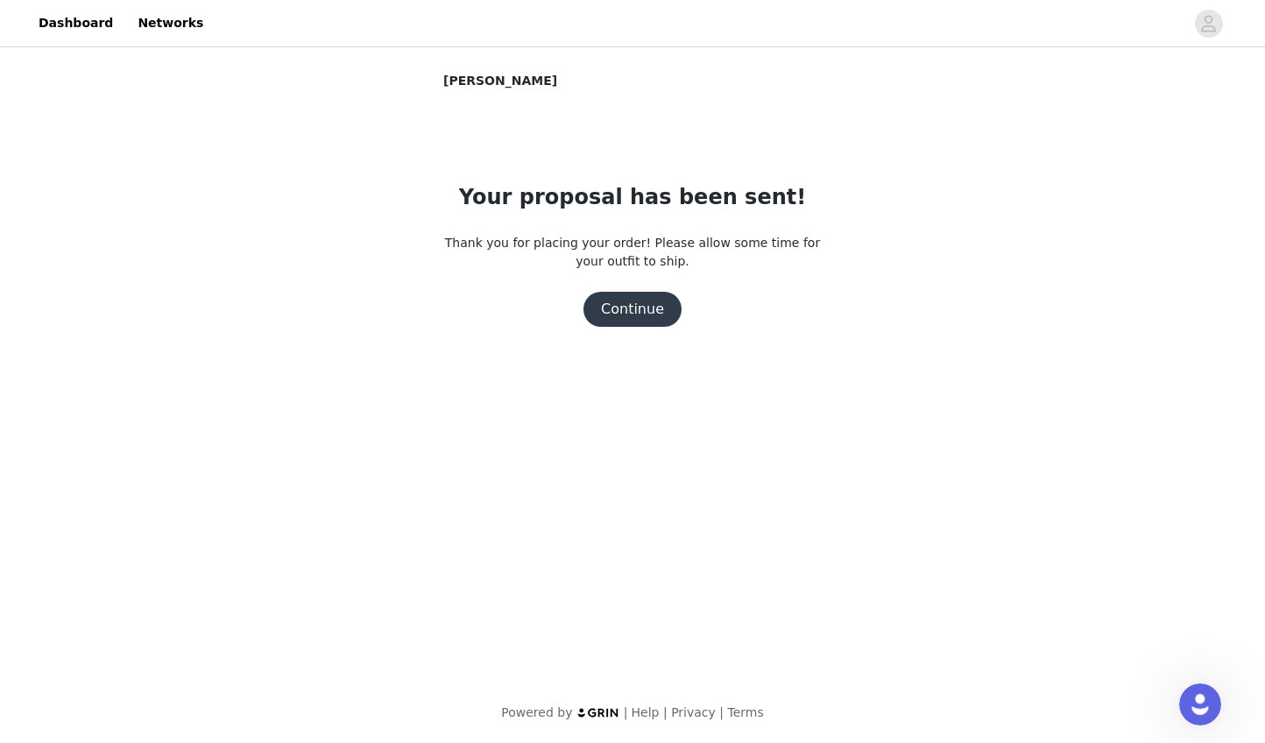
click at [637, 323] on button "Continue" at bounding box center [632, 309] width 98 height 35
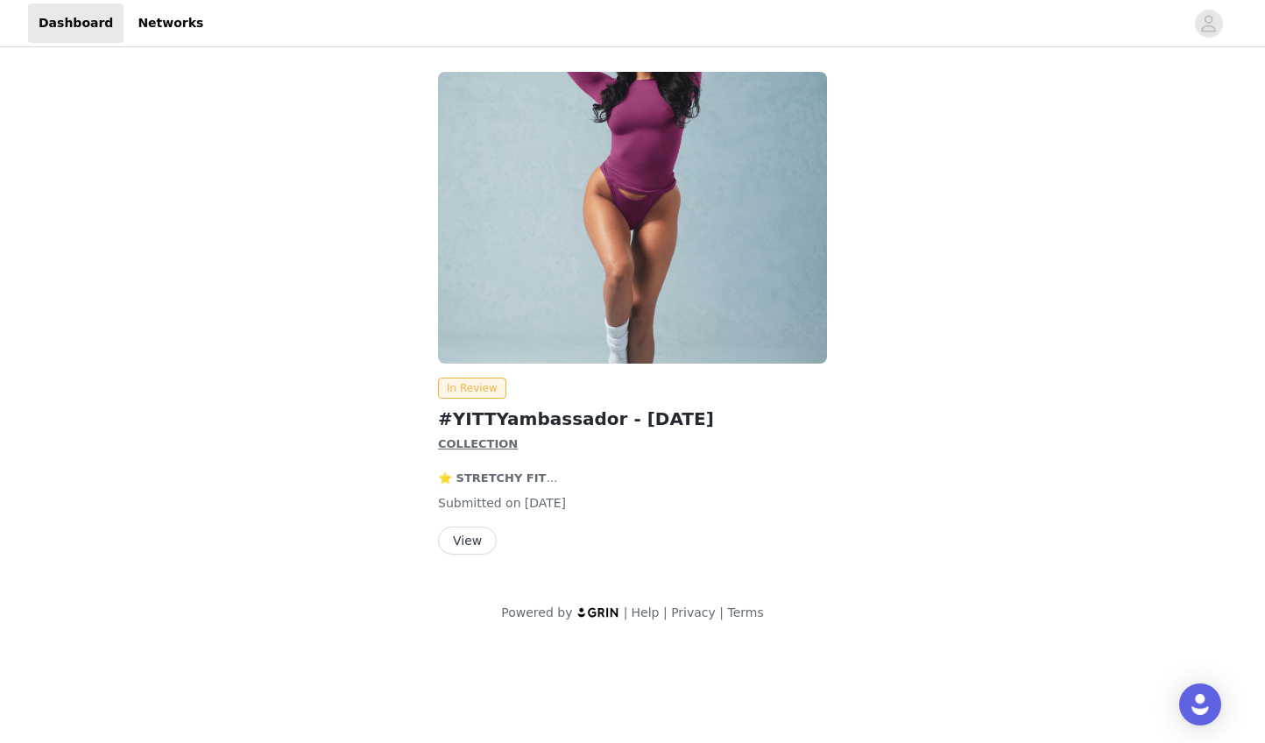
click at [468, 538] on button "View" at bounding box center [467, 541] width 59 height 28
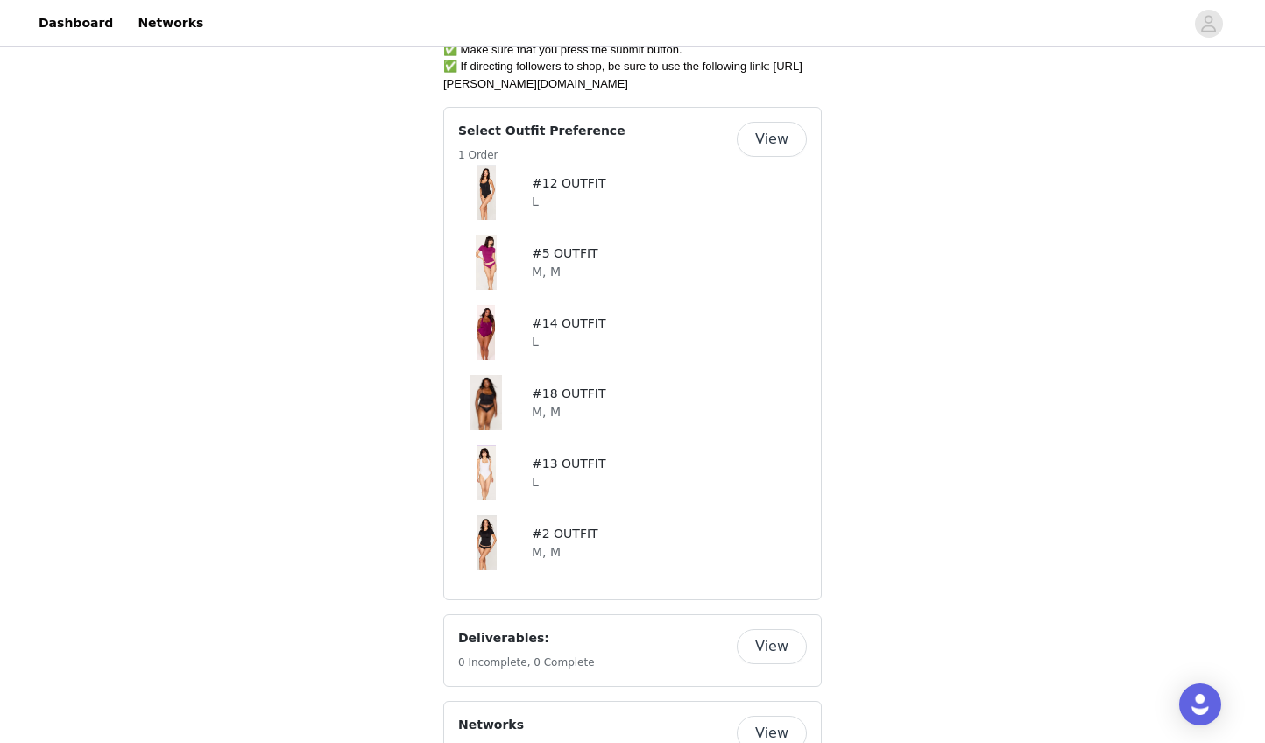
scroll to position [1232, 0]
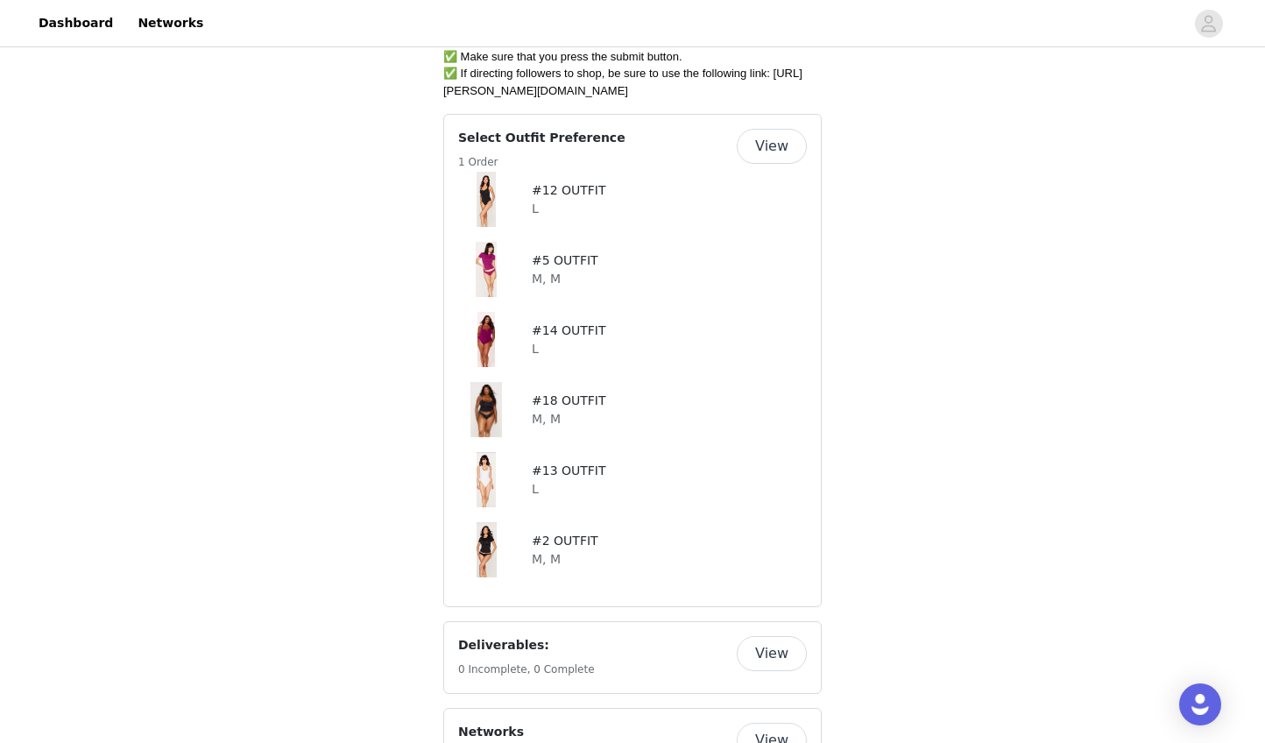
click at [776, 129] on button "View" at bounding box center [772, 146] width 70 height 35
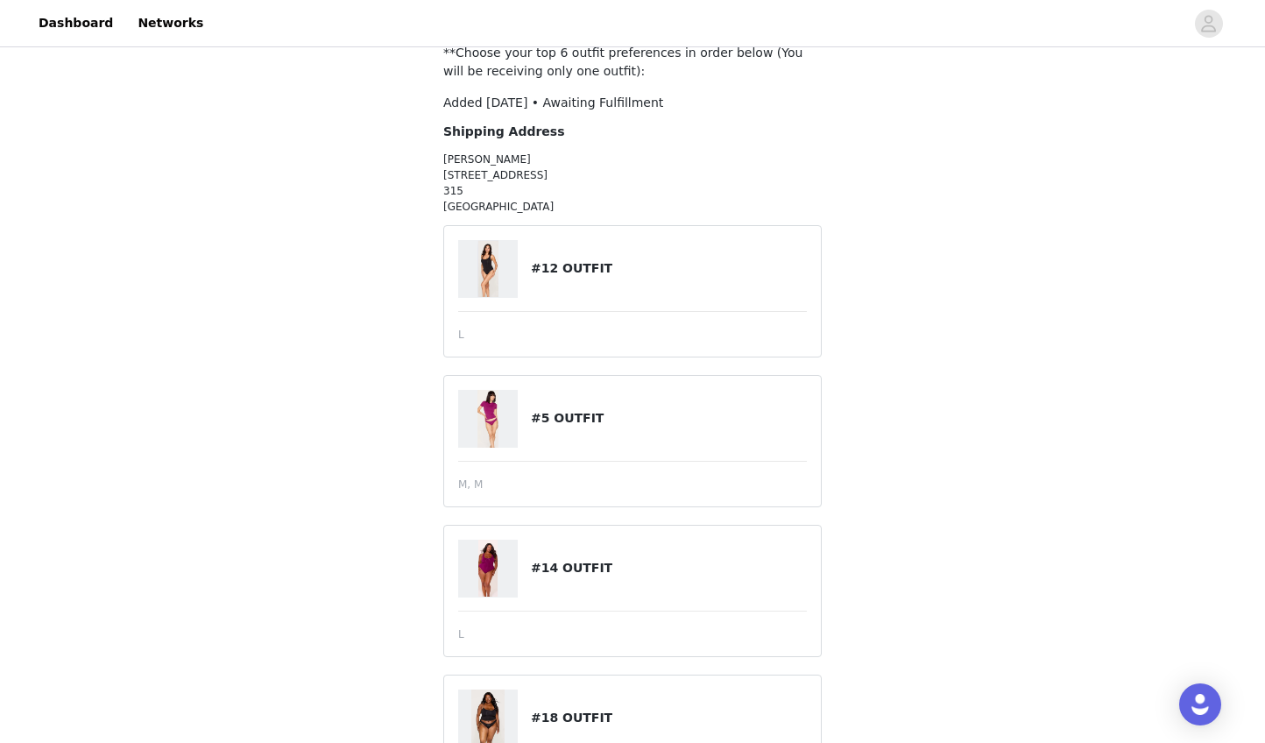
scroll to position [141, 0]
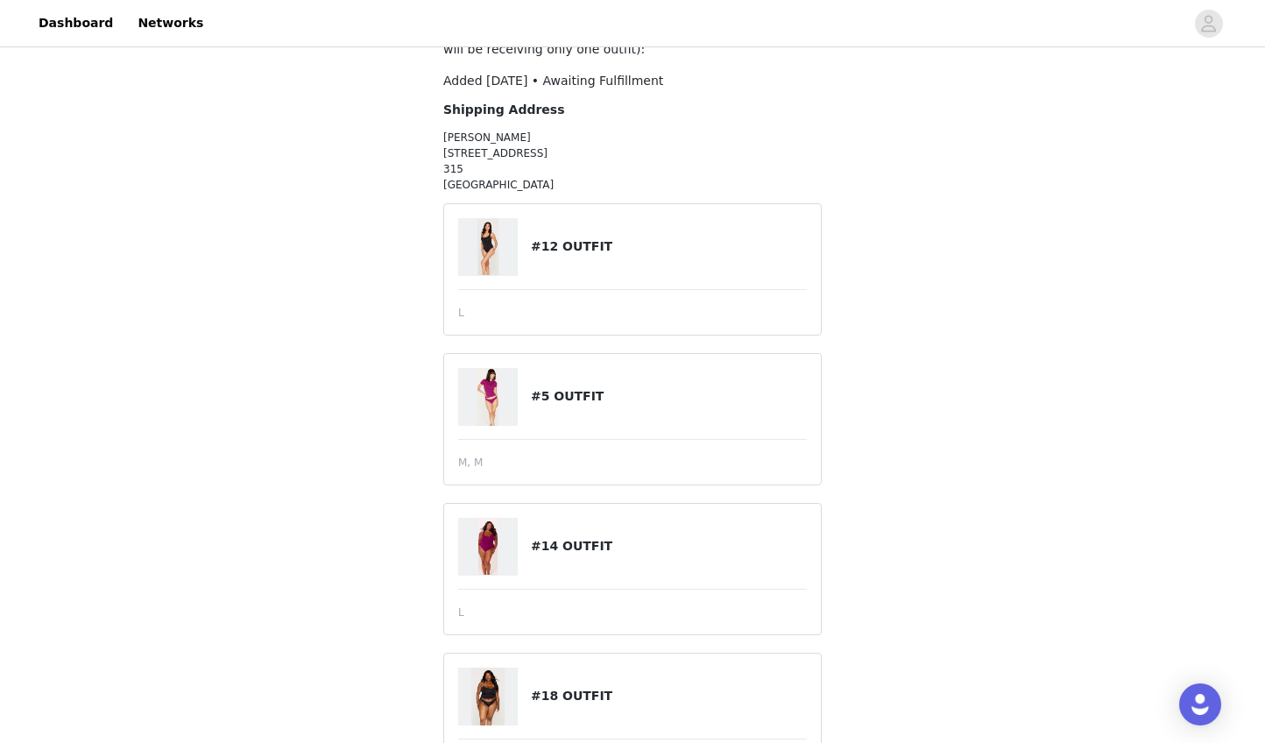
click at [486, 247] on img at bounding box center [487, 247] width 20 height 58
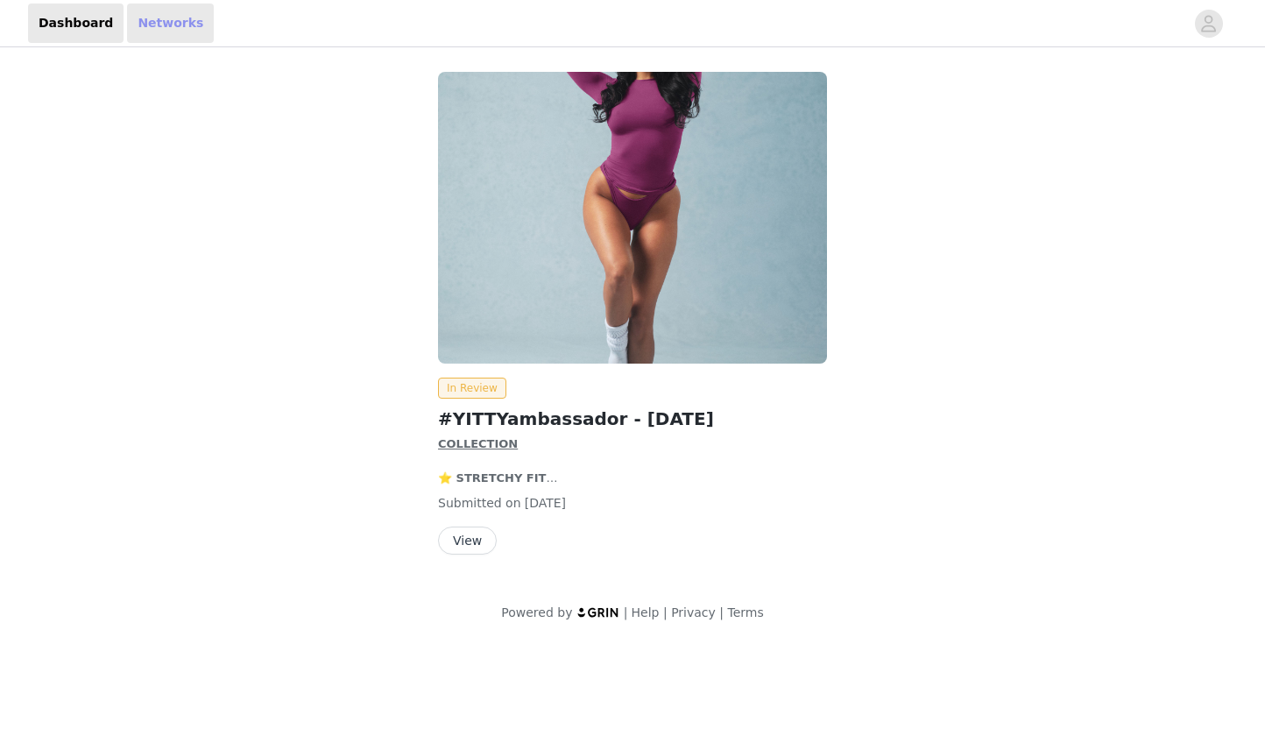
click at [150, 16] on link "Networks" at bounding box center [170, 23] width 87 height 39
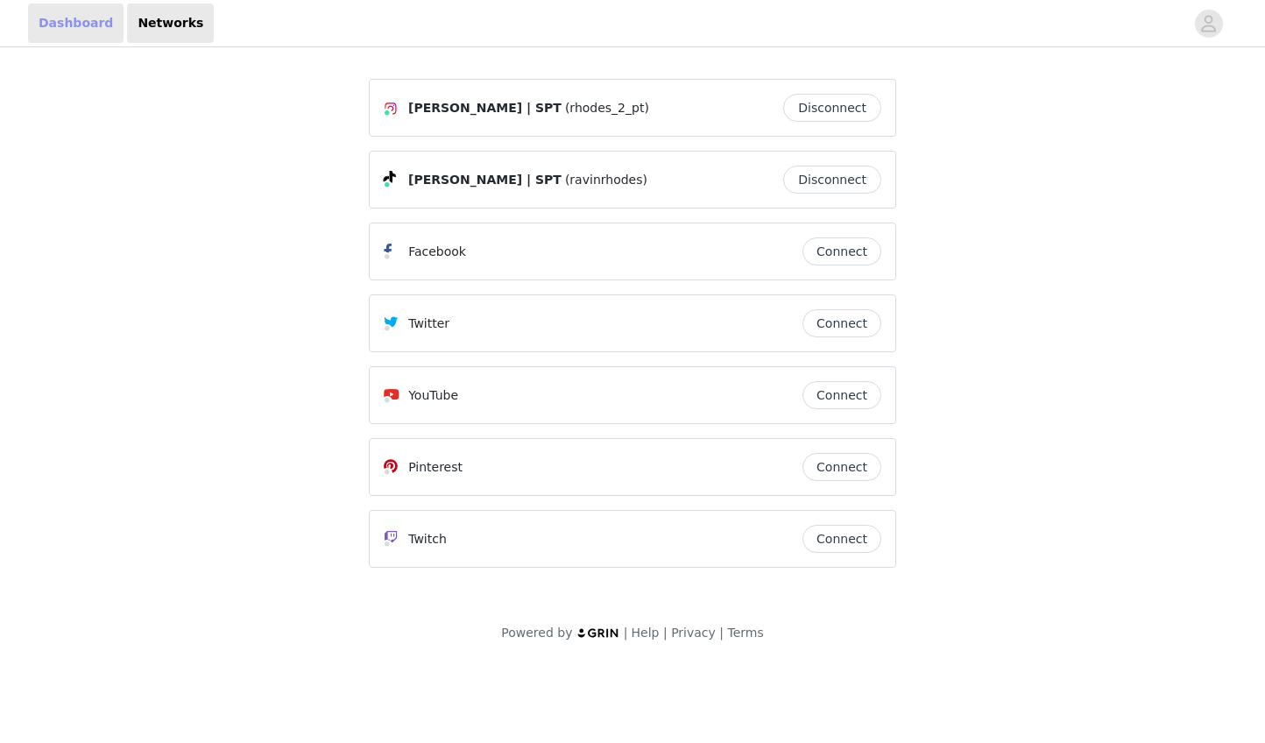
click at [73, 20] on link "Dashboard" at bounding box center [75, 23] width 95 height 39
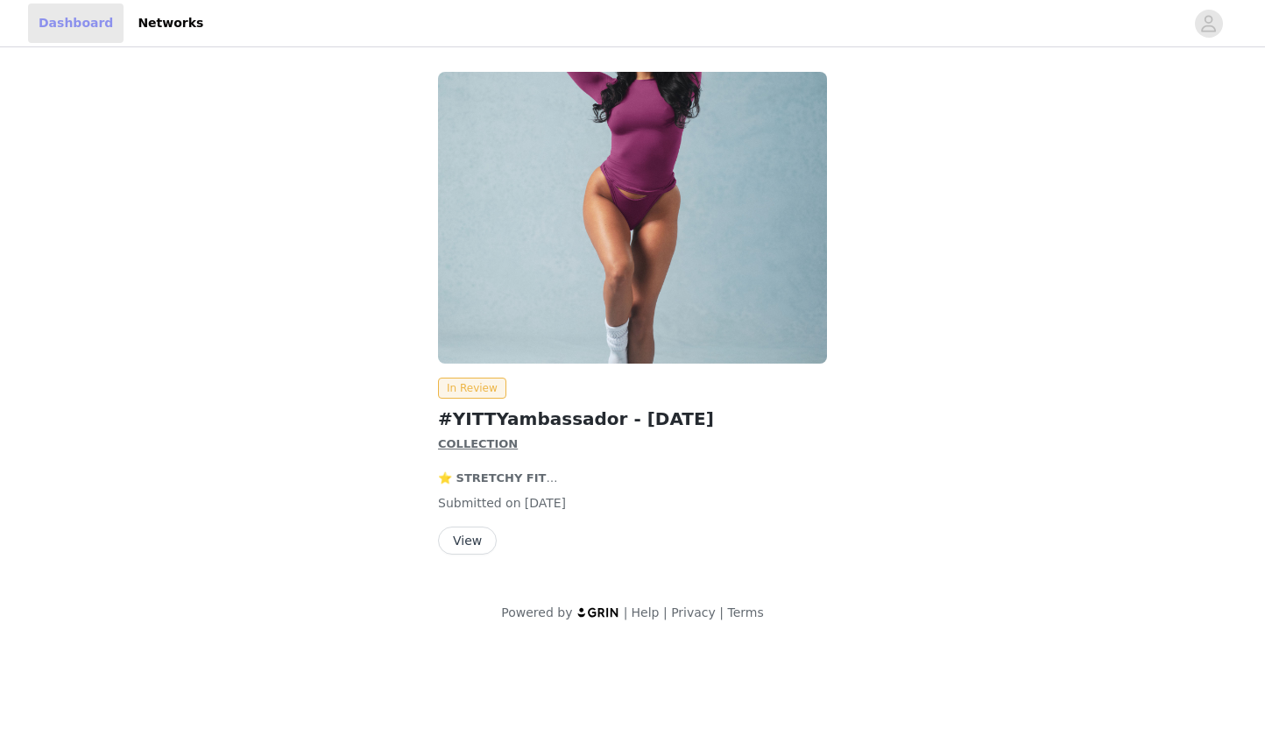
click at [73, 20] on link "Dashboard" at bounding box center [75, 23] width 95 height 39
click at [1203, 32] on icon "avatar" at bounding box center [1208, 24] width 17 height 28
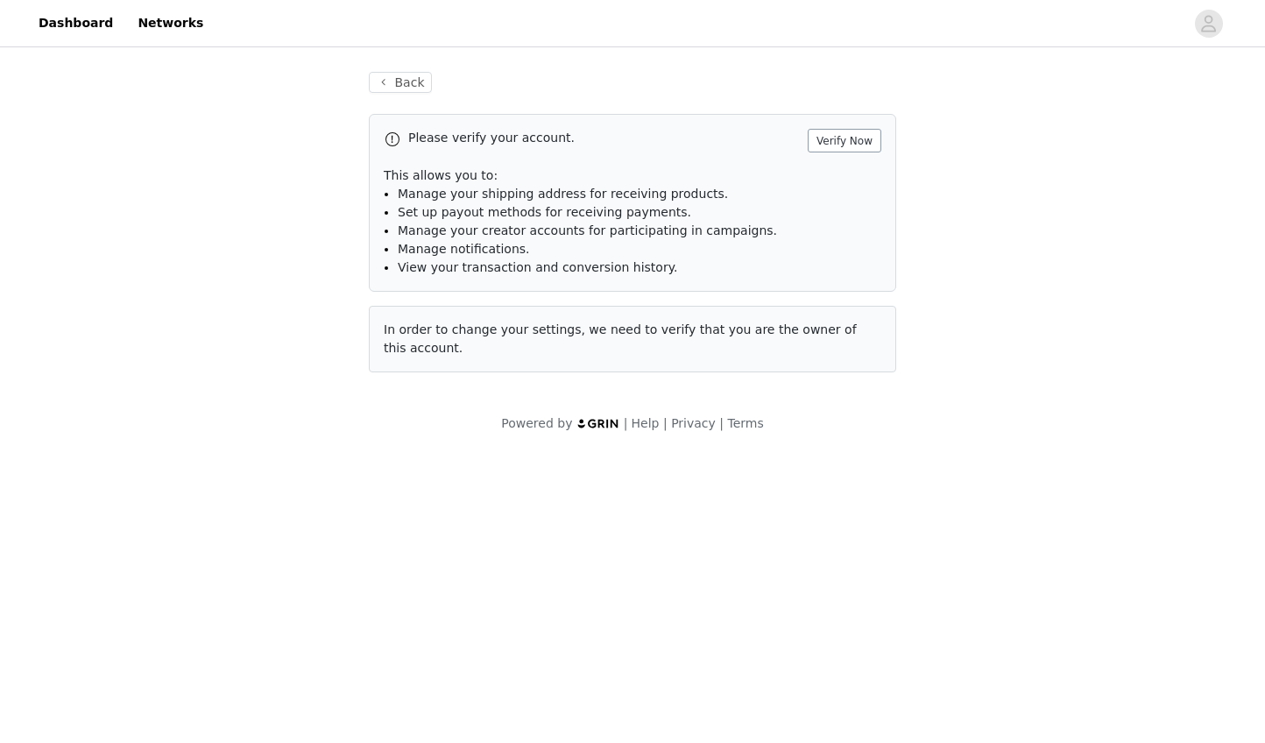
click at [856, 140] on button "Verify Now" at bounding box center [845, 141] width 74 height 24
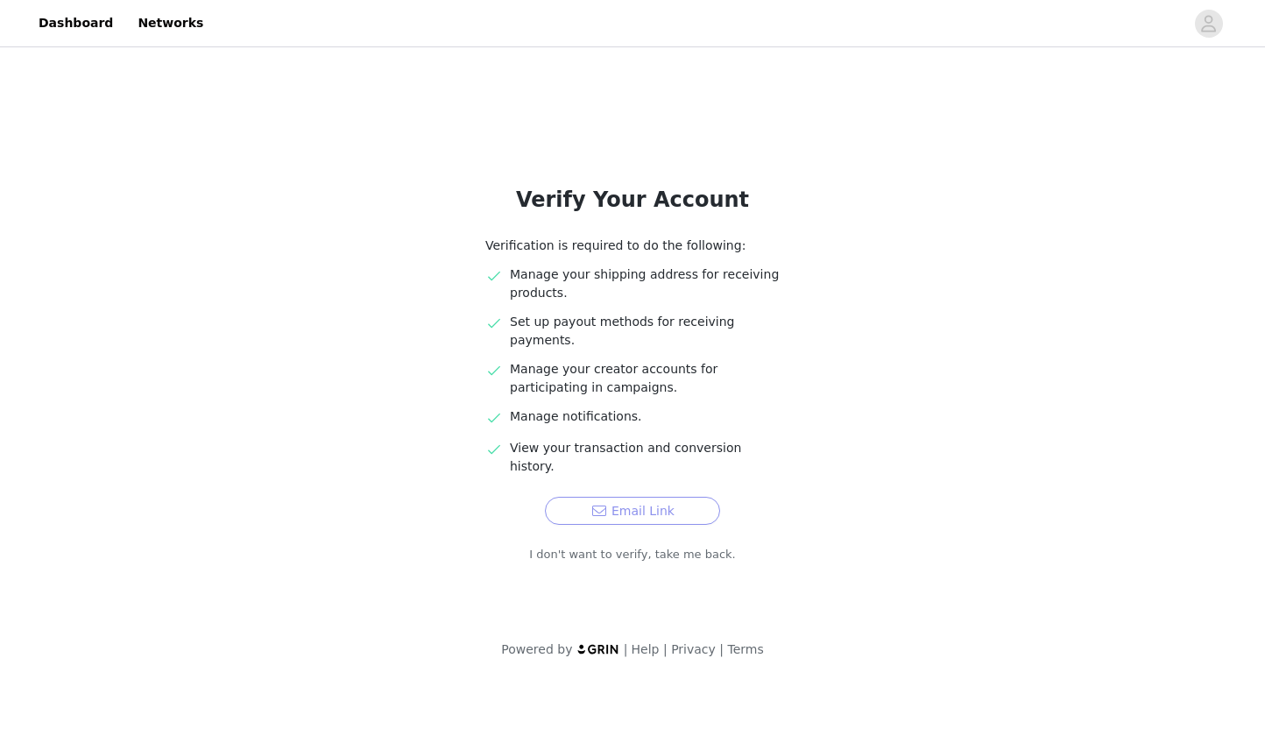
click at [630, 497] on button "Email Link" at bounding box center [632, 511] width 175 height 28
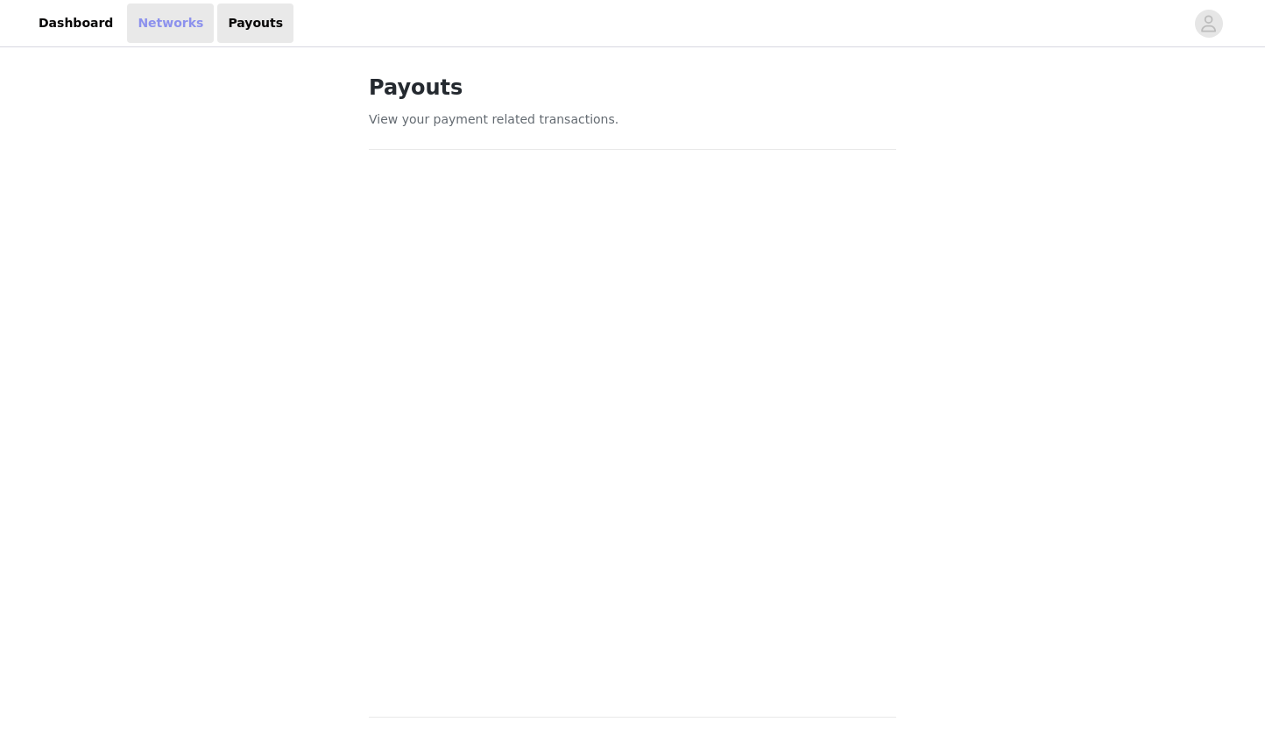
click at [146, 32] on link "Networks" at bounding box center [170, 23] width 87 height 39
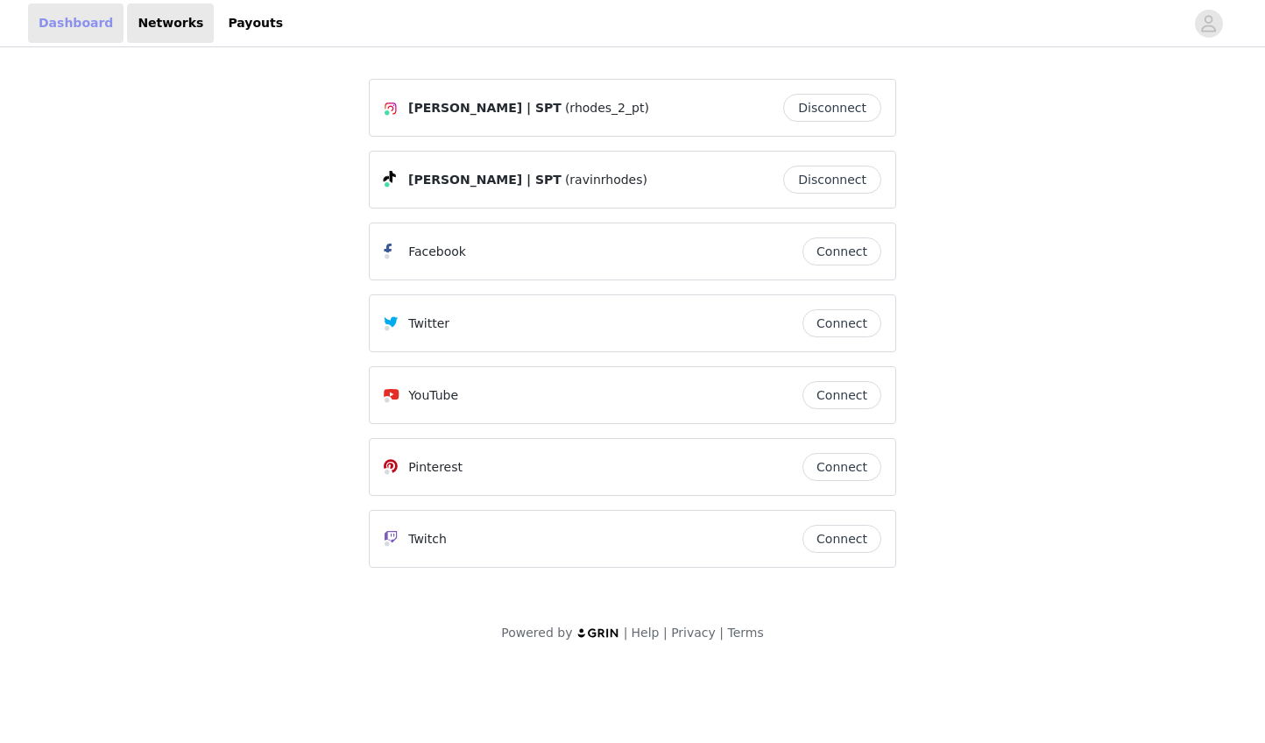
click at [92, 29] on link "Dashboard" at bounding box center [75, 23] width 95 height 39
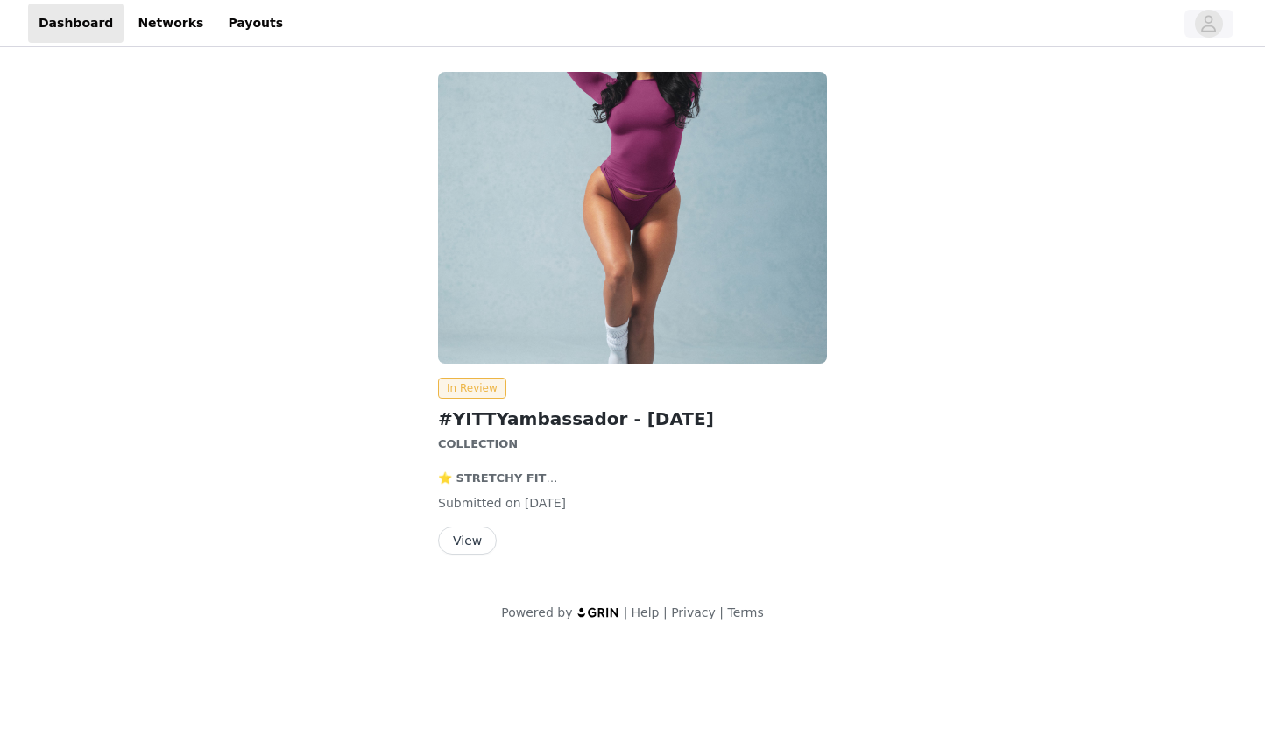
click at [1212, 16] on icon "avatar" at bounding box center [1209, 23] width 15 height 17
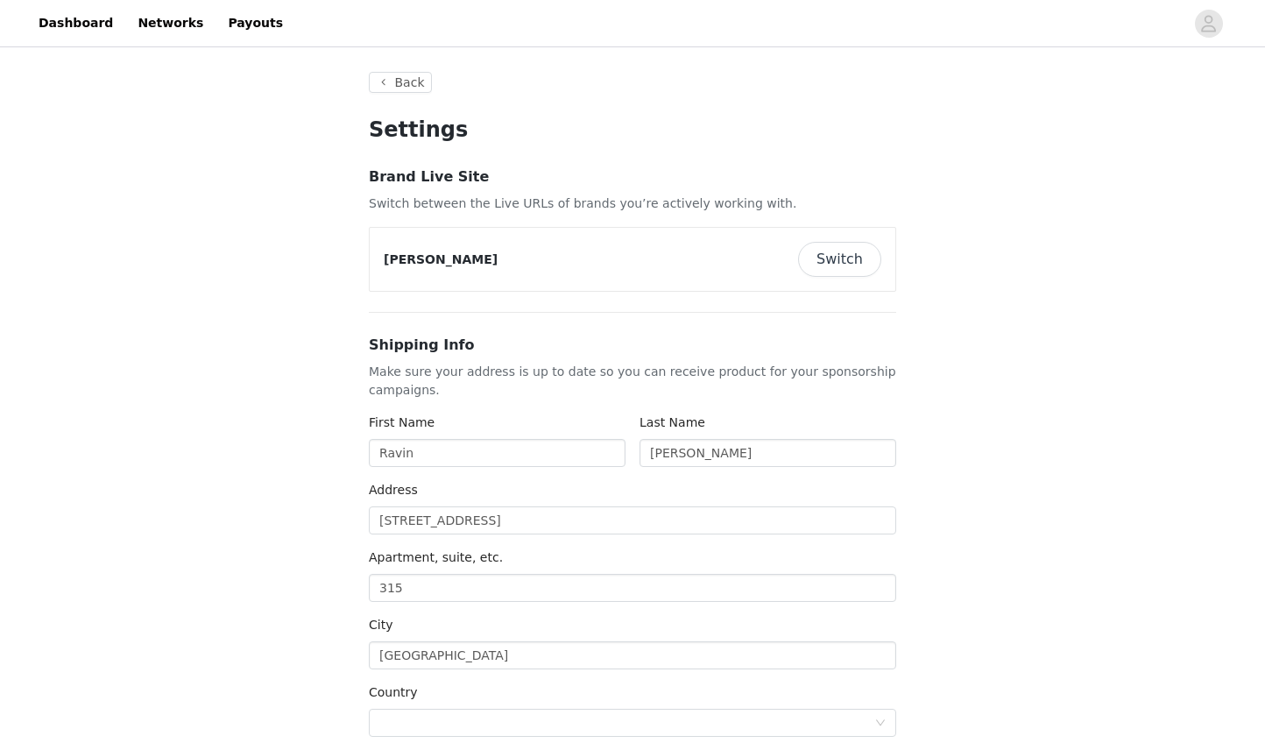
type input "+1 (United States)"
click at [860, 251] on button "Switch" at bounding box center [839, 259] width 83 height 35
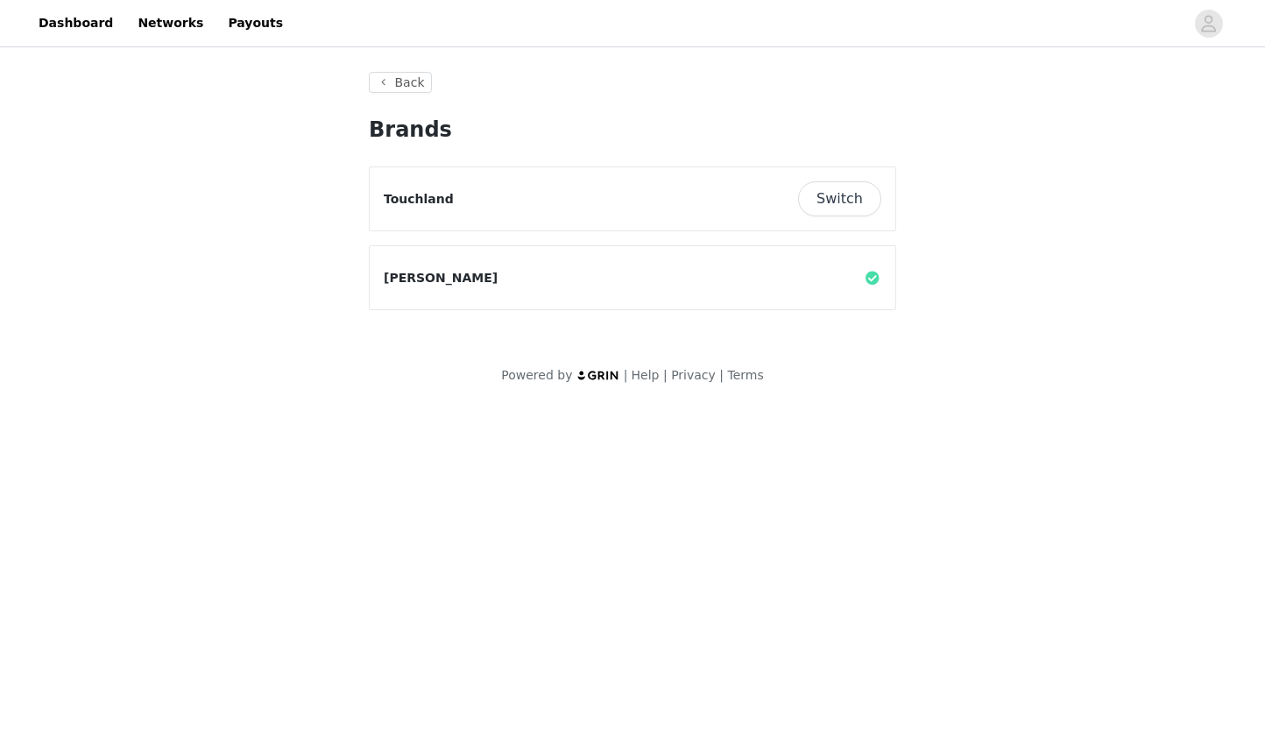
click at [832, 204] on button "Switch" at bounding box center [839, 198] width 83 height 35
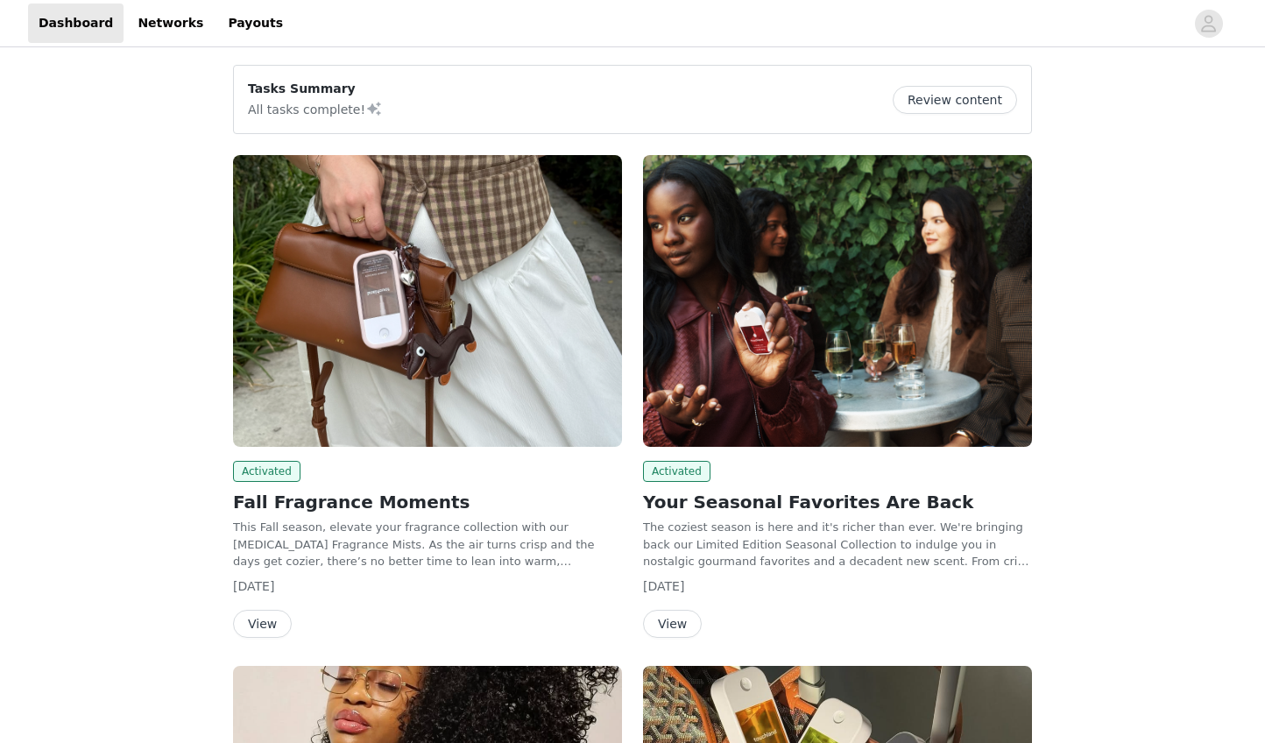
click at [265, 615] on button "View" at bounding box center [262, 624] width 59 height 28
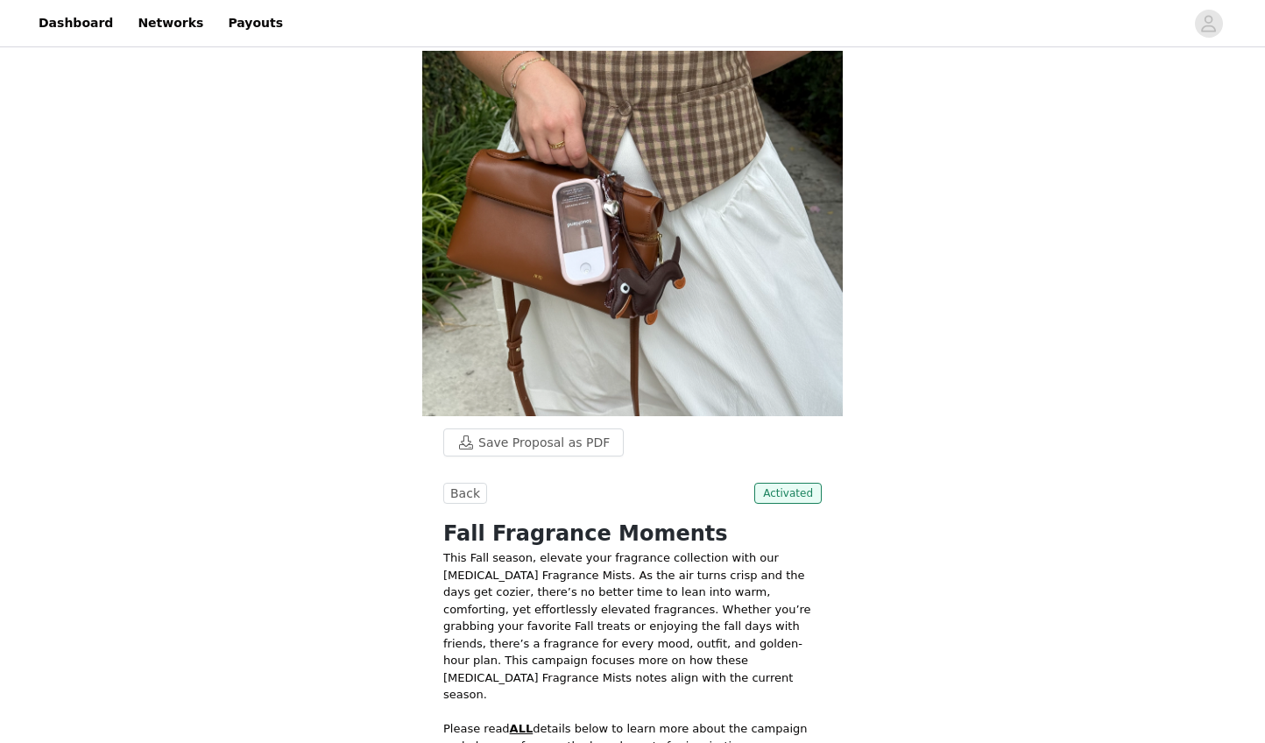
scroll to position [67, 0]
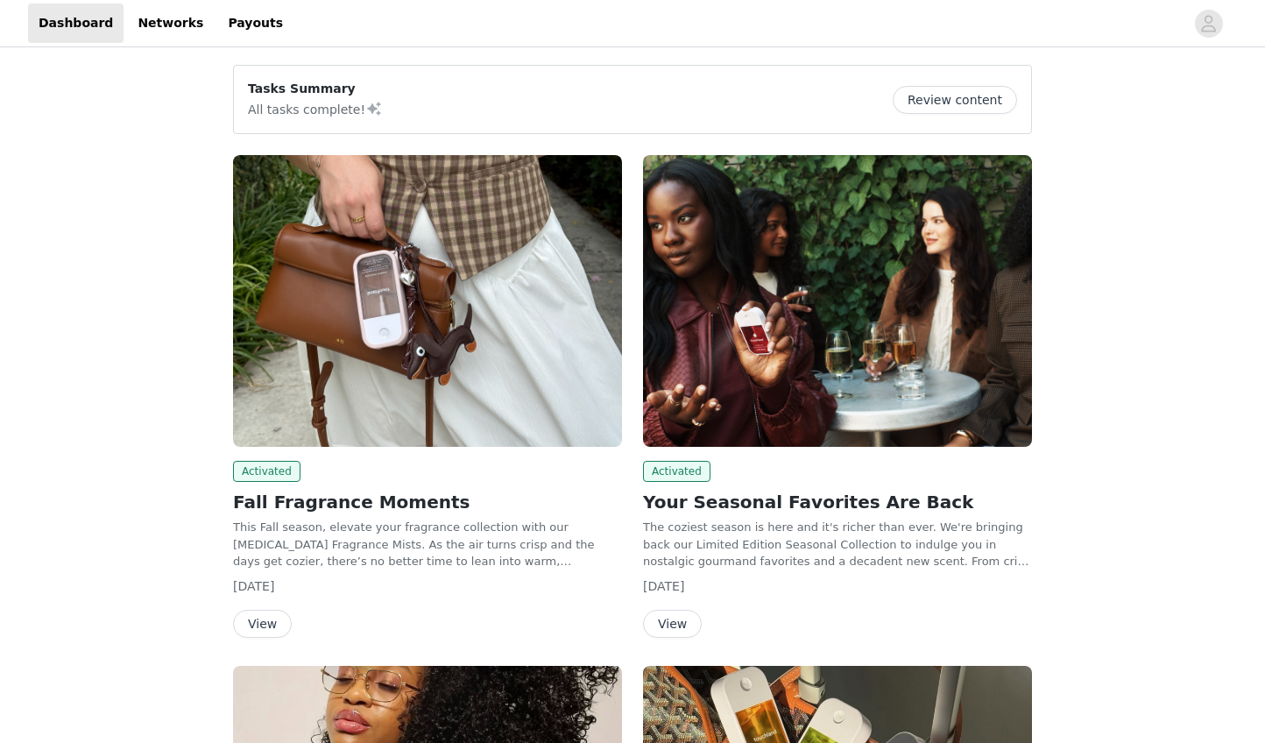
click at [682, 618] on button "View" at bounding box center [672, 624] width 59 height 28
